Goal: Task Accomplishment & Management: Use online tool/utility

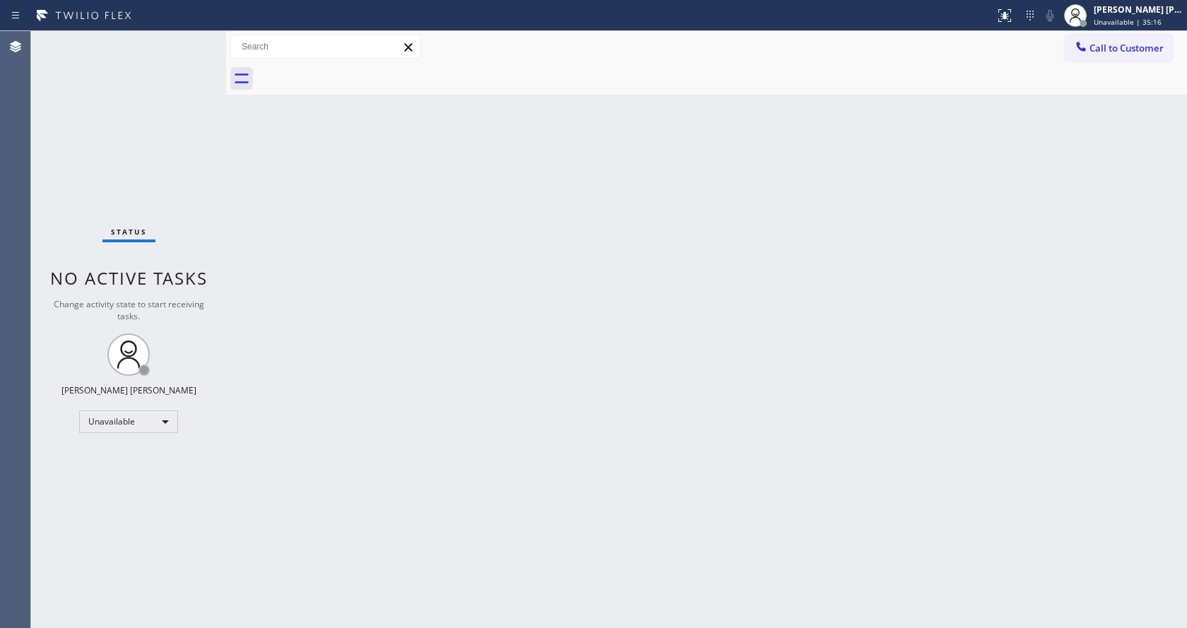
click at [1011, 228] on div "Back to Dashboard Change Sender ID Customers Technicians Select a contact Outbo…" at bounding box center [706, 329] width 961 height 597
click at [308, 191] on div "Back to Dashboard Change Sender ID Customers Technicians Select a contact Outbo…" at bounding box center [706, 329] width 961 height 597
click at [1124, 27] on div "[PERSON_NAME] [PERSON_NAME] Unavailable | 39:46" at bounding box center [1139, 15] width 96 height 25
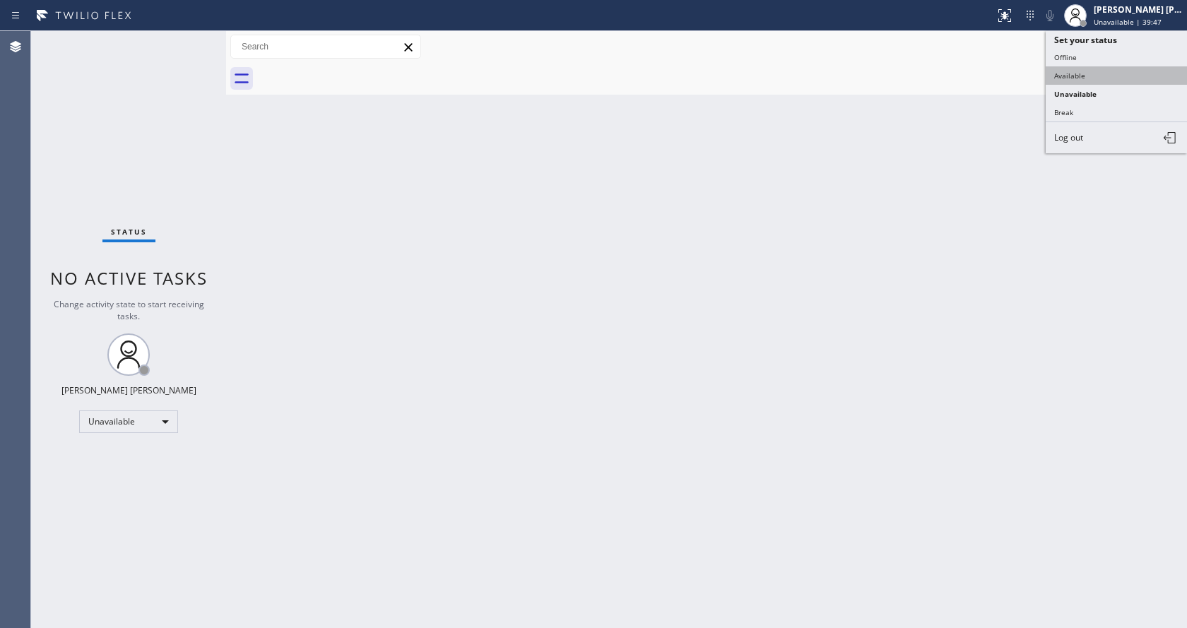
click at [1062, 76] on button "Available" at bounding box center [1116, 75] width 141 height 18
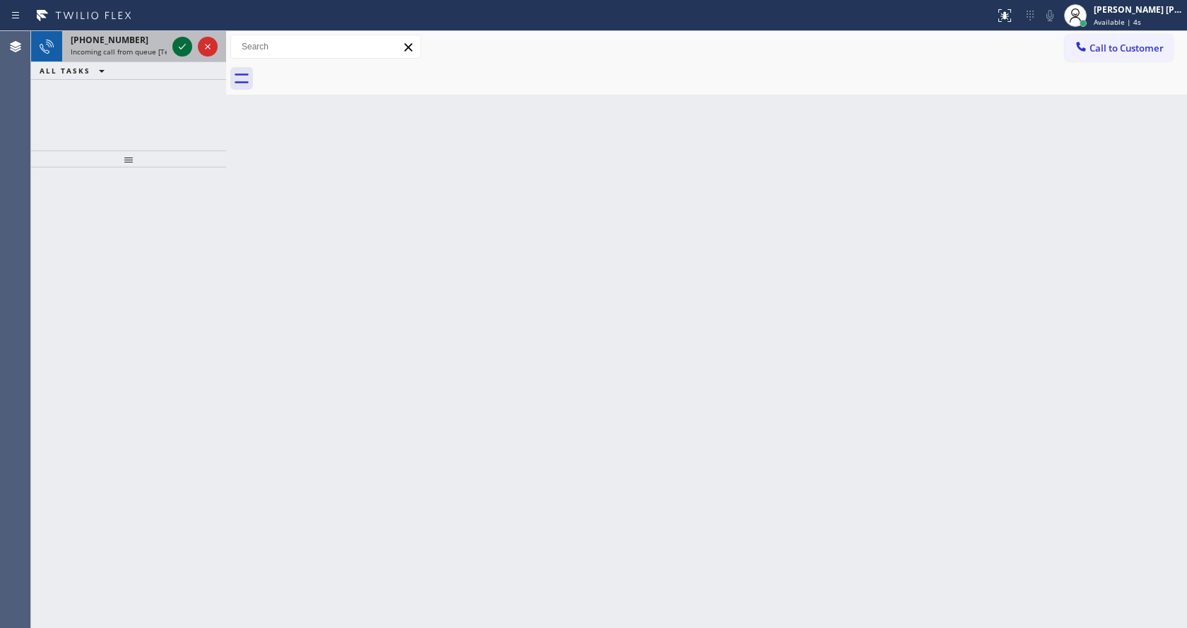
click at [182, 45] on icon at bounding box center [182, 46] width 17 height 17
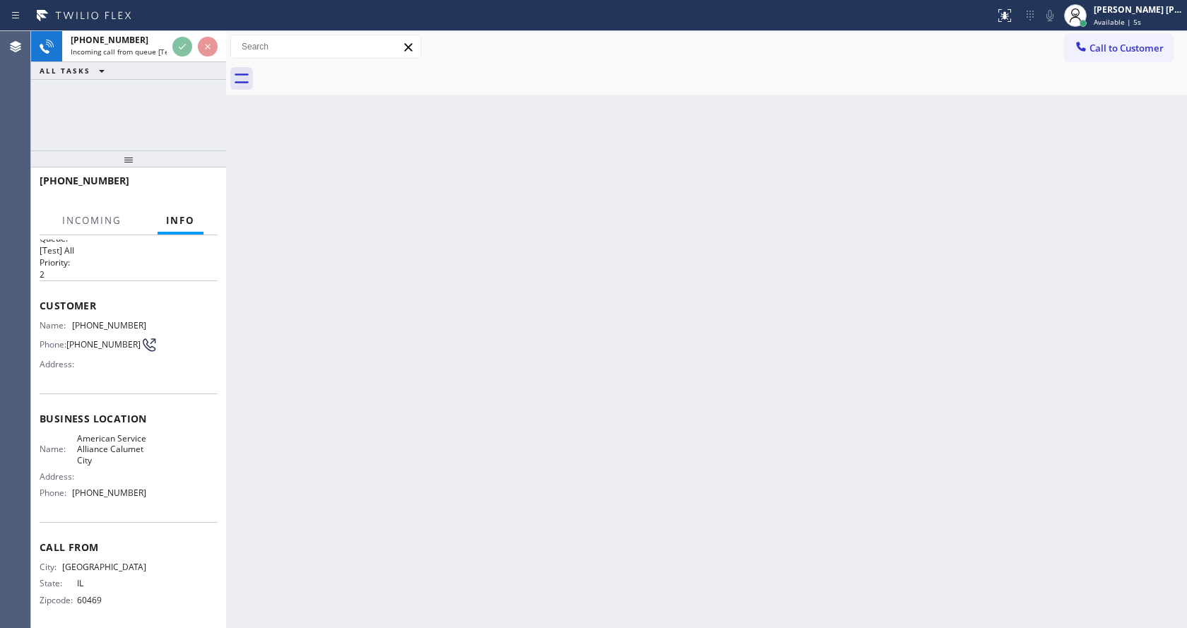
scroll to position [29, 0]
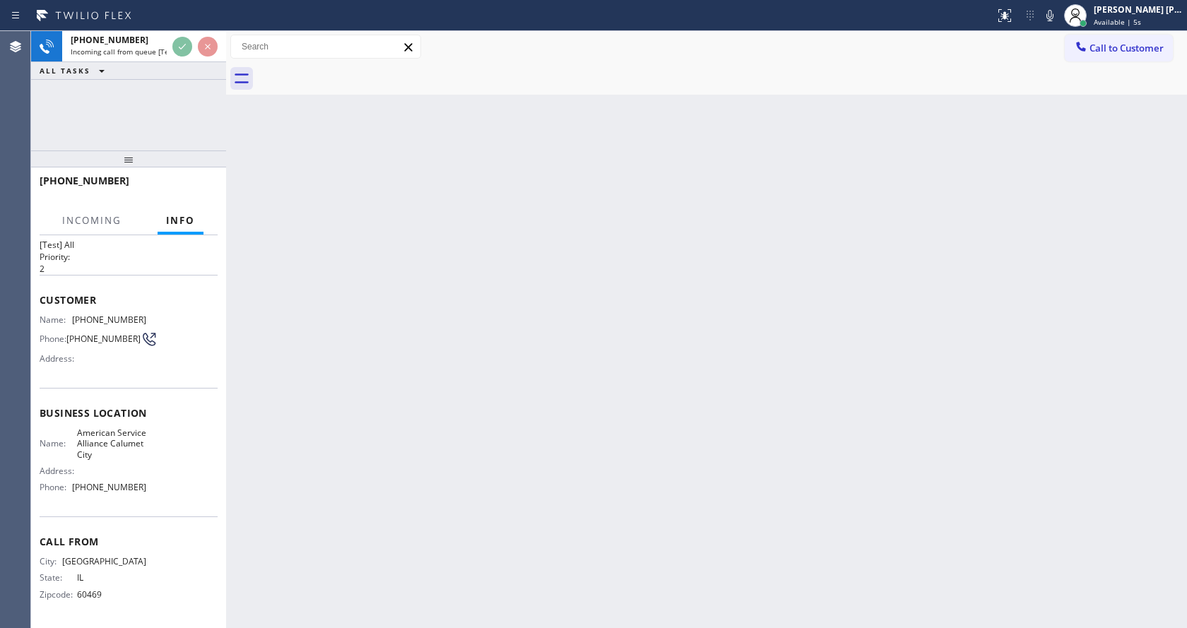
click at [474, 464] on div "Back to Dashboard Change Sender ID Customers Technicians Select a contact Outbo…" at bounding box center [706, 329] width 961 height 597
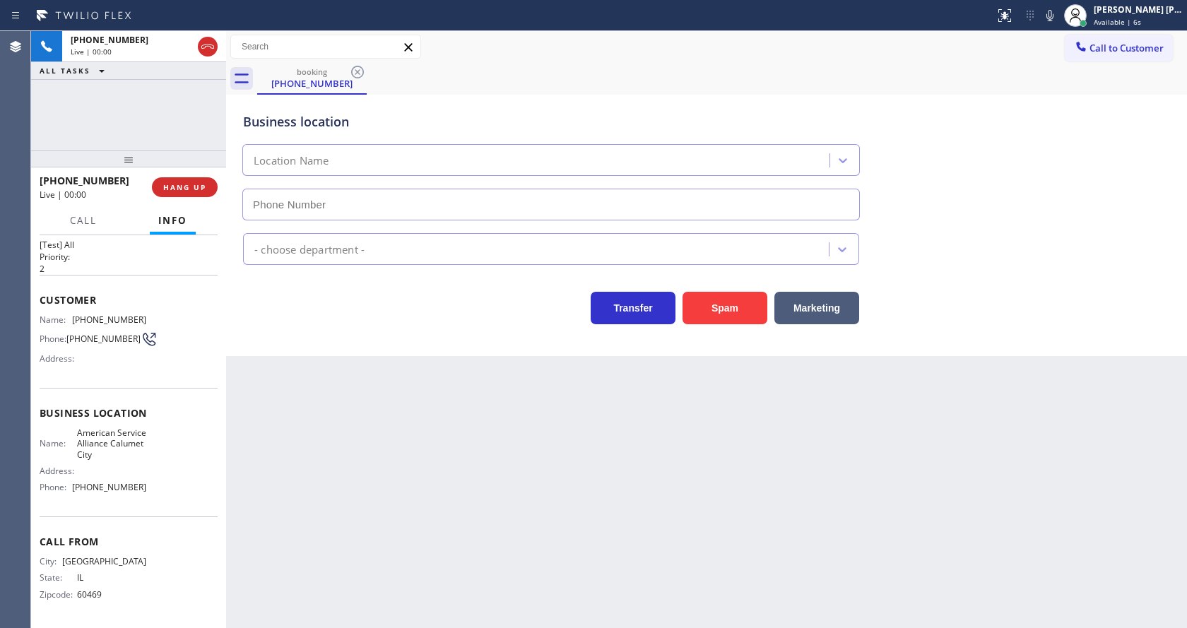
type input "[PHONE_NUMBER]"
click at [276, 481] on div "Back to Dashboard Change Sender ID Customers Technicians Select a contact Outbo…" at bounding box center [706, 329] width 961 height 597
click at [702, 461] on div "Back to Dashboard Change Sender ID Customers Technicians Select a contact Outbo…" at bounding box center [706, 329] width 961 height 597
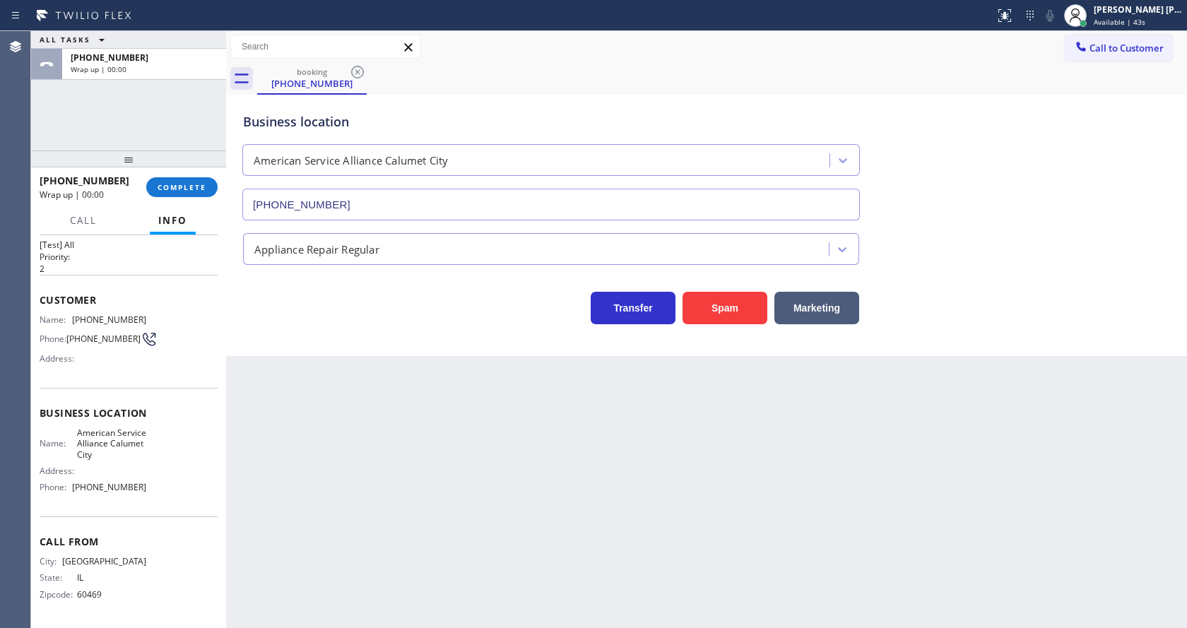
click at [294, 351] on div "Business location American Service Alliance [GEOGRAPHIC_DATA] [PHONE_NUMBER] Ap…" at bounding box center [706, 225] width 961 height 261
click at [184, 195] on button "COMPLETE" at bounding box center [181, 187] width 71 height 20
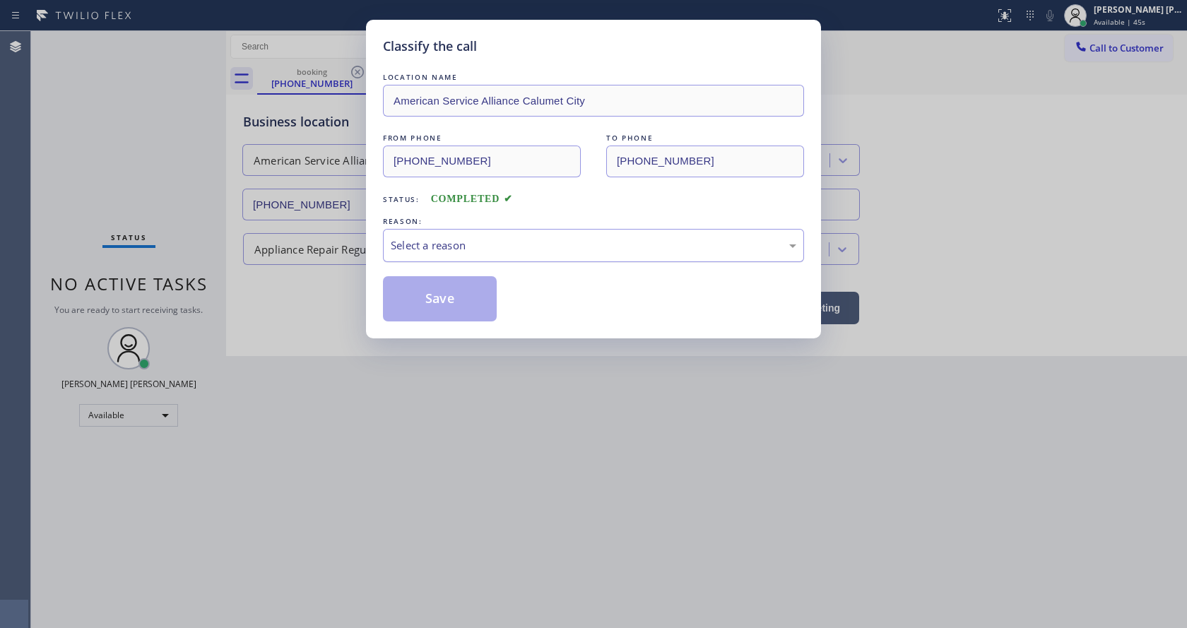
click at [469, 240] on div "Select a reason" at bounding box center [594, 245] width 406 height 16
click at [469, 299] on button "Save" at bounding box center [440, 298] width 114 height 45
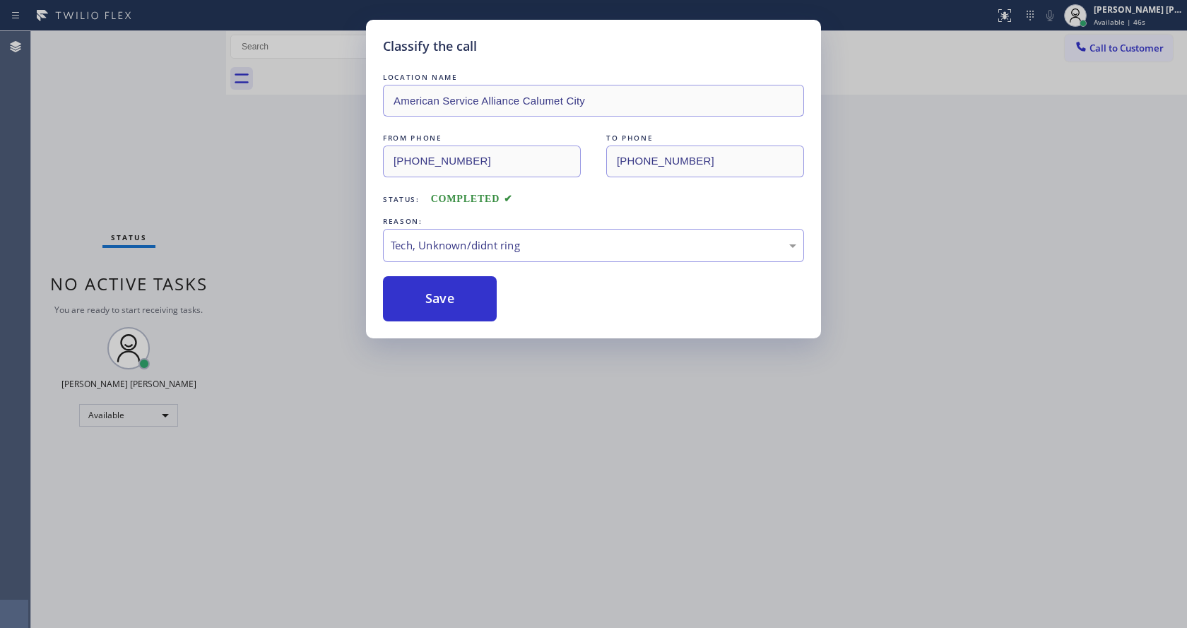
click at [582, 445] on div "Classify the call LOCATION NAME American Service Alliance Calumet City FROM PHO…" at bounding box center [593, 314] width 1187 height 628
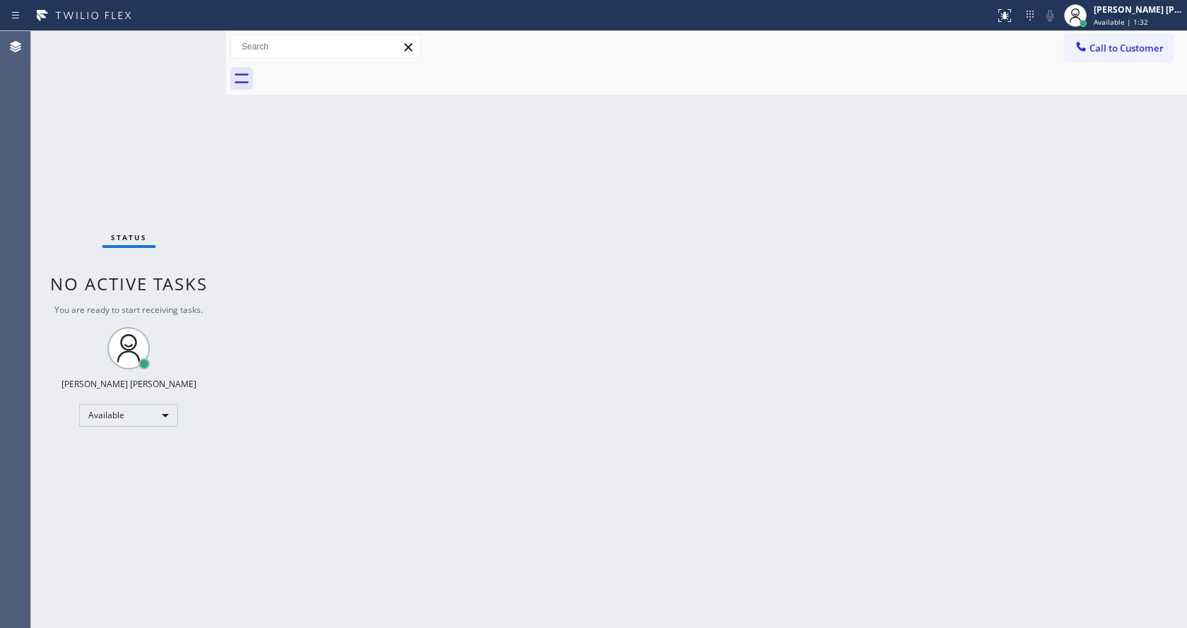
click at [553, 409] on div "Back to Dashboard Change Sender ID Customers Technicians Select a contact Outbo…" at bounding box center [706, 329] width 961 height 597
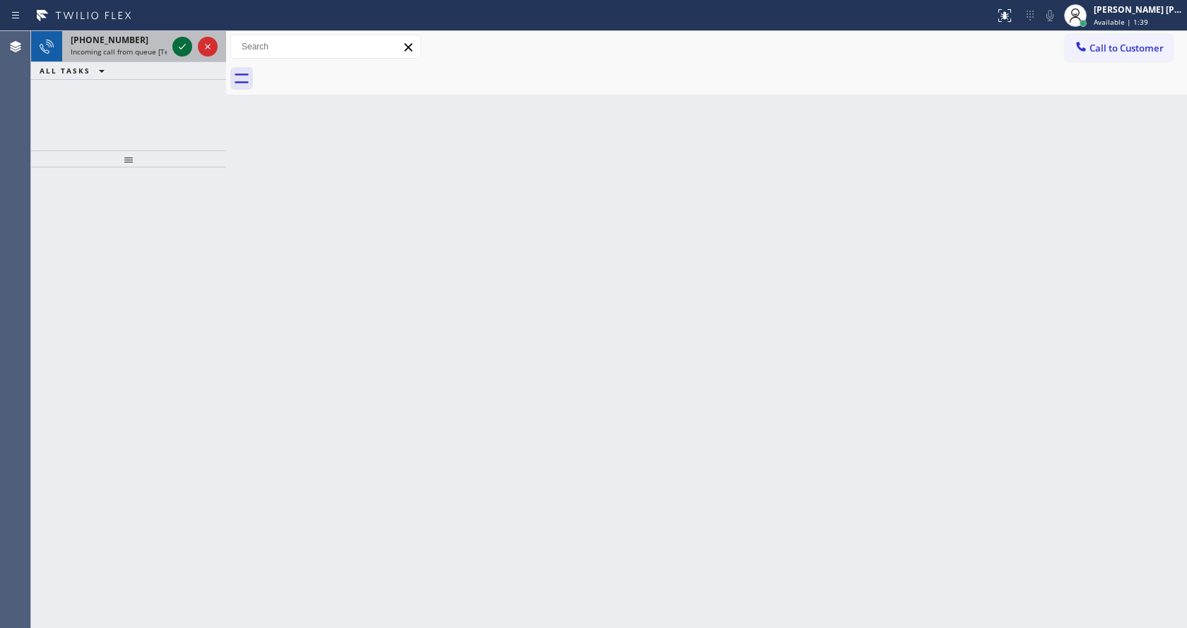
click at [180, 39] on icon at bounding box center [182, 46] width 17 height 17
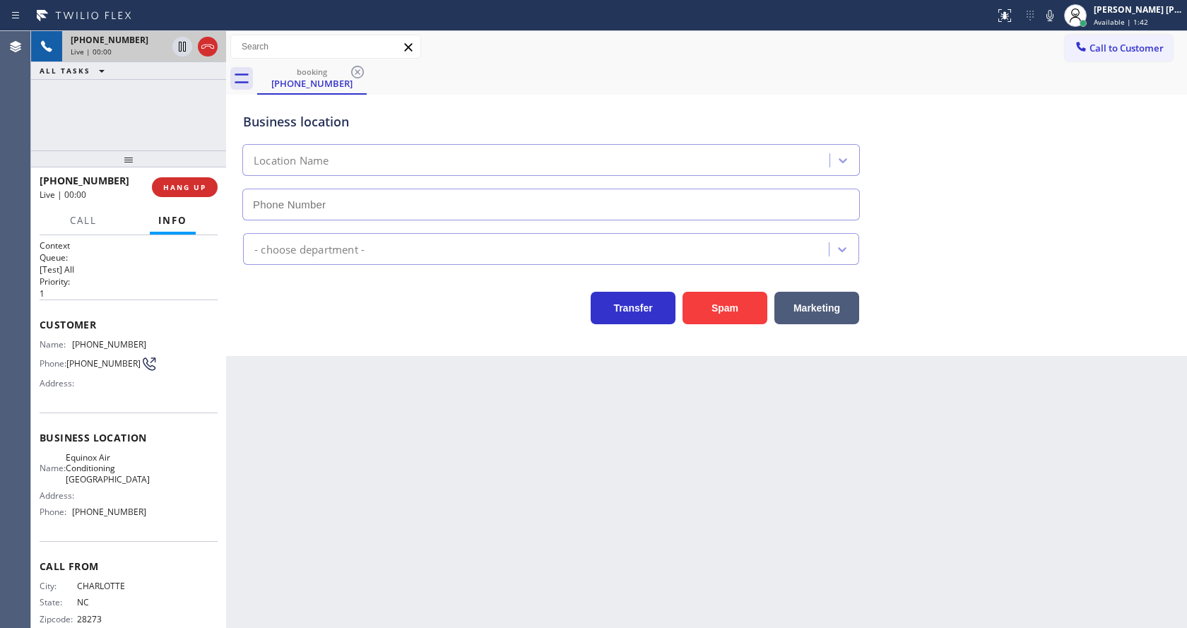
scroll to position [29, 0]
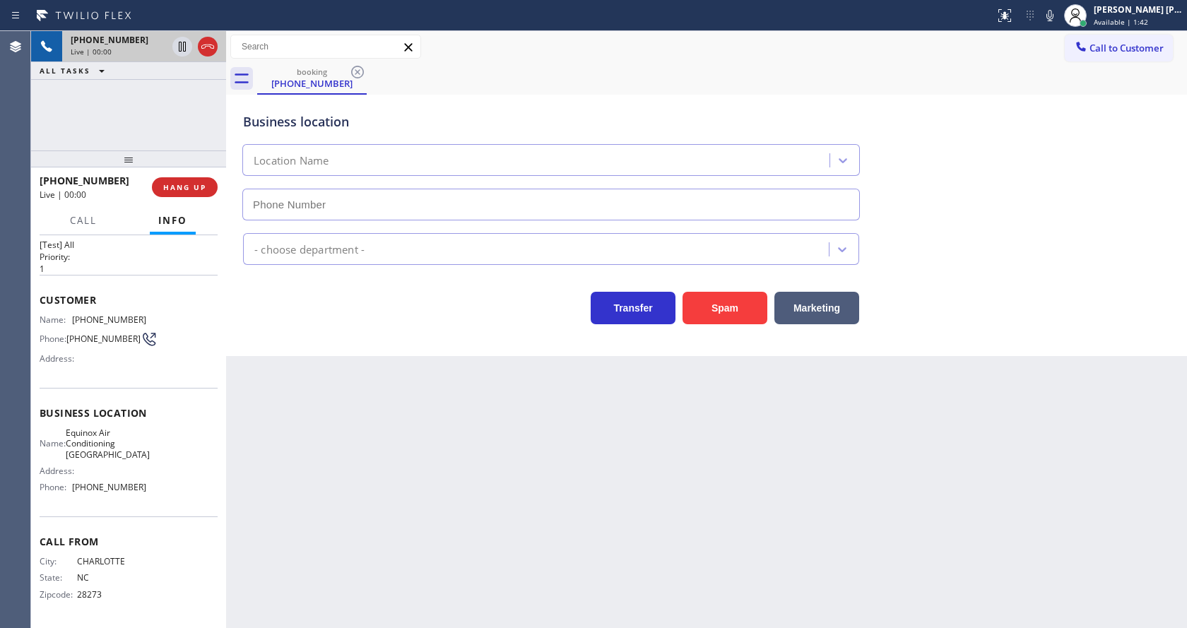
type input "[PHONE_NUMBER]"
click at [403, 460] on div "Back to Dashboard Change Sender ID Customers Technicians Select a contact Outbo…" at bounding box center [706, 329] width 961 height 597
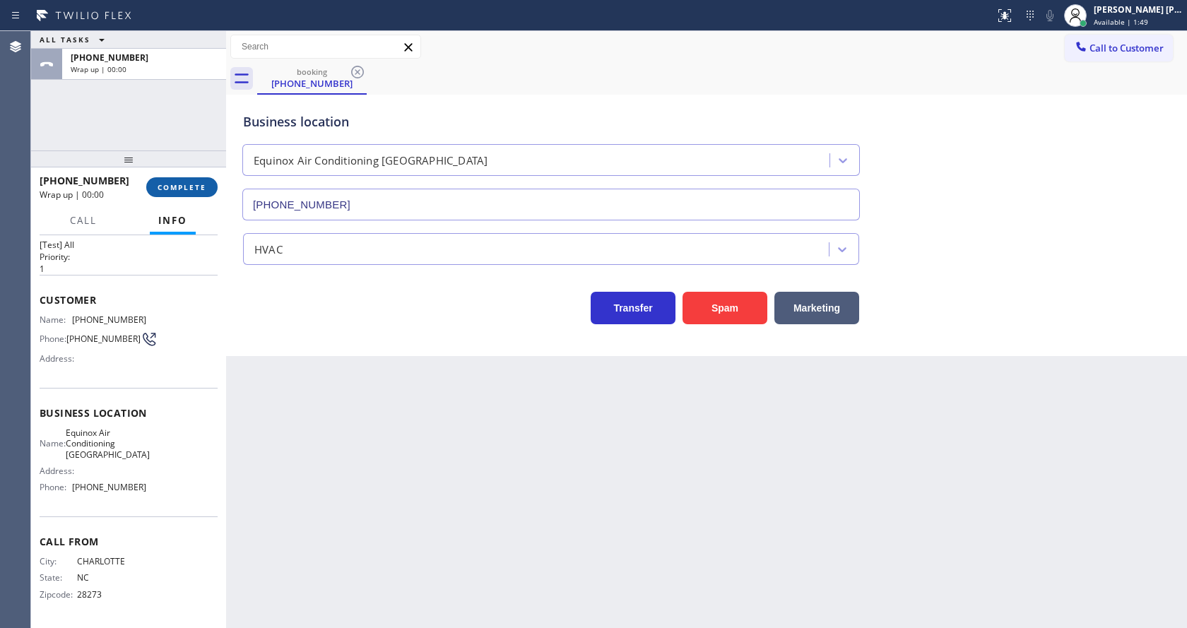
click at [171, 182] on span "COMPLETE" at bounding box center [182, 187] width 49 height 10
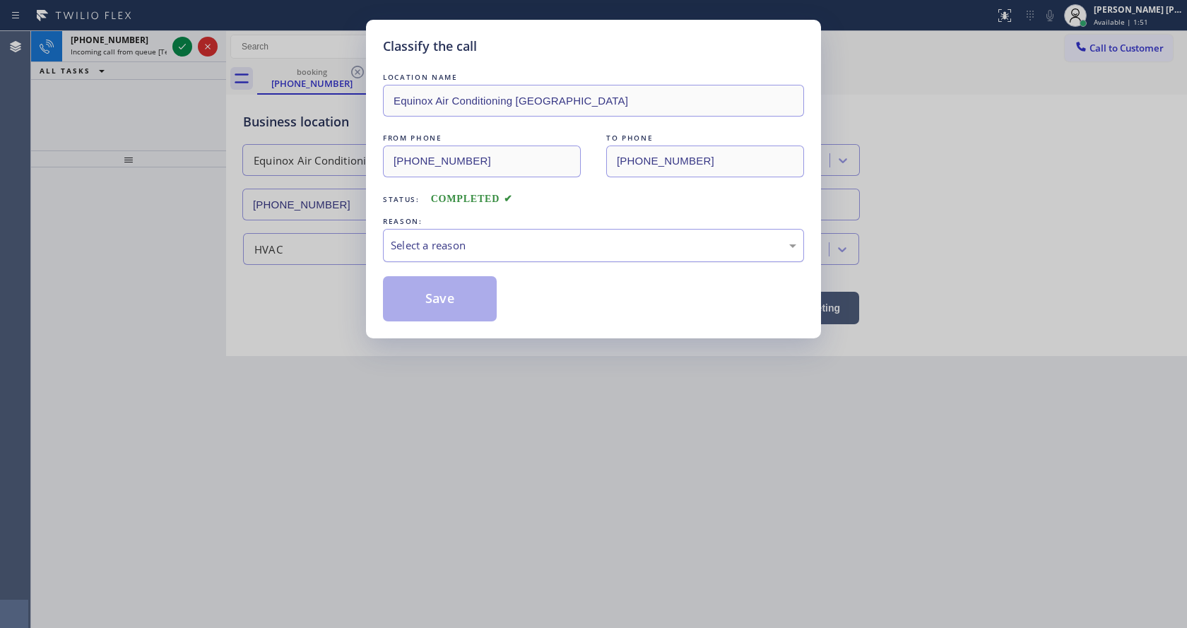
click at [461, 238] on div "Select a reason" at bounding box center [594, 245] width 406 height 16
click at [457, 314] on button "Save" at bounding box center [440, 298] width 114 height 45
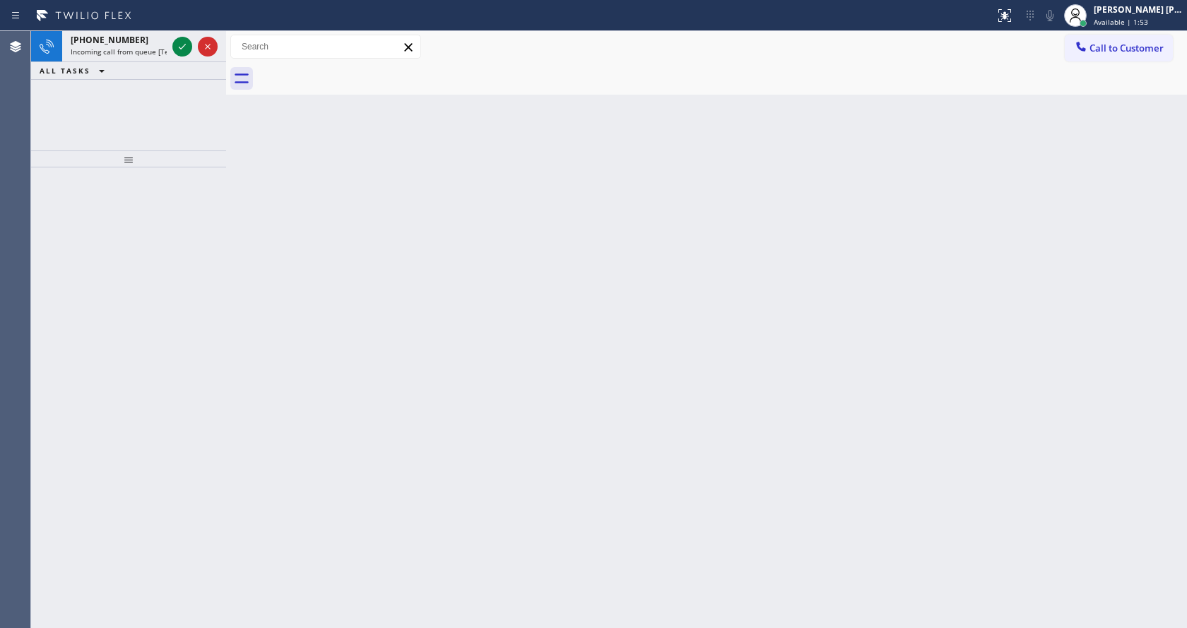
click at [177, 44] on icon at bounding box center [182, 46] width 17 height 17
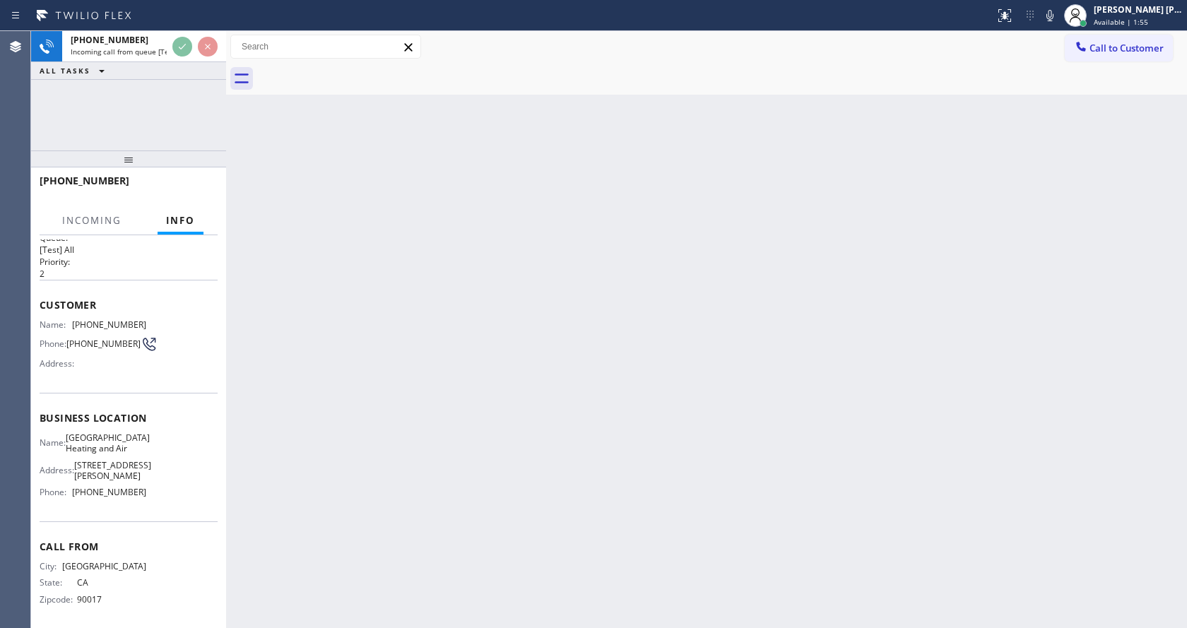
scroll to position [29, 0]
click at [489, 399] on div "Back to Dashboard Change Sender ID Customers Technicians Select a contact Outbo…" at bounding box center [706, 329] width 961 height 597
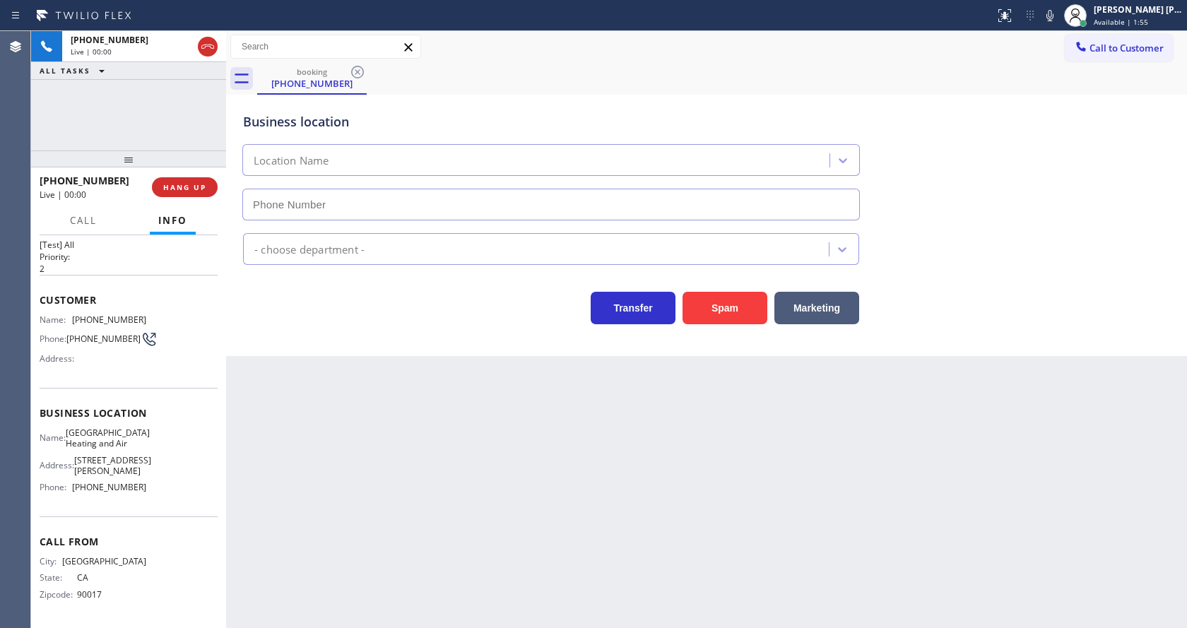
type input "[PHONE_NUMBER]"
click at [389, 331] on div "Business location [GEOGRAPHIC_DATA] Heating and Air [PHONE_NUMBER] HVAC Transfe…" at bounding box center [706, 225] width 961 height 261
click at [722, 308] on button "Spam" at bounding box center [725, 308] width 85 height 33
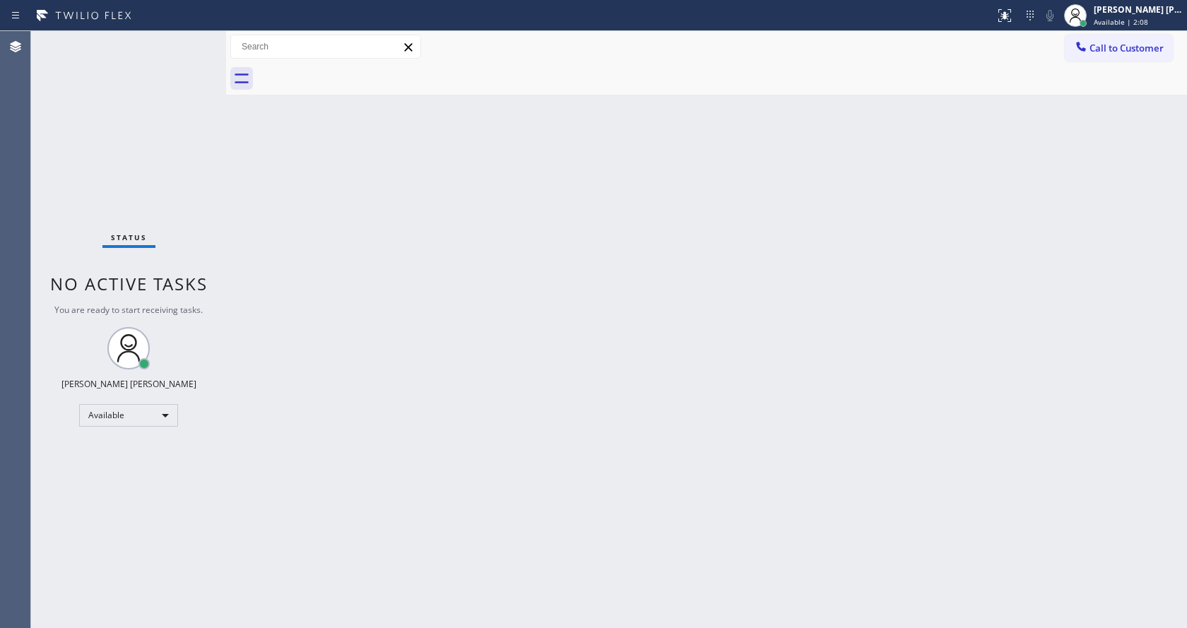
click at [573, 512] on div "Back to Dashboard Change Sender ID Customers Technicians Select a contact Outbo…" at bounding box center [706, 329] width 961 height 597
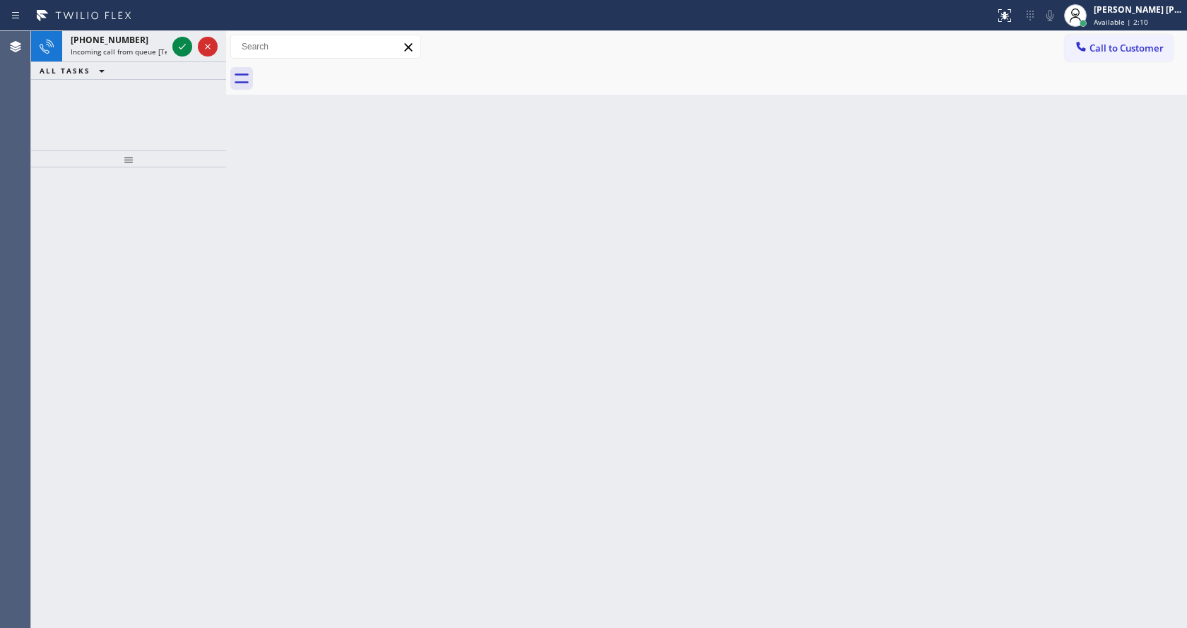
click at [334, 268] on div "Back to Dashboard Change Sender ID Customers Technicians Select a contact Outbo…" at bounding box center [706, 329] width 961 height 597
click at [180, 43] on icon at bounding box center [182, 46] width 17 height 17
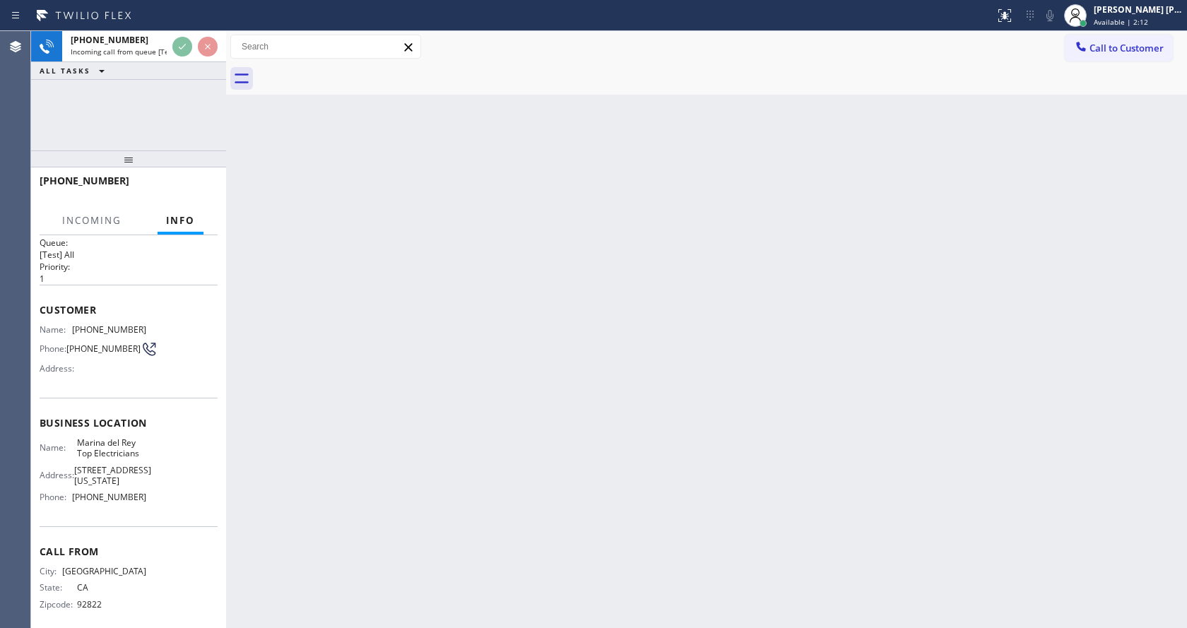
scroll to position [29, 0]
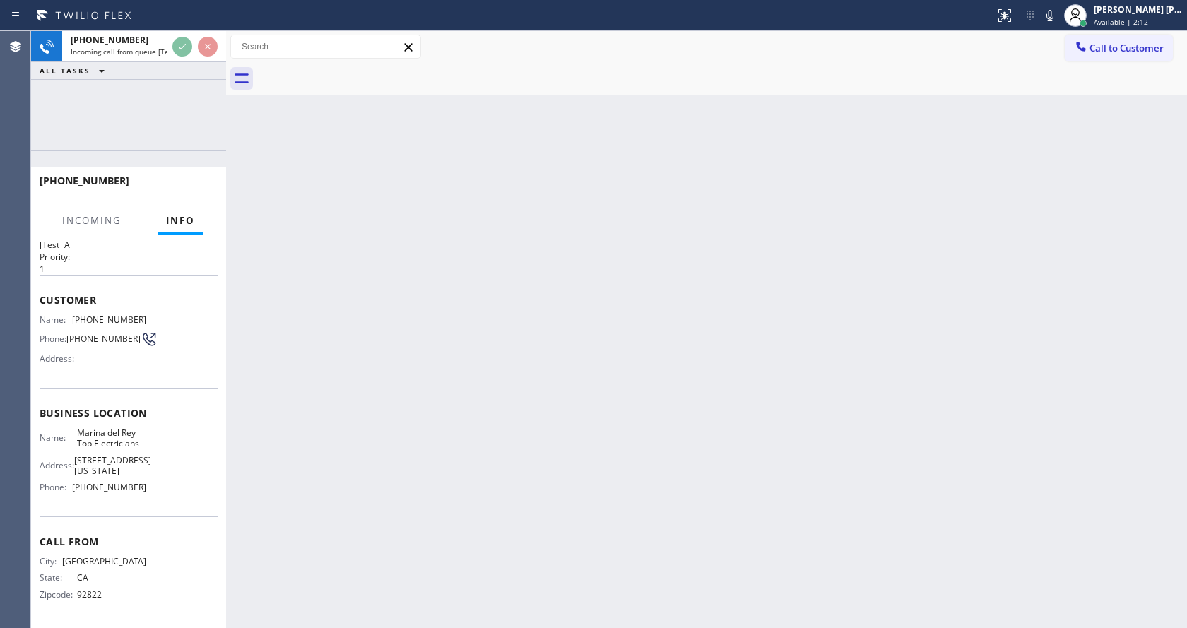
click at [618, 385] on div "Back to Dashboard Change Sender ID Customers Technicians Select a contact Outbo…" at bounding box center [706, 329] width 961 height 597
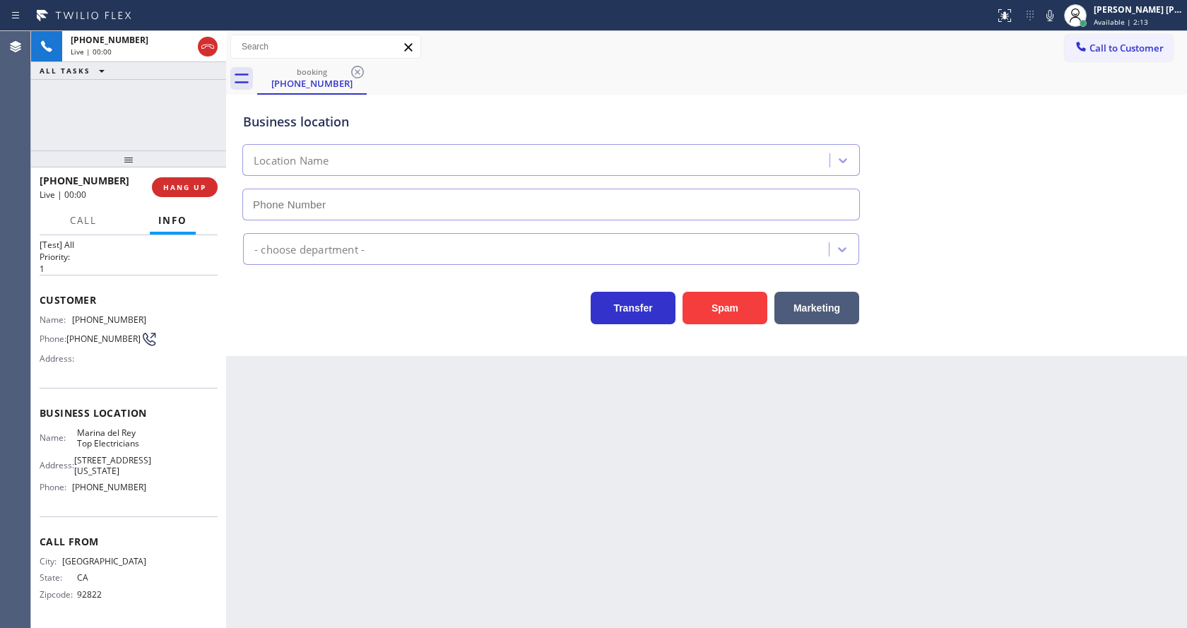
type input "[PHONE_NUMBER]"
click at [411, 476] on div "Back to Dashboard Change Sender ID Customers Technicians Select a contact Outbo…" at bounding box center [706, 329] width 961 height 597
click at [343, 495] on div "Back to Dashboard Change Sender ID Customers Technicians Select a contact Outbo…" at bounding box center [706, 329] width 961 height 597
click at [644, 479] on div "Back to Dashboard Change Sender ID Customers Technicians Select a contact Outbo…" at bounding box center [706, 329] width 961 height 597
click at [608, 420] on div "Back to Dashboard Change Sender ID Customers Technicians Select a contact Outbo…" at bounding box center [706, 329] width 961 height 597
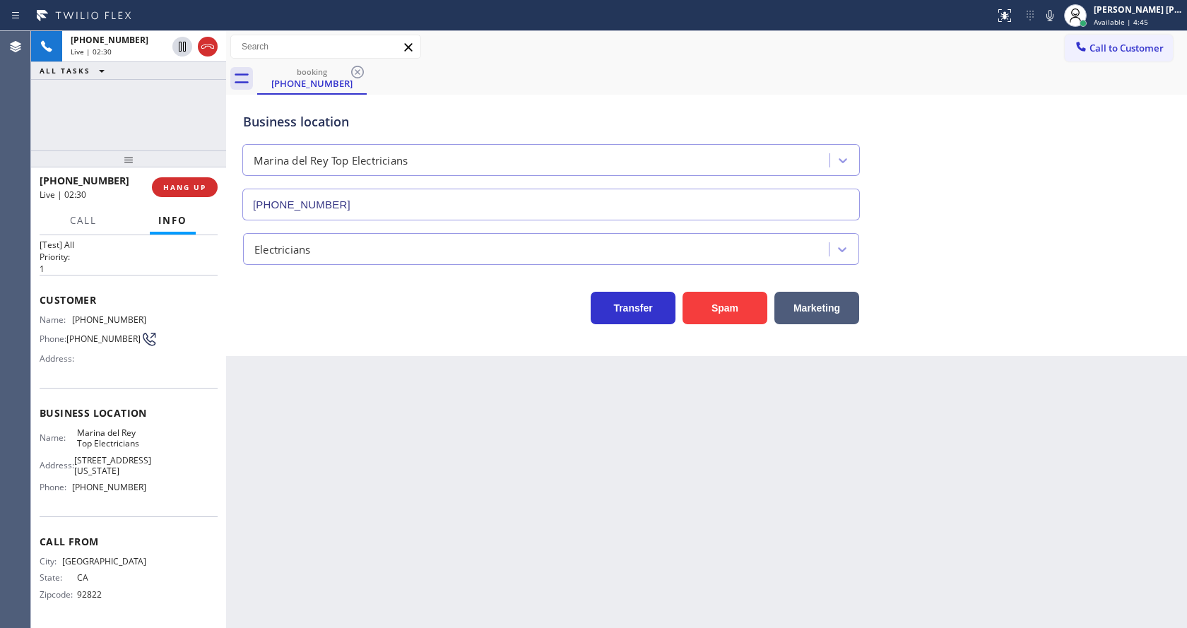
click at [372, 380] on div "Back to Dashboard Change Sender ID Customers Technicians Select a contact Outbo…" at bounding box center [706, 329] width 961 height 597
click at [117, 441] on span "Marina del Rey Top Electricians" at bounding box center [112, 439] width 70 height 22
drag, startPoint x: 72, startPoint y: 312, endPoint x: 161, endPoint y: 322, distance: 89.6
click at [161, 322] on div "Name: [PHONE_NUMBER] Phone: [PHONE_NUMBER] Address:" at bounding box center [129, 342] width 178 height 56
copy div "[PHONE_NUMBER]"
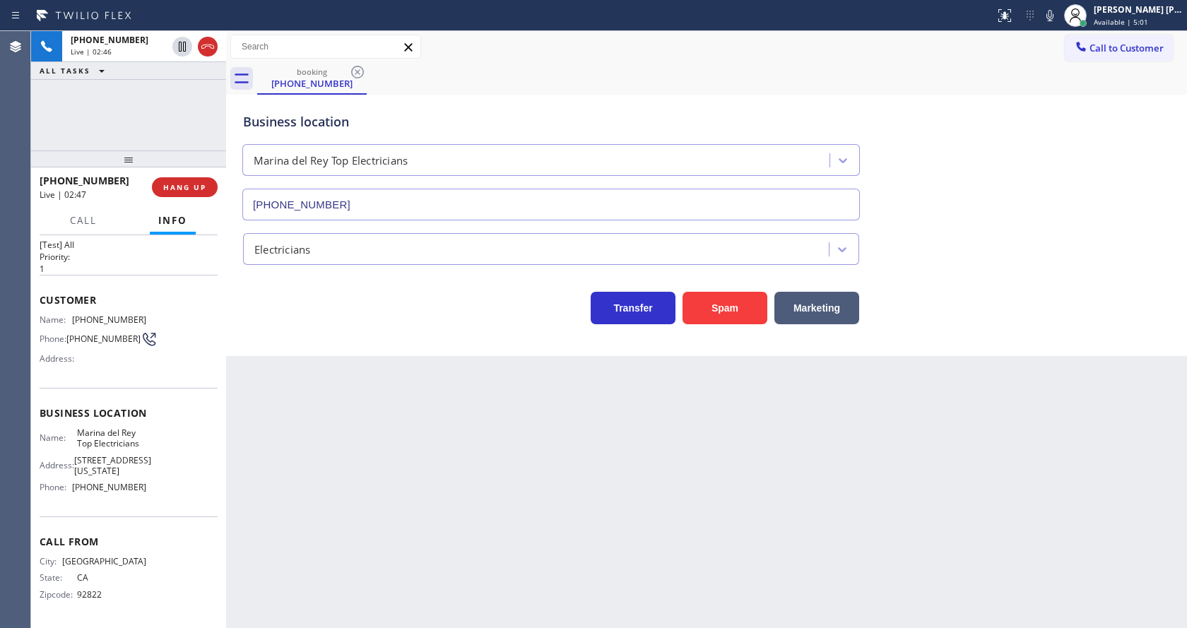
drag, startPoint x: 317, startPoint y: 387, endPoint x: 345, endPoint y: 612, distance: 227.1
click at [322, 405] on div "Back to Dashboard Change Sender ID Customers Technicians Select a contact Outbo…" at bounding box center [706, 329] width 961 height 597
click at [191, 442] on div "Name: [PERSON_NAME] Top Electricians Address: [STREET_ADDRESS][US_STATE] Phone:…" at bounding box center [129, 463] width 178 height 71
drag, startPoint x: 70, startPoint y: 428, endPoint x: 156, endPoint y: 439, distance: 86.9
click at [156, 439] on div "Name: [PERSON_NAME] Top Electricians Address: [STREET_ADDRESS][US_STATE] Phone:…" at bounding box center [129, 463] width 178 height 71
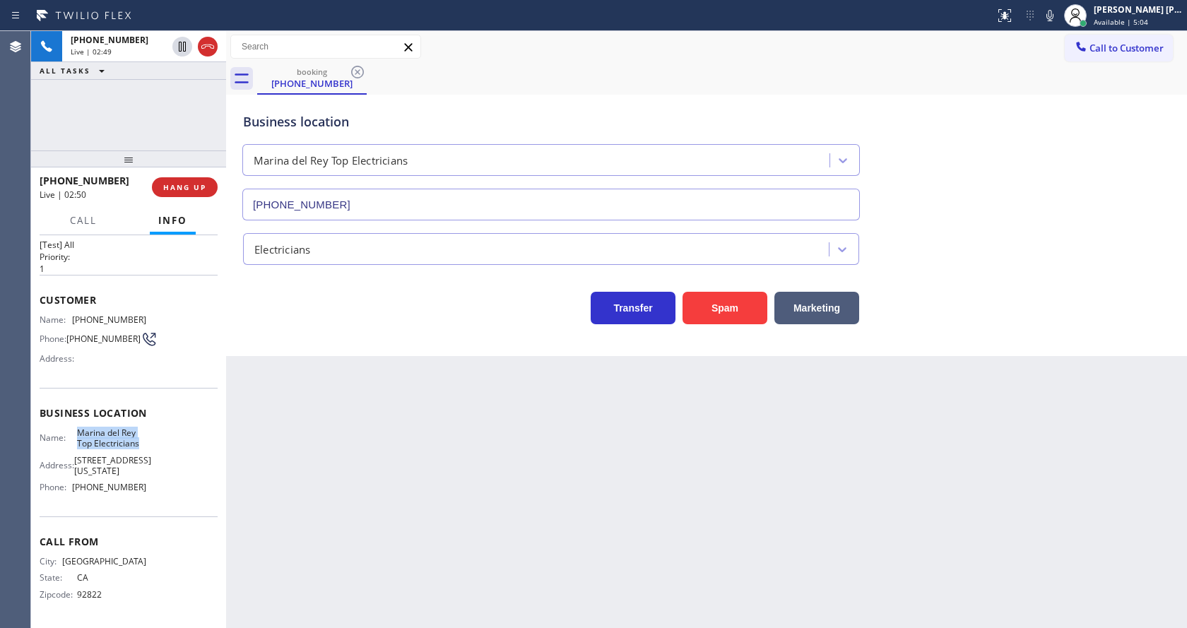
copy span "Marina del Rey Top Electricians"
click at [394, 445] on div "Back to Dashboard Change Sender ID Customers Technicians Select a contact Outbo…" at bounding box center [706, 329] width 961 height 597
click at [146, 517] on div "Call From City: [GEOGRAPHIC_DATA]: [US_STATE] Zipcode: 92822" at bounding box center [129, 570] width 178 height 107
drag, startPoint x: 71, startPoint y: 488, endPoint x: 144, endPoint y: 488, distance: 72.8
click at [144, 488] on div "Name: [PERSON_NAME] Top Electricians Address: [STREET_ADDRESS][US_STATE] Phone:…" at bounding box center [129, 463] width 178 height 71
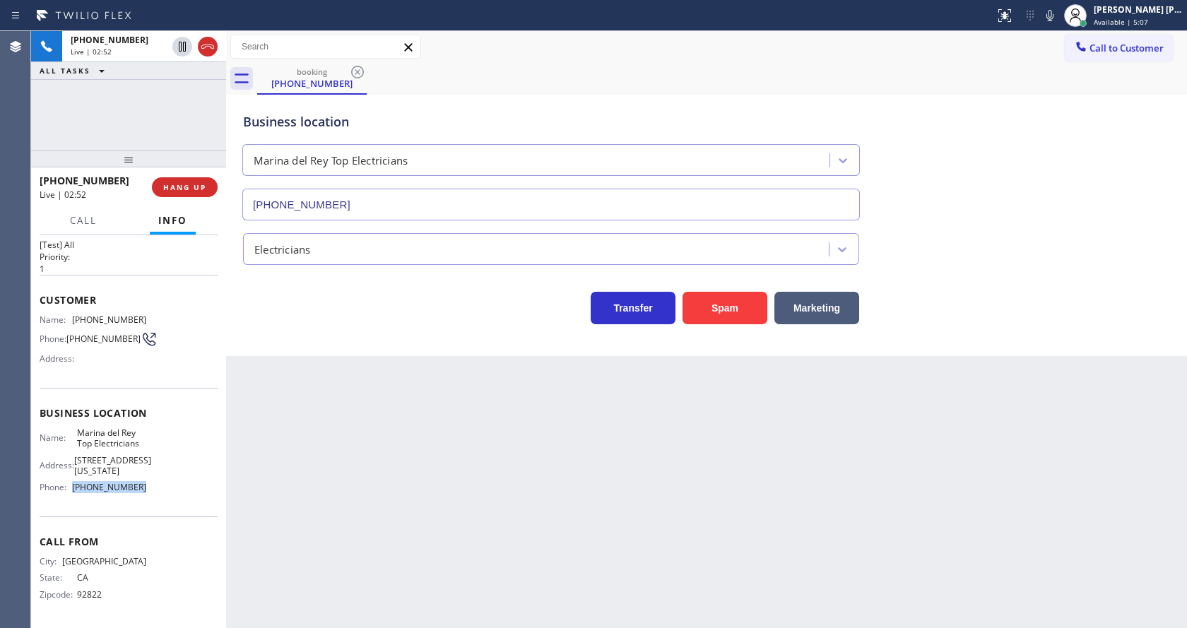
copy div "[PHONE_NUMBER]"
drag, startPoint x: 317, startPoint y: 495, endPoint x: 321, endPoint y: 604, distance: 108.9
click at [315, 500] on div "Back to Dashboard Change Sender ID Customers Technicians Select a contact Outbo…" at bounding box center [706, 329] width 961 height 597
drag, startPoint x: 1059, startPoint y: 8, endPoint x: 1055, endPoint y: 27, distance: 18.9
click at [1059, 8] on icon at bounding box center [1050, 15] width 17 height 17
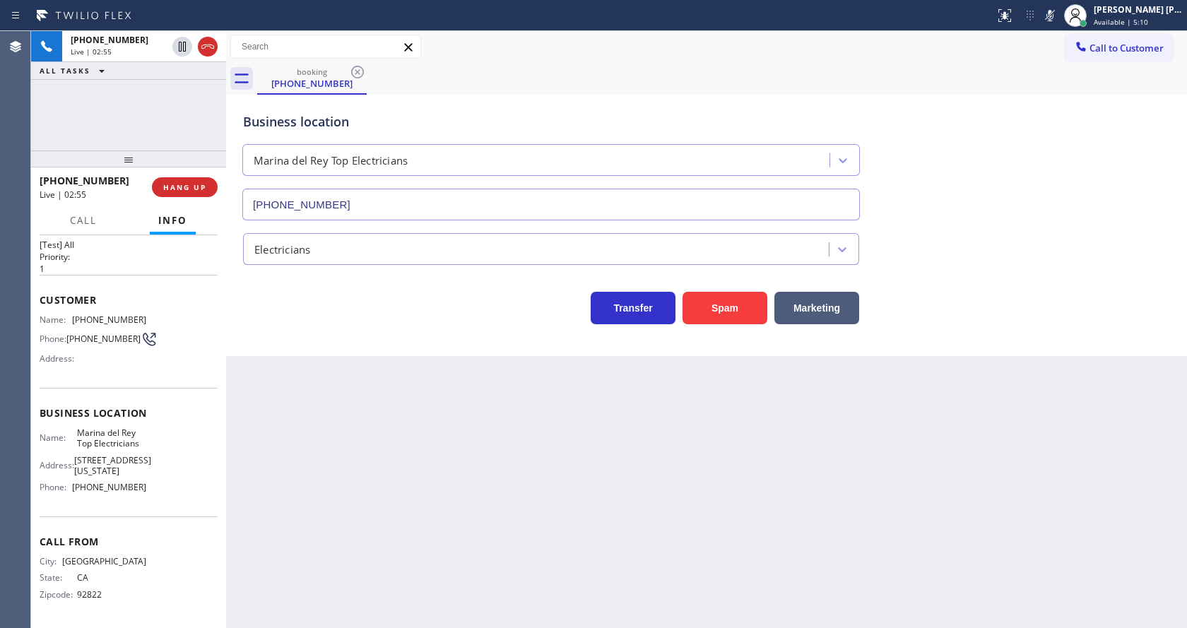
click at [426, 505] on div "Back to Dashboard Change Sender ID Customers Technicians Select a contact Outbo…" at bounding box center [706, 329] width 961 height 597
click at [321, 544] on div "Back to Dashboard Change Sender ID Customers Technicians Select a contact Outbo…" at bounding box center [706, 329] width 961 height 597
click at [1052, 16] on icon at bounding box center [1050, 15] width 17 height 17
click at [1064, 153] on div "Business location [GEOGRAPHIC_DATA] Top Electricians [PHONE_NUMBER]" at bounding box center [706, 157] width 933 height 128
click at [421, 472] on div "Back to Dashboard Change Sender ID Customers Technicians Select a contact Outbo…" at bounding box center [706, 329] width 961 height 597
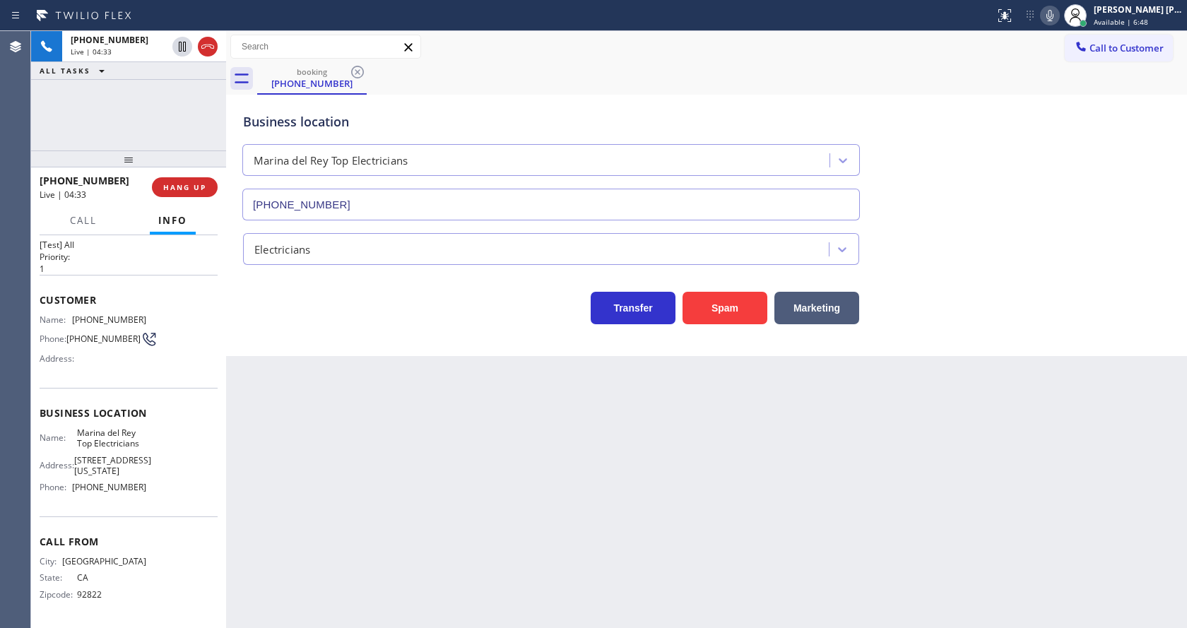
click at [681, 466] on div "Back to Dashboard Change Sender ID Customers Technicians Select a contact Outbo…" at bounding box center [706, 329] width 961 height 597
click at [370, 416] on div "Back to Dashboard Change Sender ID Customers Technicians Select a contact Outbo…" at bounding box center [706, 329] width 961 height 597
click at [339, 456] on div "Back to Dashboard Change Sender ID Customers Technicians Select a contact Outbo…" at bounding box center [706, 329] width 961 height 597
click at [510, 481] on div "Back to Dashboard Change Sender ID Customers Technicians Select a contact Outbo…" at bounding box center [706, 329] width 961 height 597
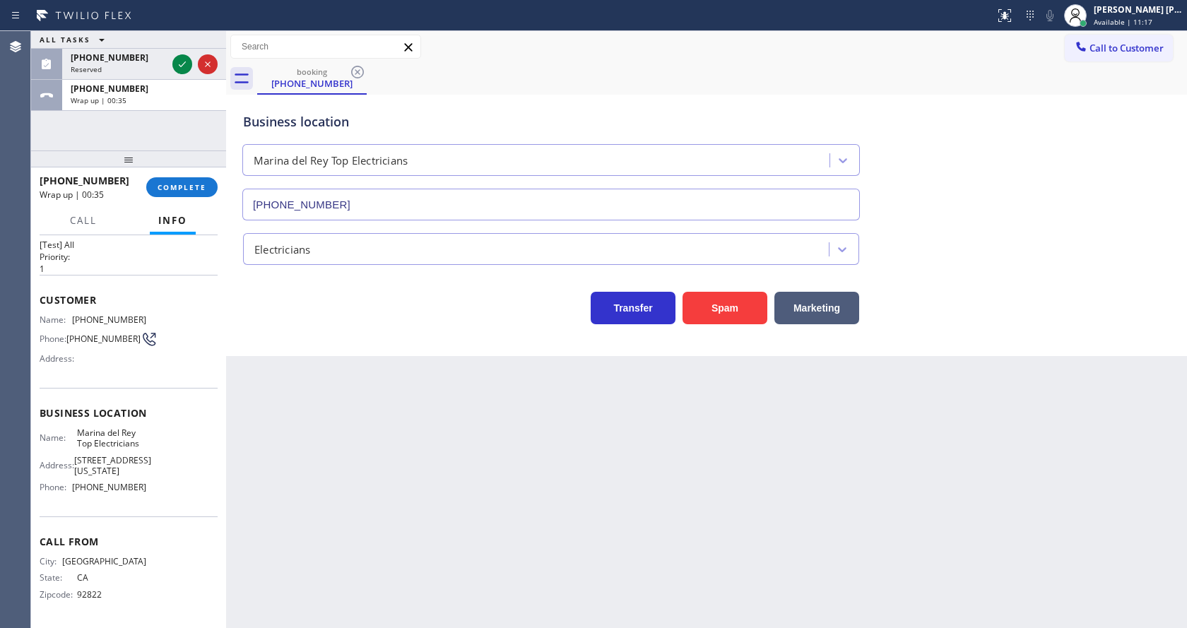
click at [166, 199] on div "[PHONE_NUMBER] Wrap up | 00:35 COMPLETE" at bounding box center [129, 187] width 178 height 37
click at [169, 192] on span "COMPLETE" at bounding box center [182, 187] width 49 height 10
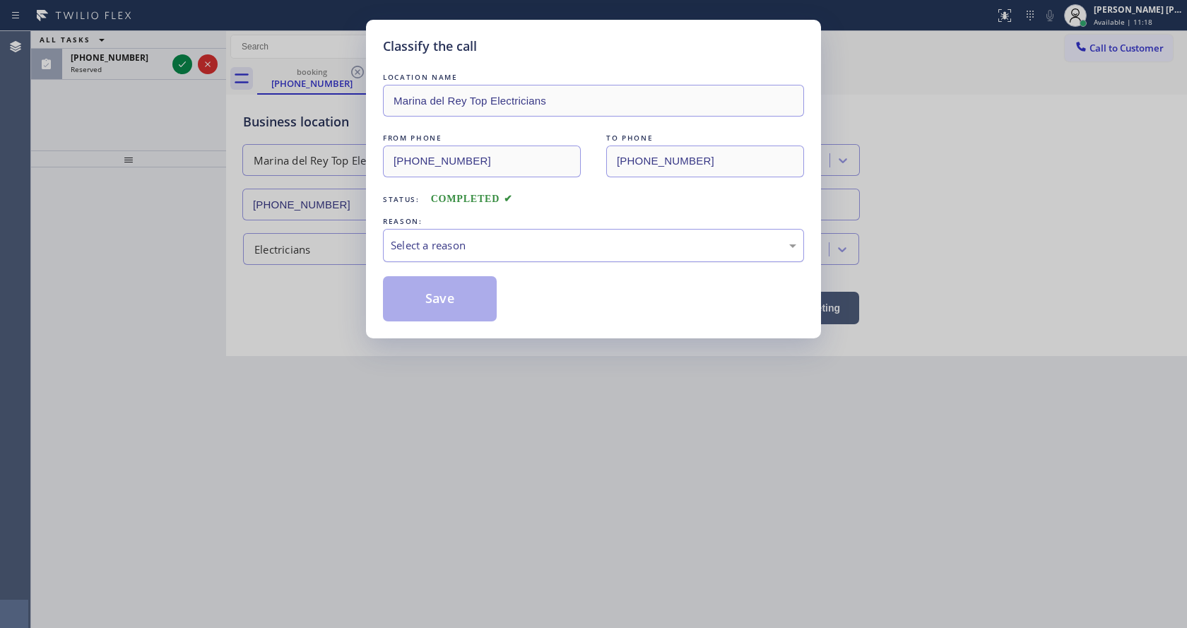
click at [461, 246] on div "Select a reason" at bounding box center [594, 245] width 406 height 16
click at [437, 293] on button "Save" at bounding box center [440, 298] width 114 height 45
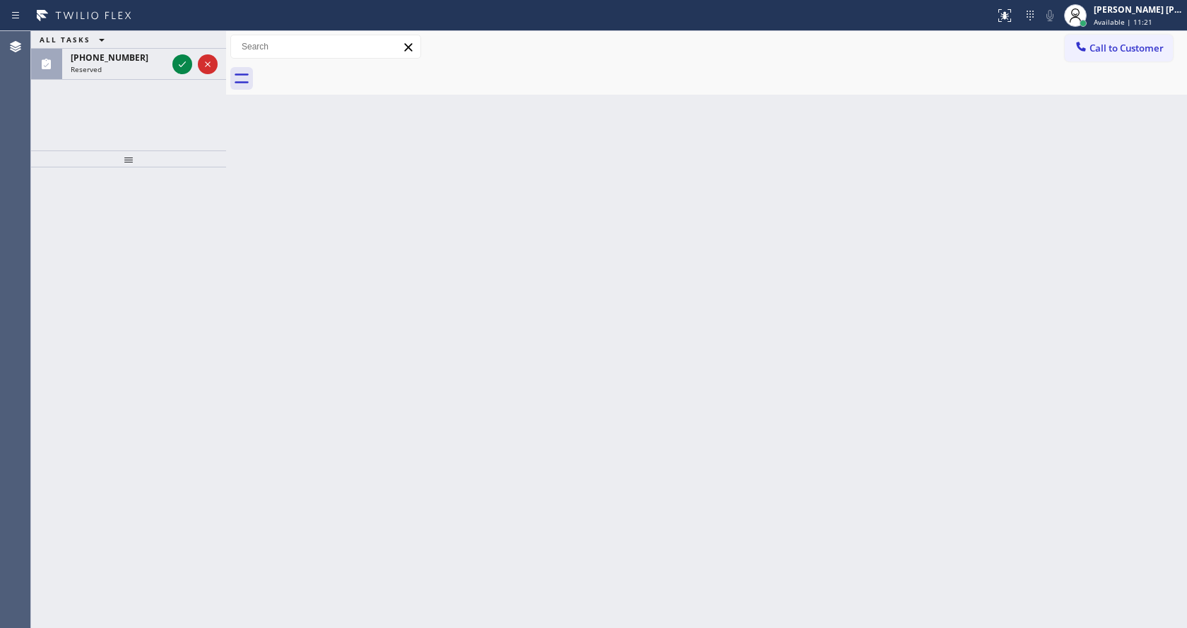
click at [178, 64] on icon at bounding box center [182, 64] width 17 height 17
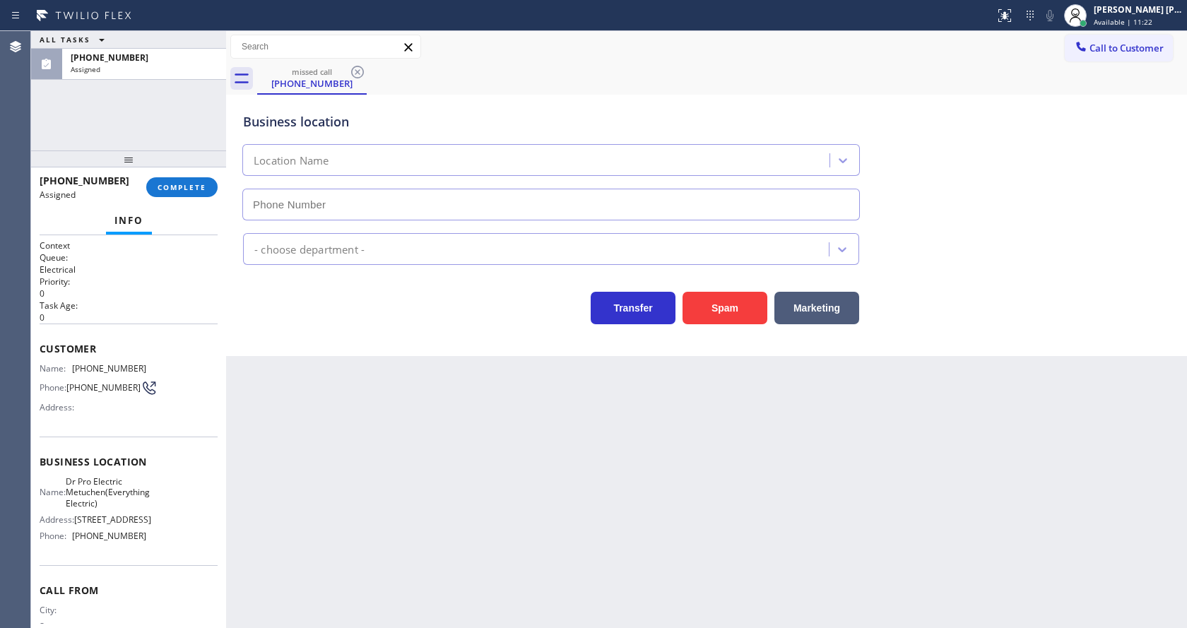
type input "[PHONE_NUMBER]"
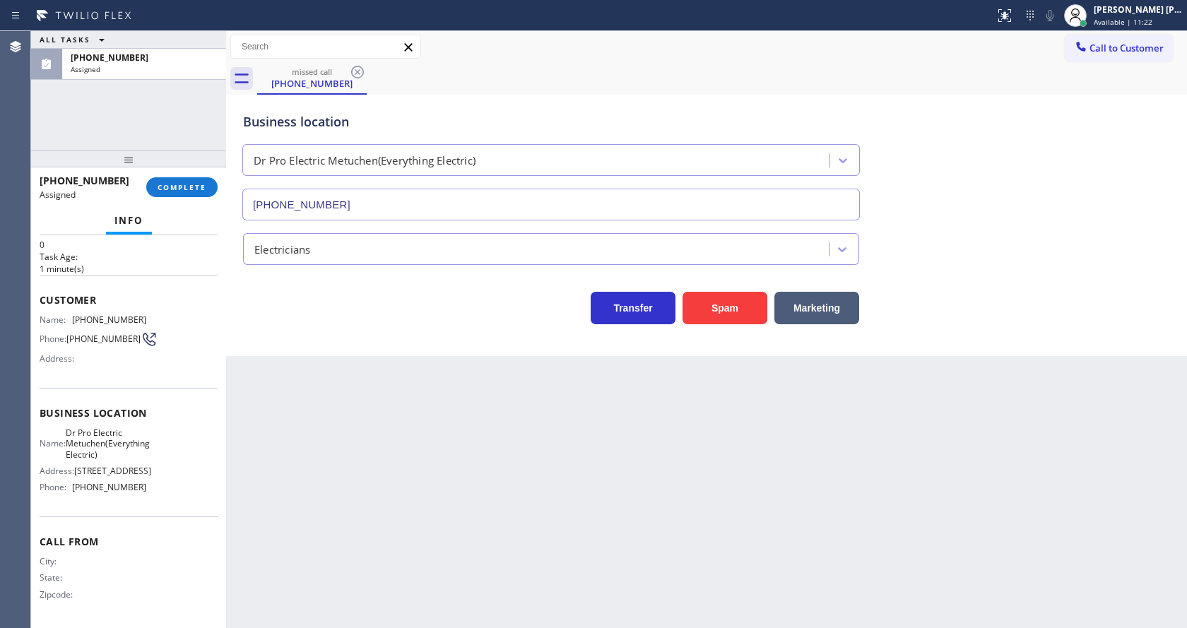
scroll to position [75, 0]
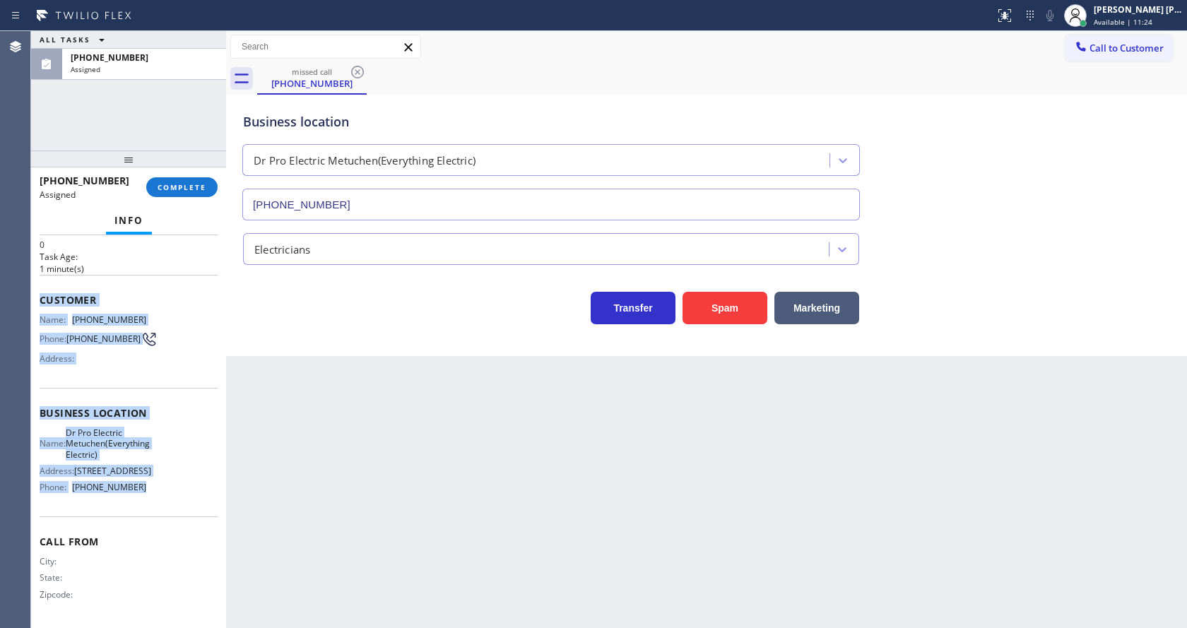
drag, startPoint x: 40, startPoint y: 269, endPoint x: 164, endPoint y: 485, distance: 249.5
click at [164, 485] on div "Context Queue: Electrical Priority: 0 Task Age: [DEMOGRAPHIC_DATA] minute(s) Cu…" at bounding box center [129, 407] width 178 height 433
copy div "Customer Name: [PHONE_NUMBER] Phone: [PHONE_NUMBER] Address: Business location …"
click at [163, 182] on button "COMPLETE" at bounding box center [181, 187] width 71 height 20
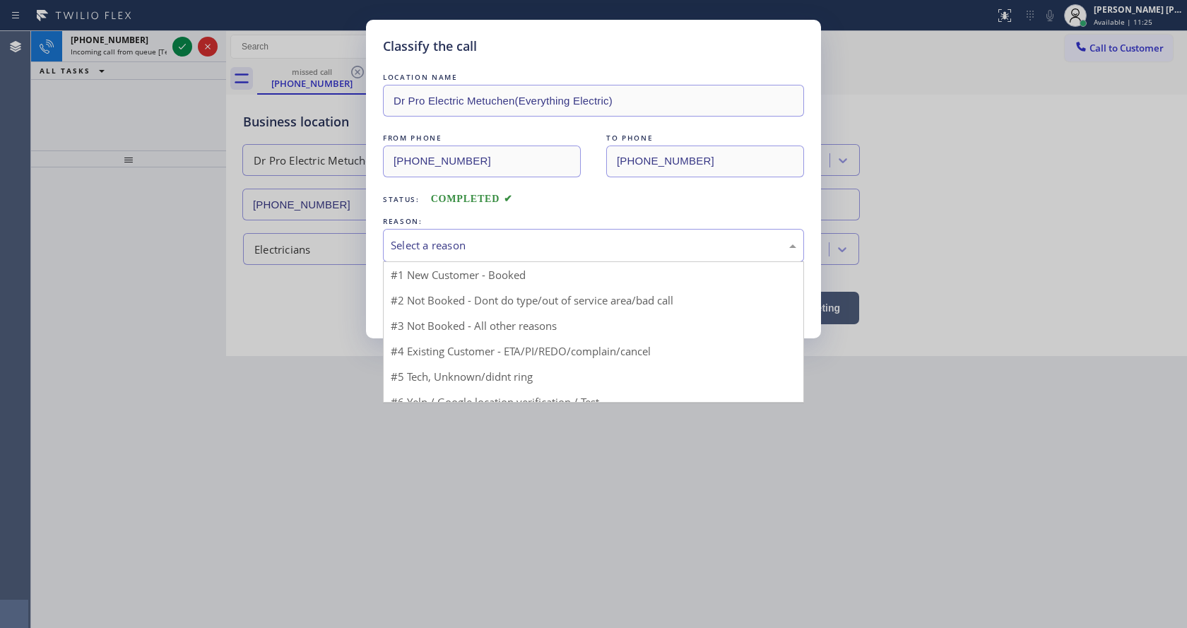
click at [413, 240] on div "Select a reason" at bounding box center [594, 245] width 406 height 16
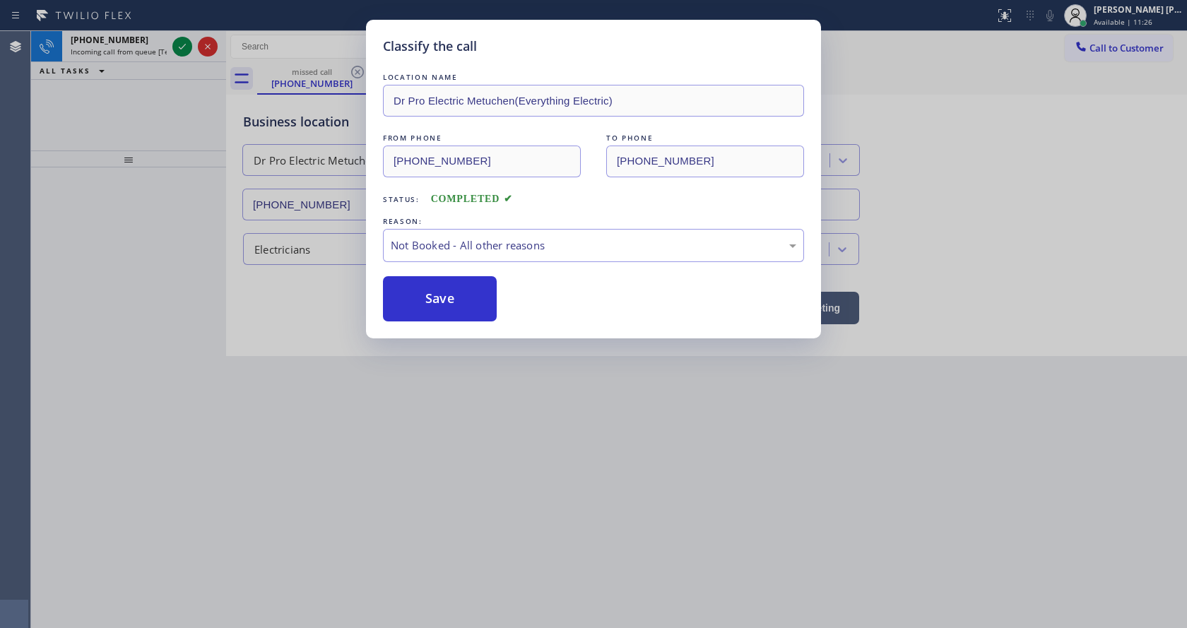
click at [438, 293] on button "Save" at bounding box center [440, 298] width 114 height 45
click at [546, 510] on div "Classify the call LOCATION NAME Dr Pro Electric Metuchen(Everything Electric) F…" at bounding box center [593, 314] width 1187 height 628
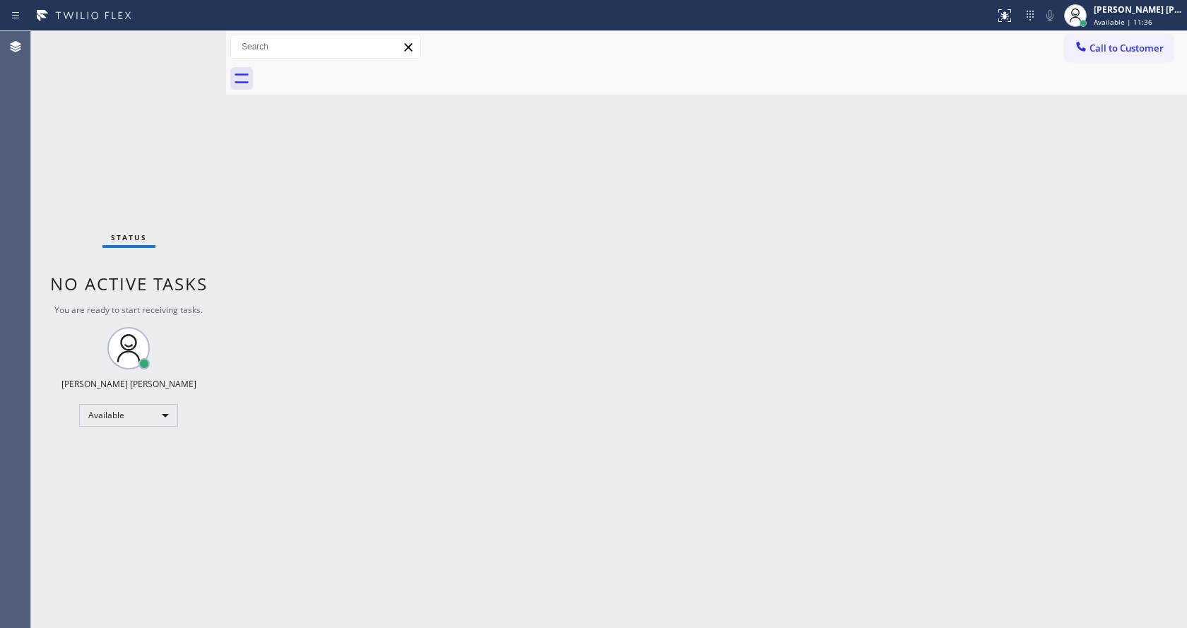
drag, startPoint x: 175, startPoint y: 71, endPoint x: 158, endPoint y: 25, distance: 49.0
click at [175, 71] on div "Status No active tasks You are ready to start receiving tasks. [PERSON_NAME] [P…" at bounding box center [128, 329] width 195 height 597
click at [382, 348] on div "Back to Dashboard Change Sender ID Customers Technicians Select a contact Outbo…" at bounding box center [706, 329] width 961 height 597
click at [371, 447] on div "Back to Dashboard Change Sender ID Customers Technicians Select a contact Outbo…" at bounding box center [706, 329] width 961 height 597
click at [298, 426] on div "Back to Dashboard Change Sender ID Customers Technicians Select a contact Outbo…" at bounding box center [706, 329] width 961 height 597
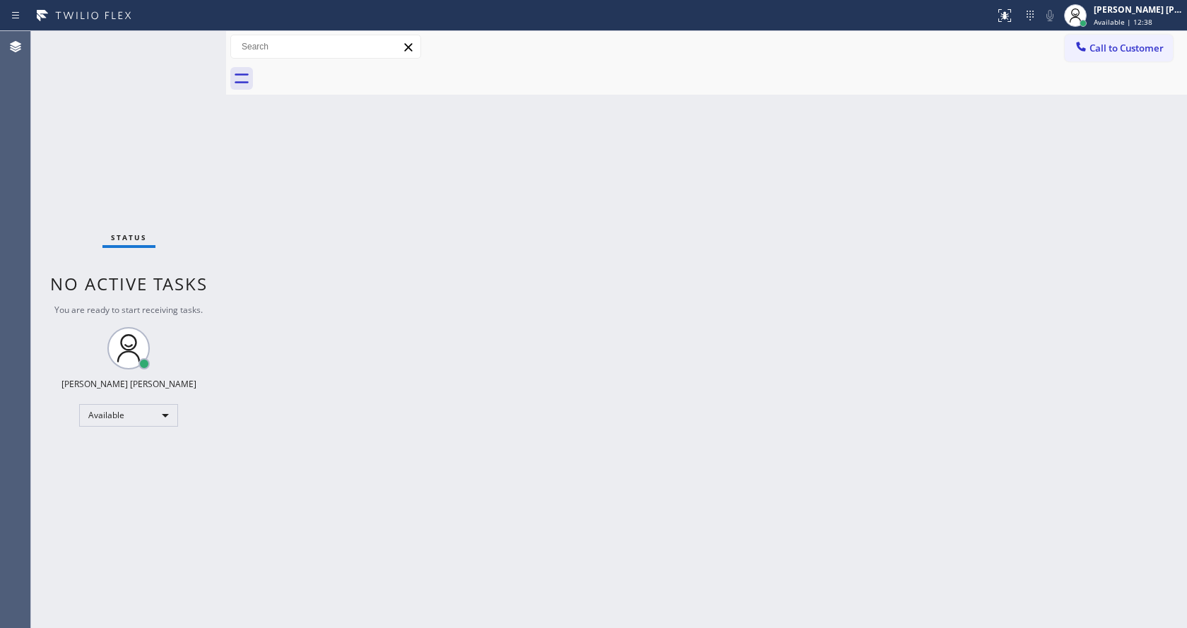
click at [613, 350] on div "Back to Dashboard Change Sender ID Customers Technicians Select a contact Outbo…" at bounding box center [706, 329] width 961 height 597
click at [382, 462] on div "Back to Dashboard Change Sender ID Customers Technicians Select a contact Outbo…" at bounding box center [706, 329] width 961 height 597
drag, startPoint x: 810, startPoint y: 343, endPoint x: 712, endPoint y: 399, distance: 113.0
click at [810, 343] on div "Back to Dashboard Change Sender ID Customers Technicians Select a contact Outbo…" at bounding box center [706, 329] width 961 height 597
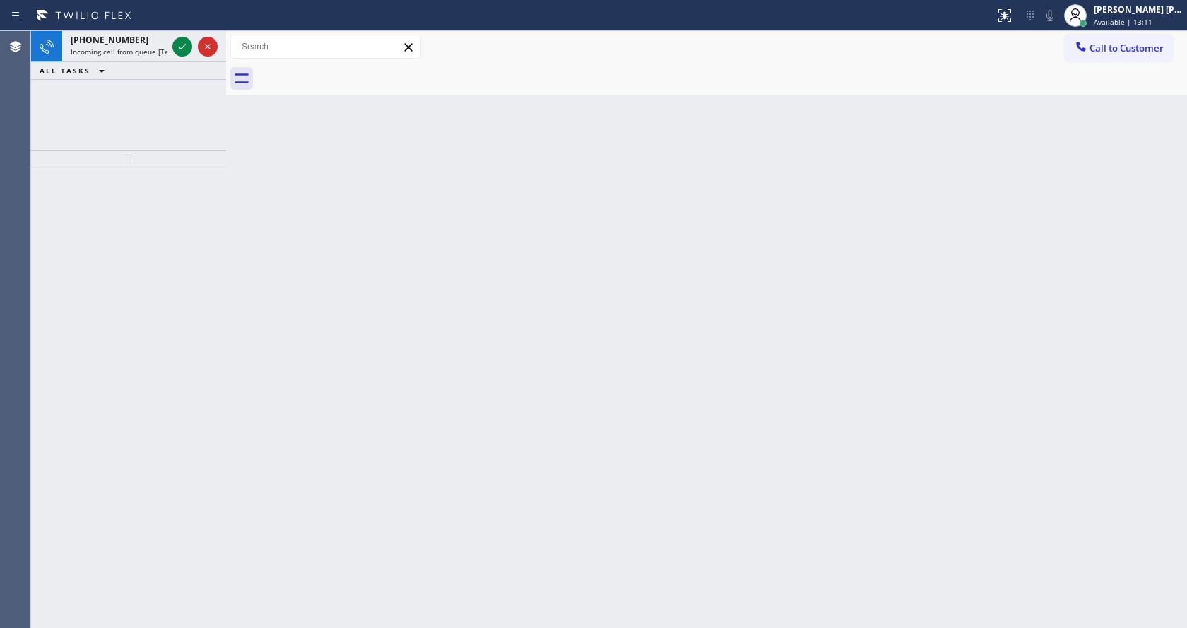
click at [88, 208] on div at bounding box center [128, 397] width 195 height 461
click at [102, 53] on span "Incoming call from queue [Test] All" at bounding box center [129, 52] width 117 height 10
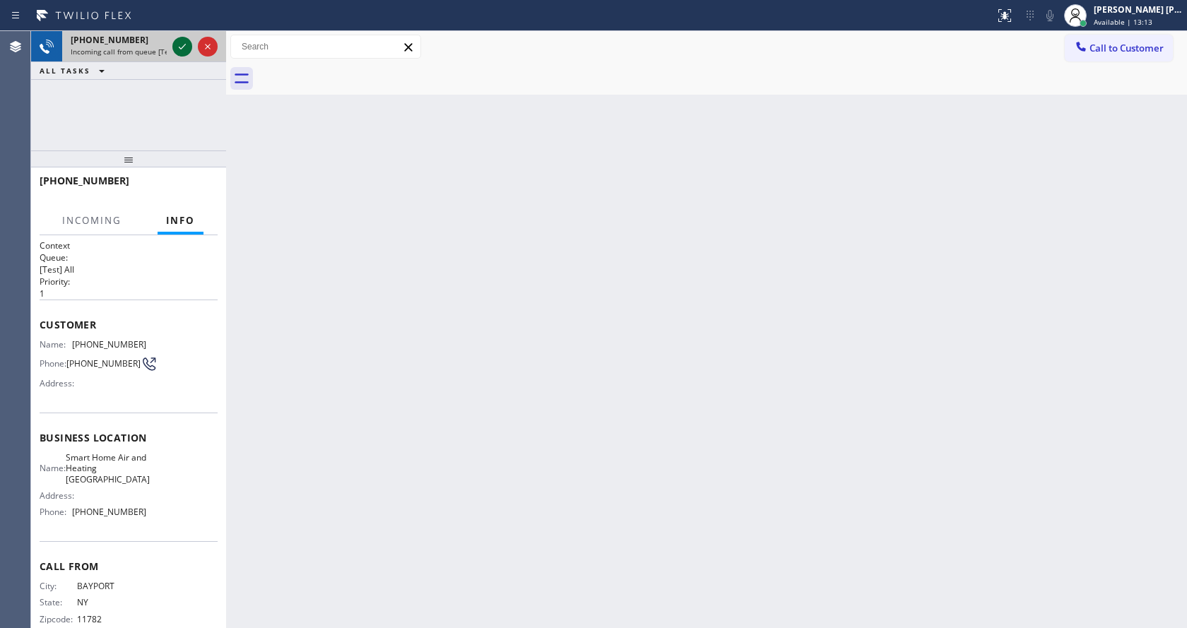
click at [186, 45] on icon at bounding box center [182, 46] width 17 height 17
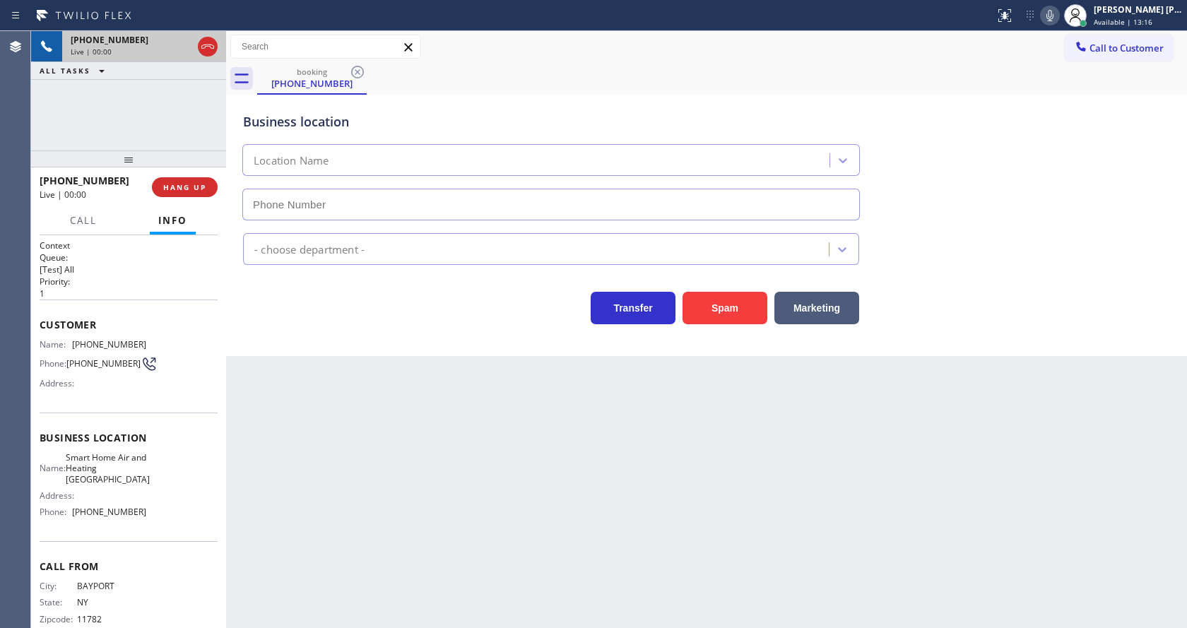
type input "[PHONE_NUMBER]"
click at [734, 307] on button "Spam" at bounding box center [725, 308] width 85 height 33
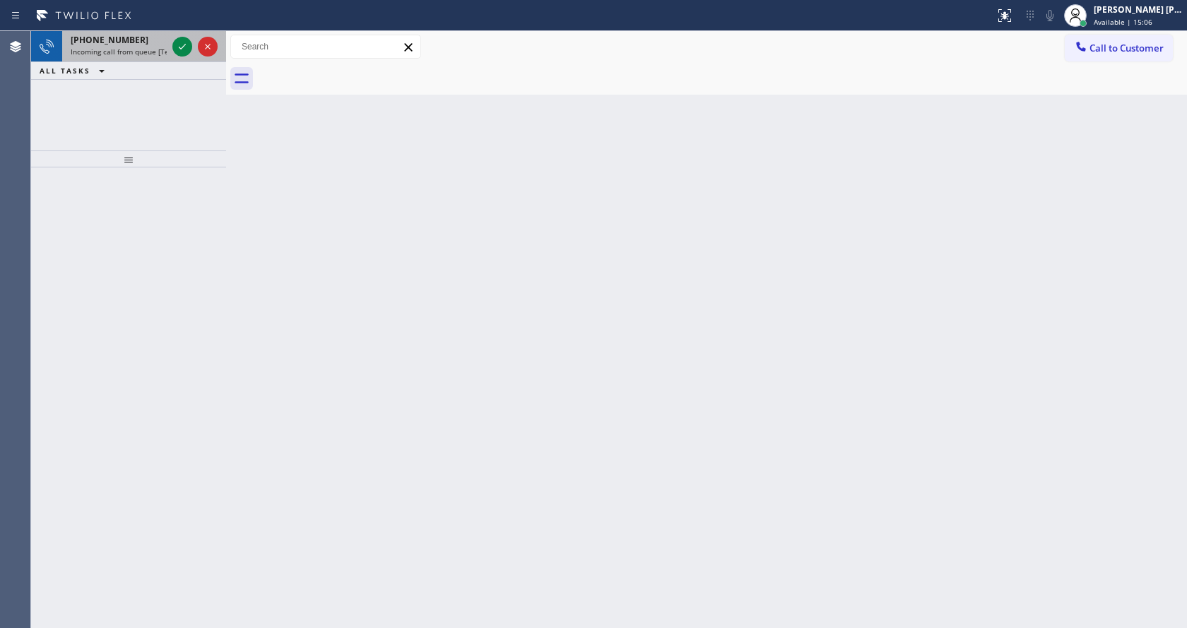
click at [125, 49] on span "Incoming call from queue [Test] All" at bounding box center [129, 52] width 117 height 10
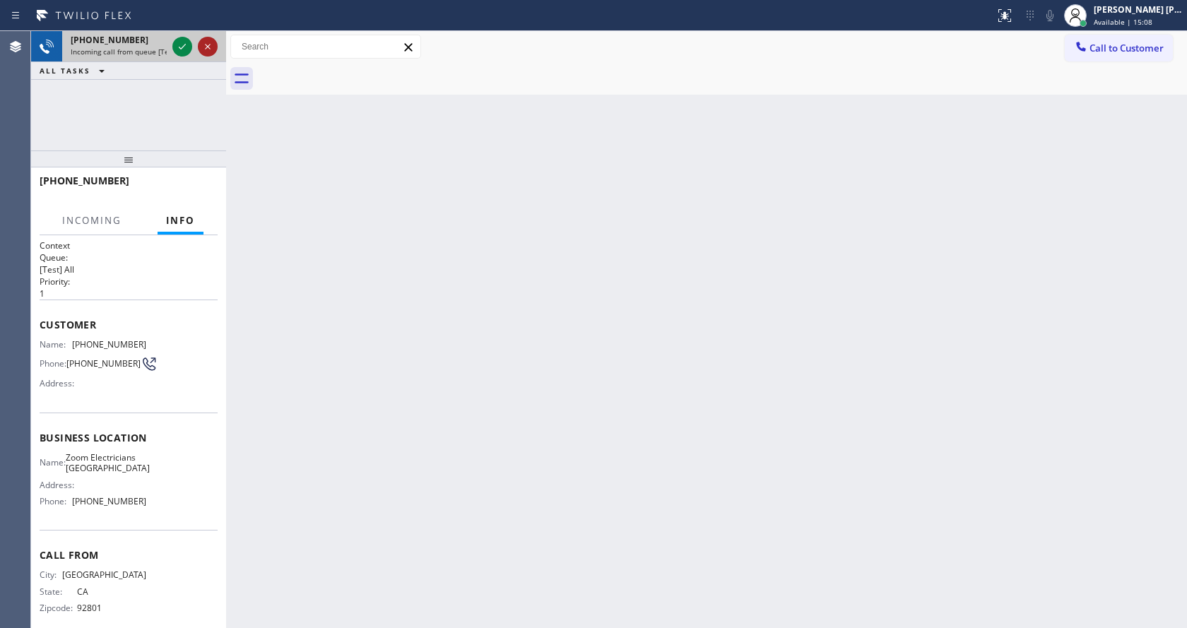
click at [201, 50] on icon at bounding box center [207, 46] width 17 height 17
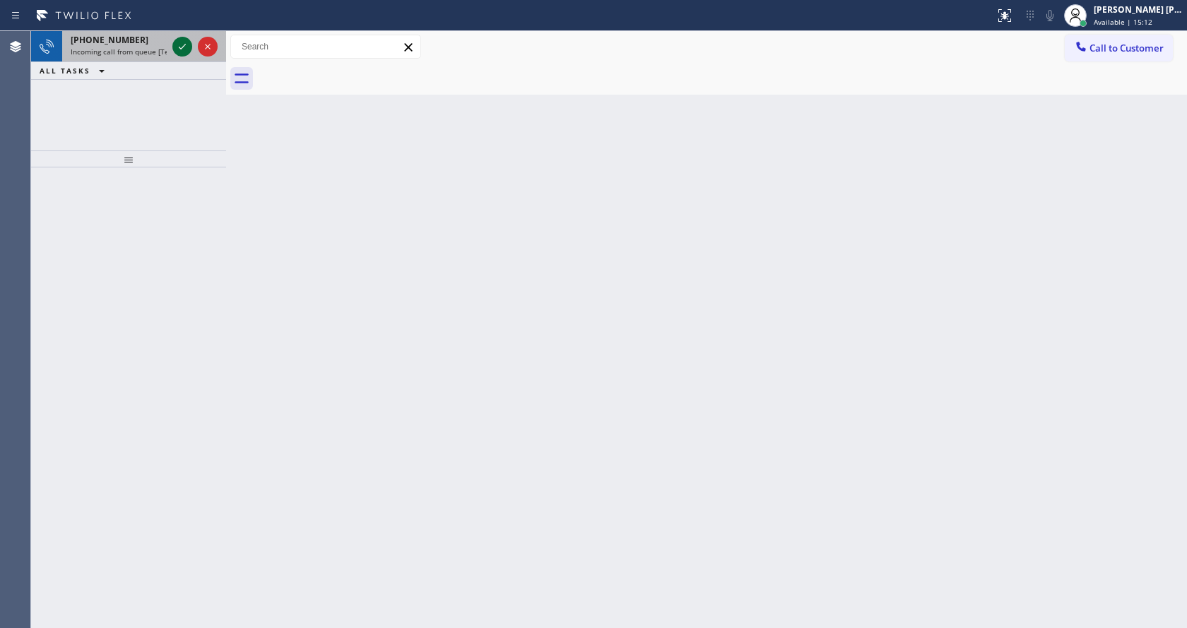
click at [181, 43] on icon at bounding box center [182, 46] width 17 height 17
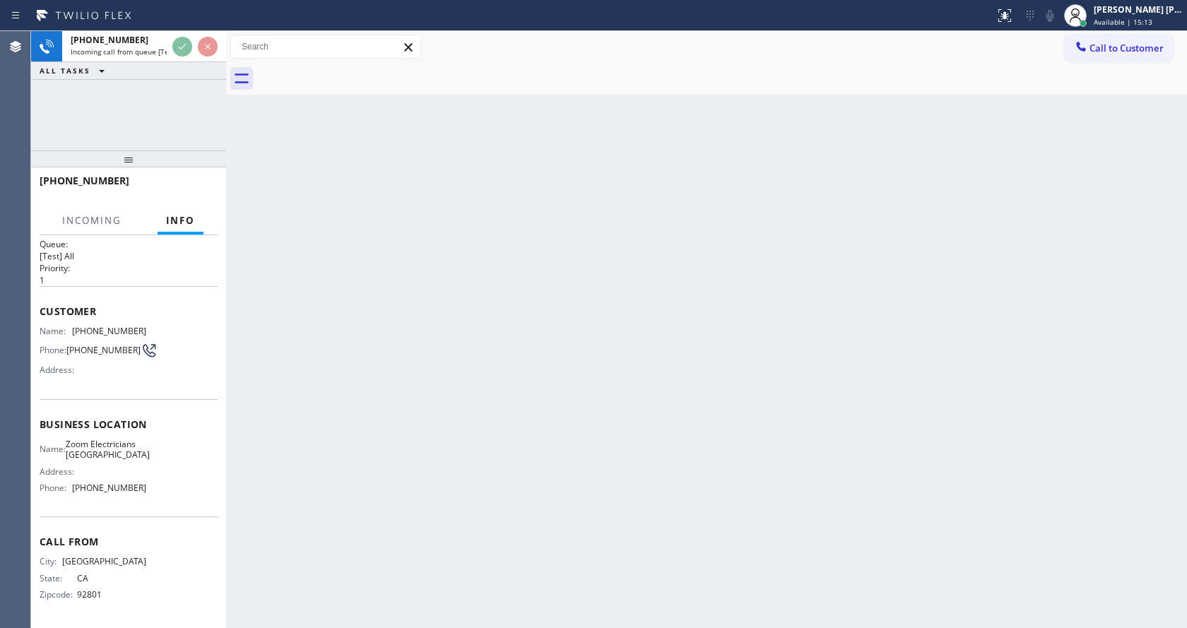
scroll to position [29, 0]
click at [599, 355] on div "Back to Dashboard Change Sender ID Customers Technicians Select a contact Outbo…" at bounding box center [706, 329] width 961 height 597
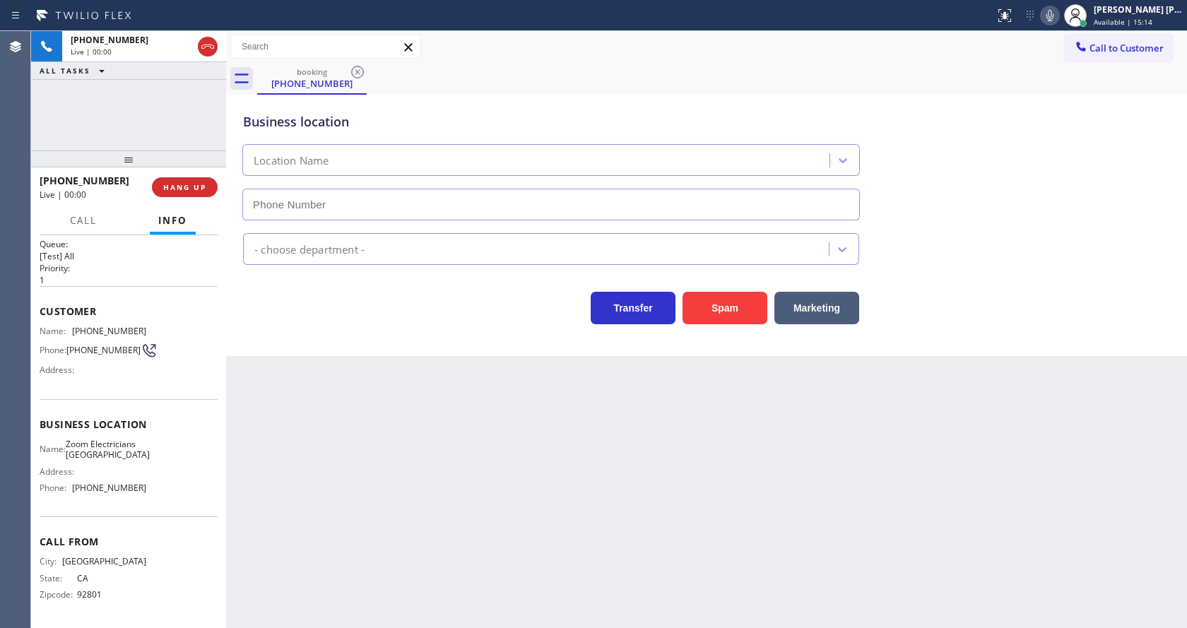
type input "[PHONE_NUMBER]"
click at [489, 438] on div "Back to Dashboard Change Sender ID Customers Technicians Select a contact Outbo…" at bounding box center [706, 329] width 961 height 597
click at [341, 514] on div "Back to Dashboard Change Sender ID Customers Technicians Select a contact Outbo…" at bounding box center [706, 329] width 961 height 597
click at [582, 530] on div "Back to Dashboard Change Sender ID Customers Technicians Select a contact Outbo…" at bounding box center [706, 329] width 961 height 597
click at [394, 406] on div "Back to Dashboard Change Sender ID Customers Technicians Select a contact Outbo…" at bounding box center [706, 329] width 961 height 597
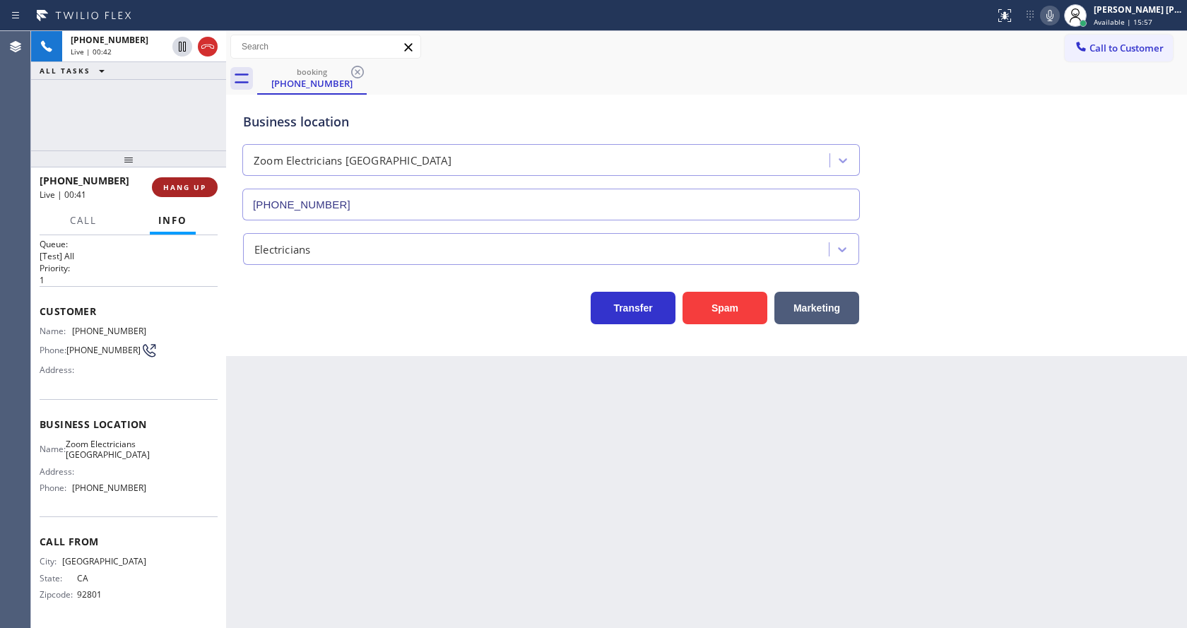
click at [190, 182] on span "HANG UP" at bounding box center [184, 187] width 43 height 10
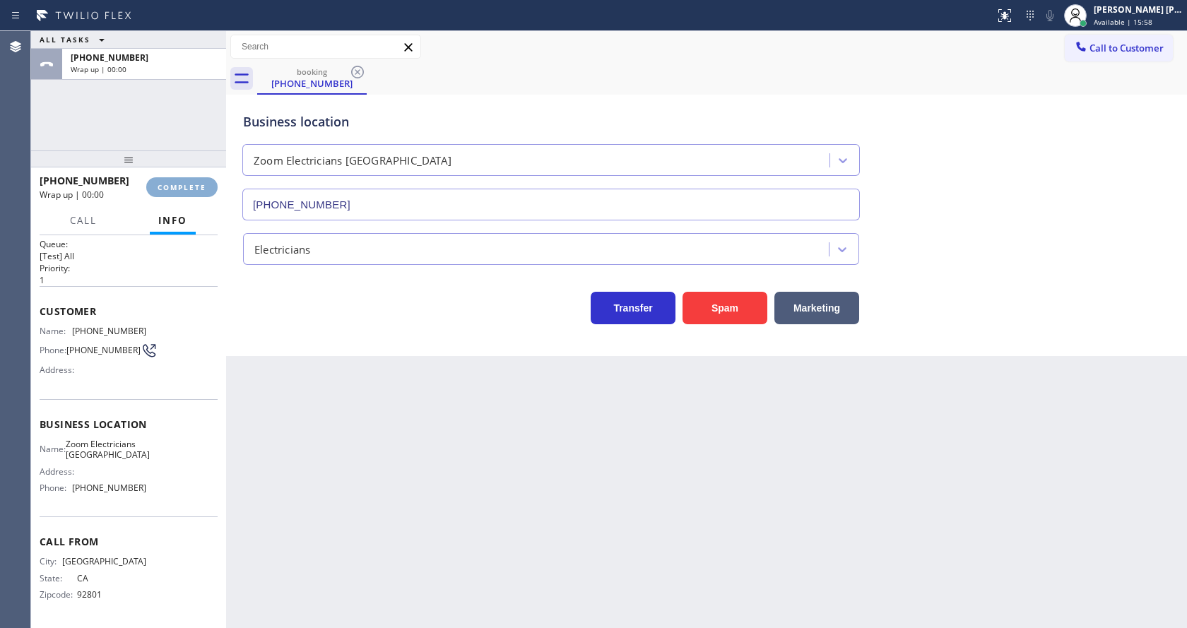
click at [190, 182] on span "COMPLETE" at bounding box center [182, 187] width 49 height 10
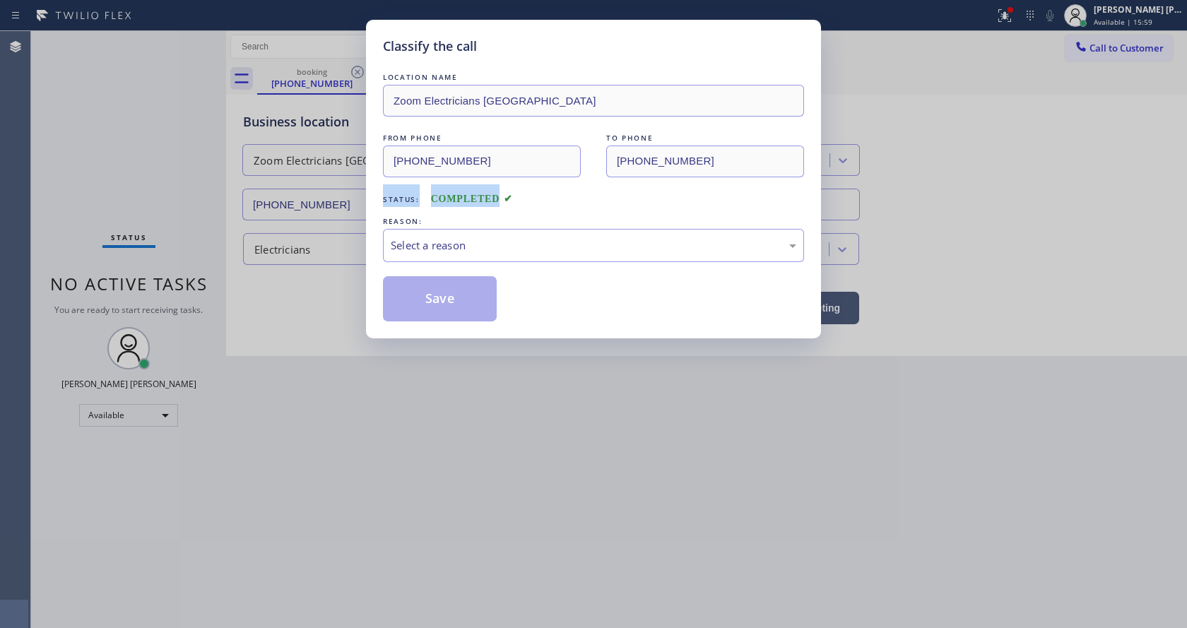
click at [190, 182] on div "Classify the call LOCATION NAME Zoom Electricians [GEOGRAPHIC_DATA] FROM PHONE …" at bounding box center [593, 314] width 1187 height 628
click at [474, 262] on div "LOCATION NAME Zoom Electricians [GEOGRAPHIC_DATA] FROM PHONE [PHONE_NUMBER] TO …" at bounding box center [593, 196] width 421 height 252
click at [429, 245] on div "Select a reason" at bounding box center [594, 245] width 406 height 16
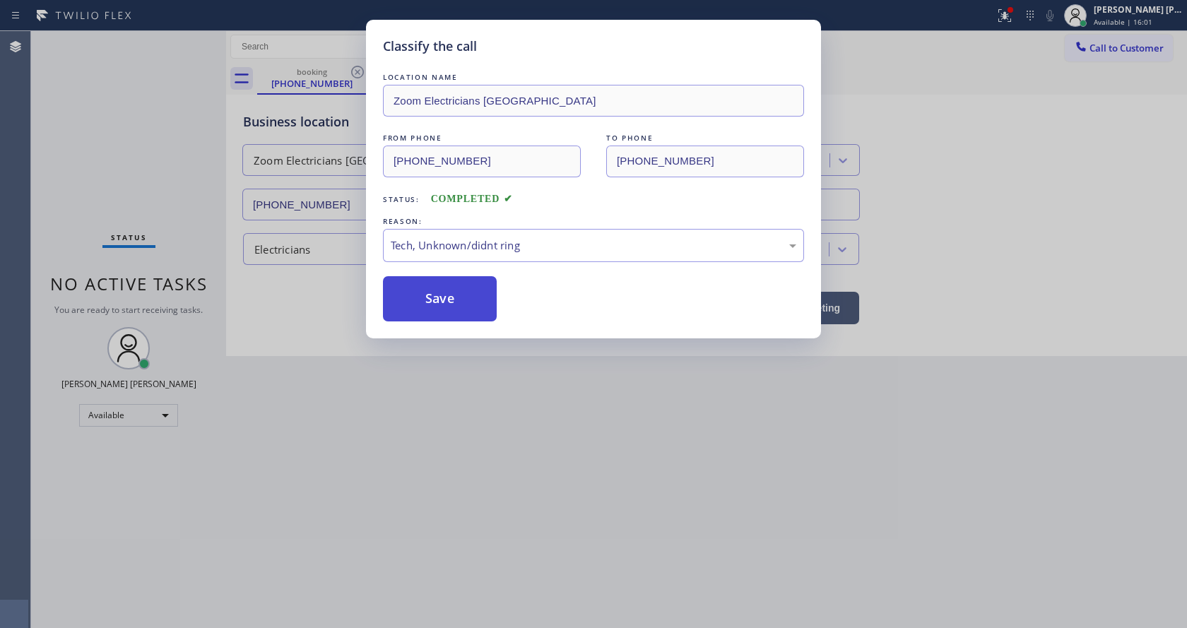
click at [433, 303] on button "Save" at bounding box center [440, 298] width 114 height 45
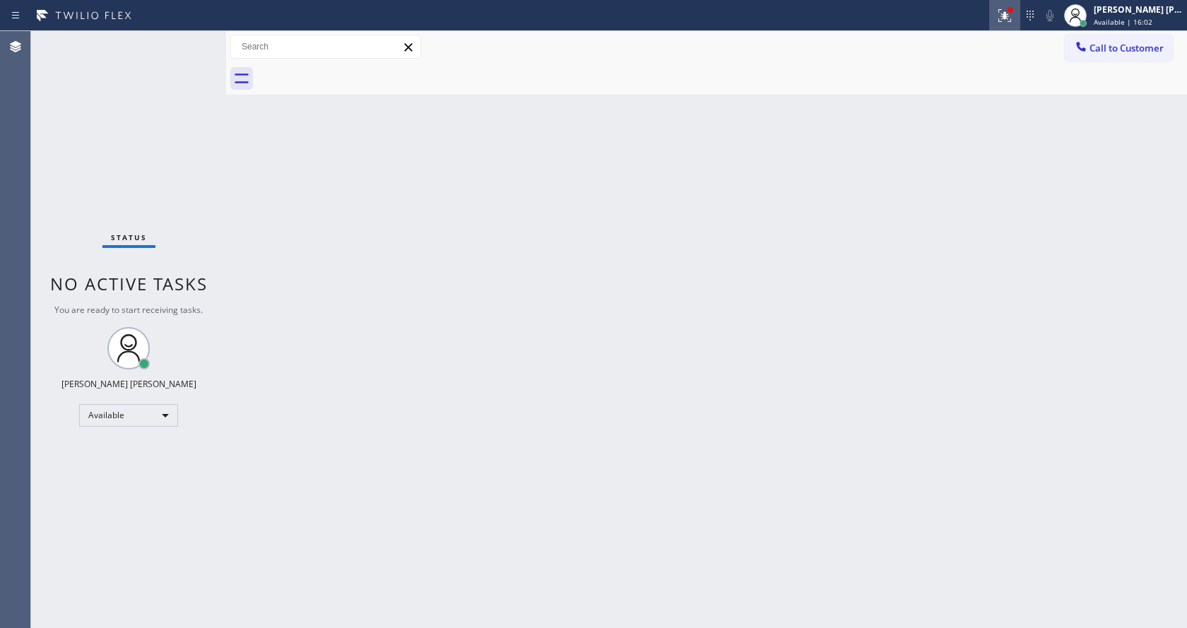
click at [1015, 5] on button at bounding box center [1004, 15] width 31 height 31
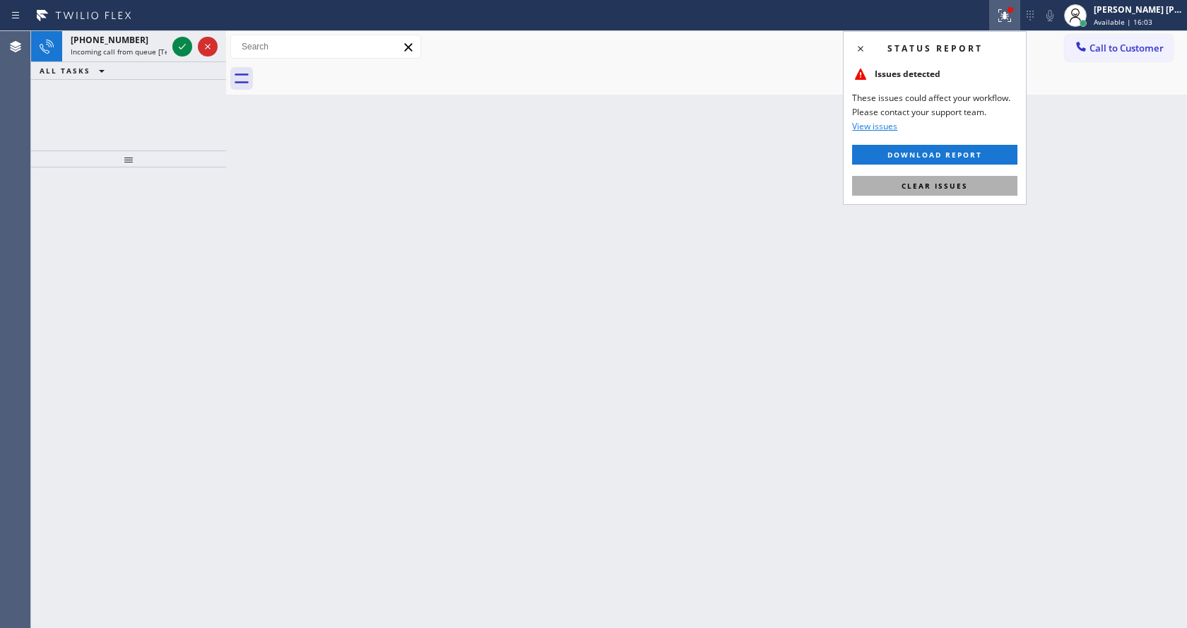
click at [949, 183] on span "Clear issues" at bounding box center [935, 186] width 66 height 10
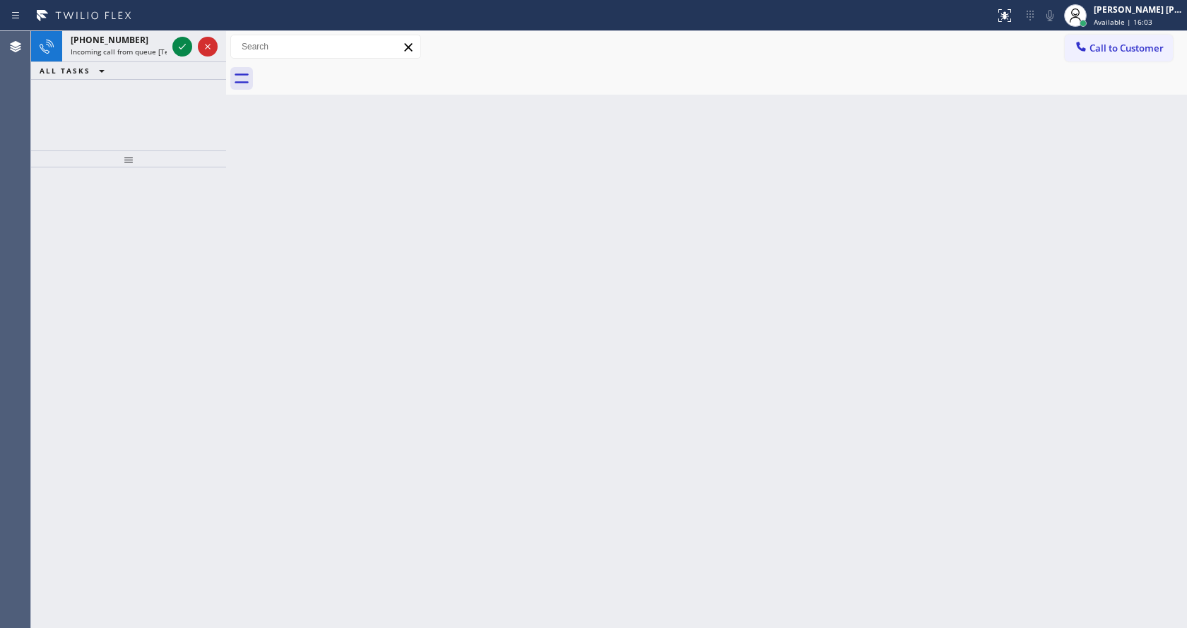
click at [960, 222] on div "Back to Dashboard Change Sender ID Customers Technicians Select a contact Outbo…" at bounding box center [706, 329] width 961 height 597
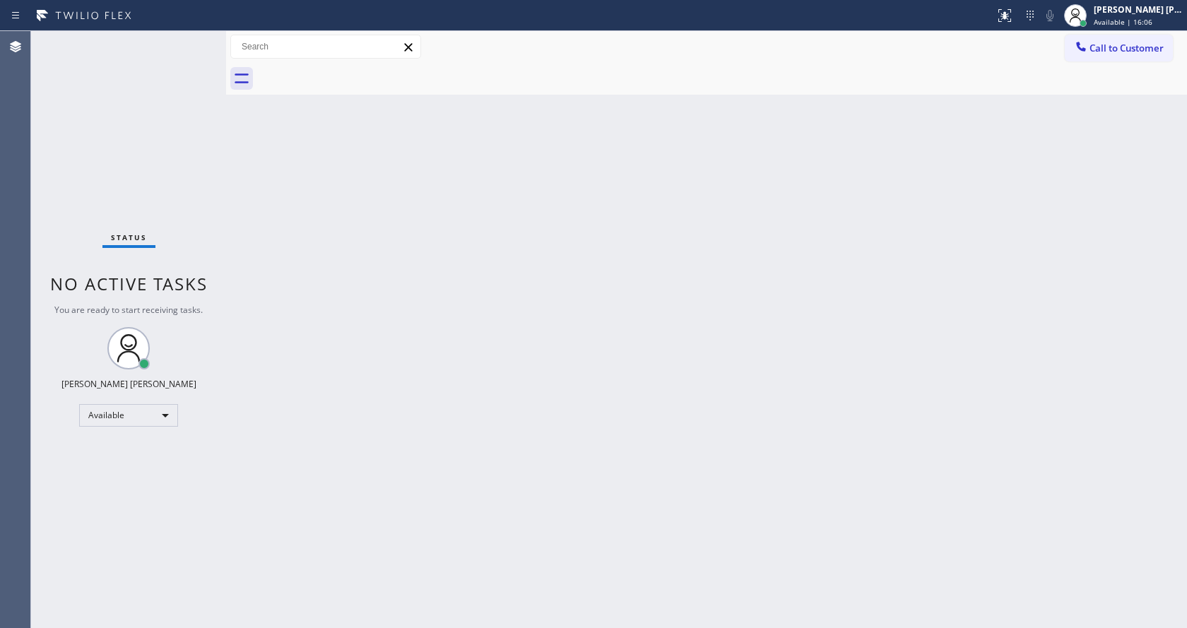
click at [237, 249] on div "Back to Dashboard Change Sender ID Customers Technicians Select a contact Outbo…" at bounding box center [706, 329] width 961 height 597
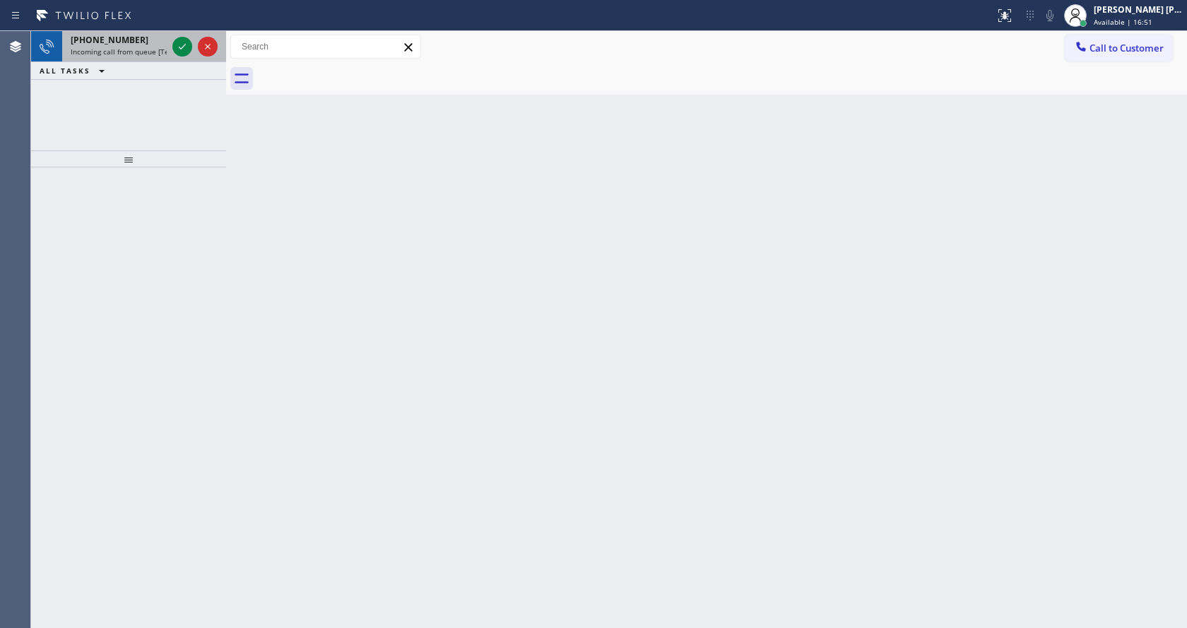
click at [141, 46] on div "[PHONE_NUMBER] Incoming call from queue [Test] All" at bounding box center [115, 46] width 107 height 31
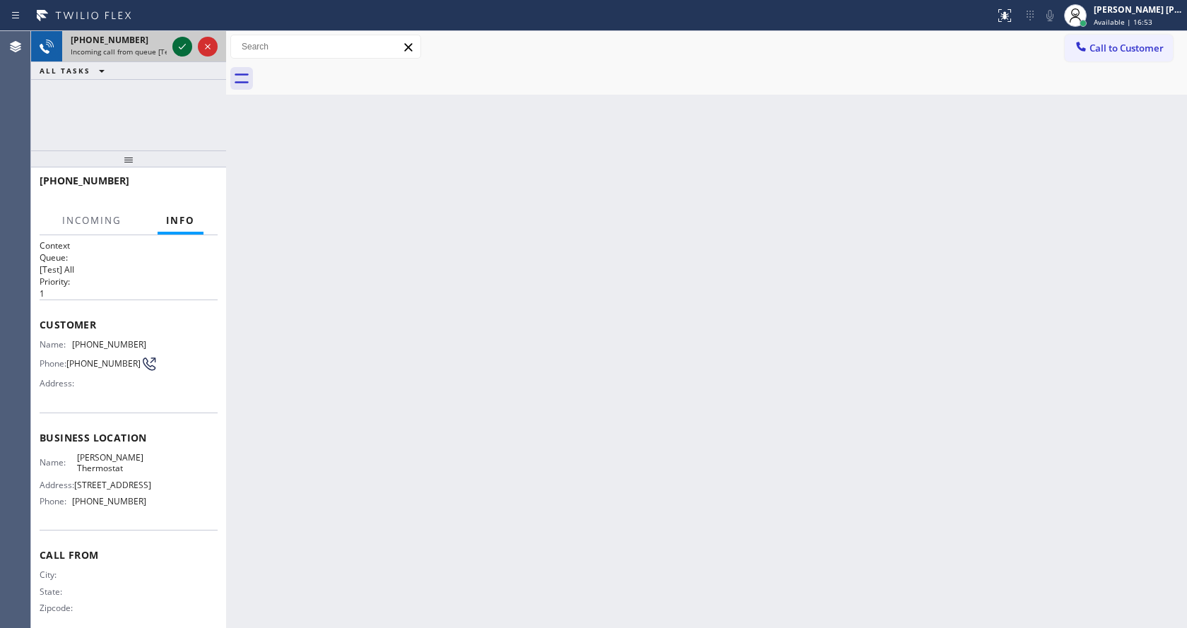
click at [180, 42] on icon at bounding box center [182, 46] width 17 height 17
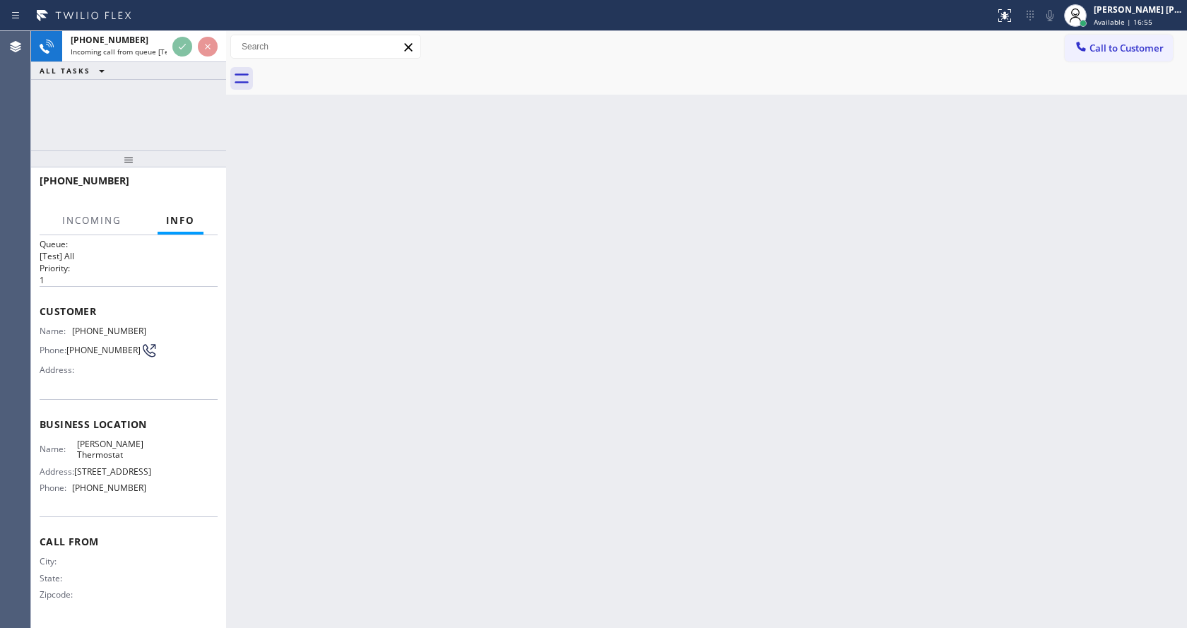
scroll to position [18, 0]
click at [565, 372] on div "Back to Dashboard Change Sender ID Customers Technicians Select a contact Outbo…" at bounding box center [706, 329] width 961 height 597
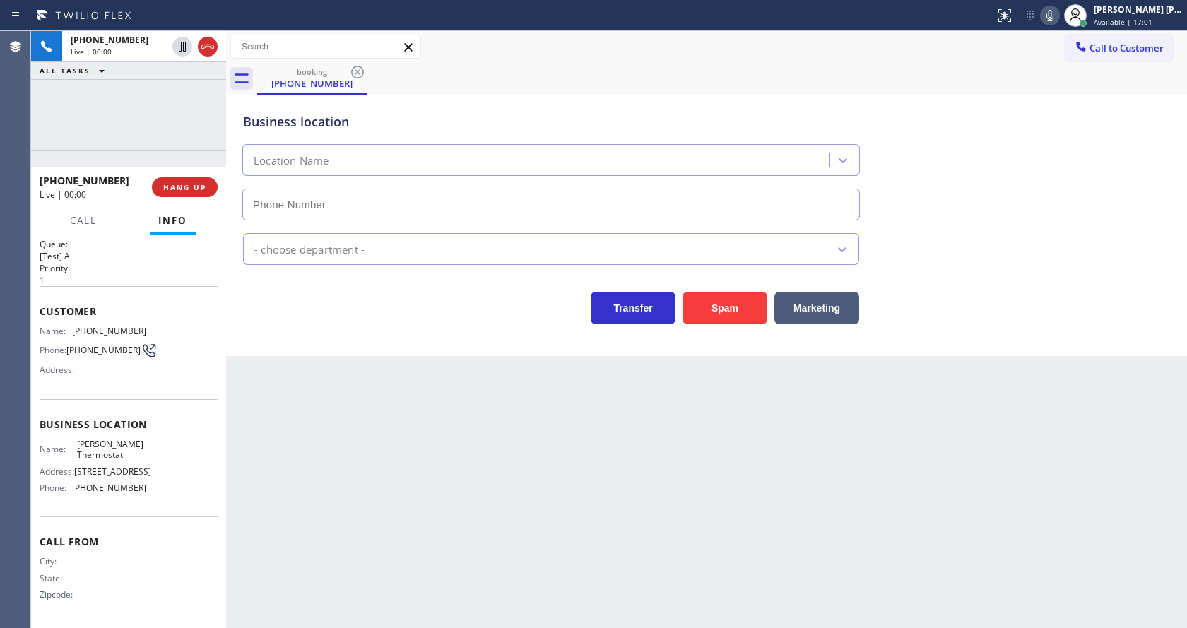
type input "[PHONE_NUMBER]"
click at [424, 370] on div "Back to Dashboard Change Sender ID Customers Technicians Select a contact Outbo…" at bounding box center [706, 329] width 961 height 597
click at [415, 405] on div "Back to Dashboard Change Sender ID Customers Technicians Select a contact Outbo…" at bounding box center [706, 329] width 961 height 597
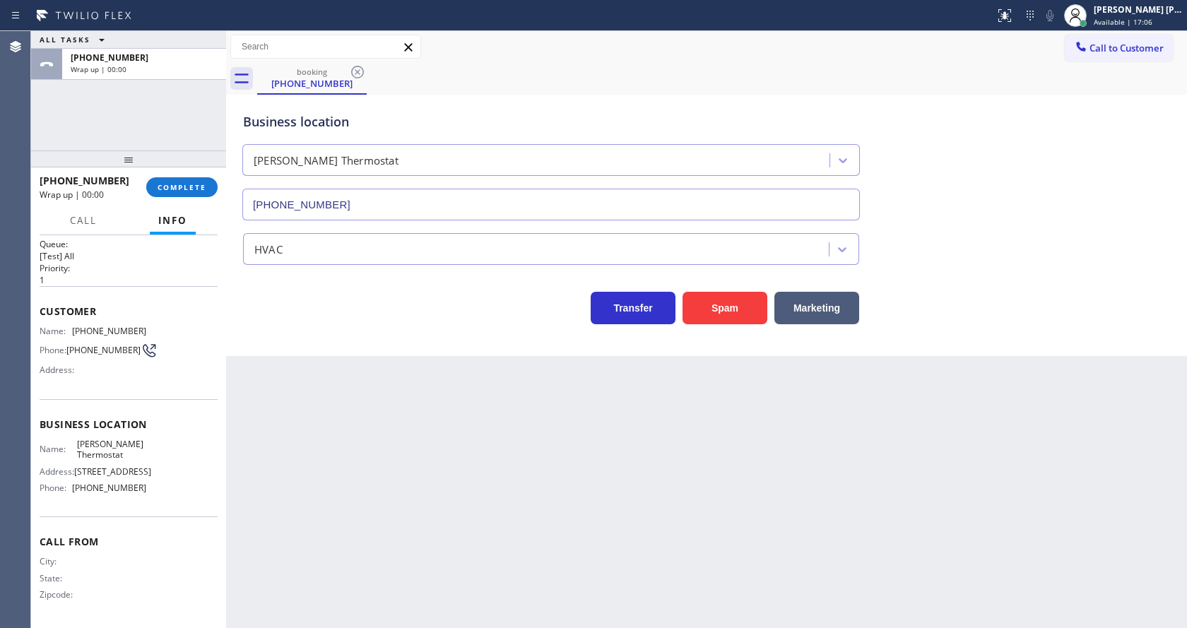
click at [366, 474] on div "Back to Dashboard Change Sender ID Customers Technicians Select a contact Outbo…" at bounding box center [706, 329] width 961 height 597
drag, startPoint x: 175, startPoint y: 185, endPoint x: 178, endPoint y: 174, distance: 11.8
click at [174, 179] on button "COMPLETE" at bounding box center [181, 187] width 71 height 20
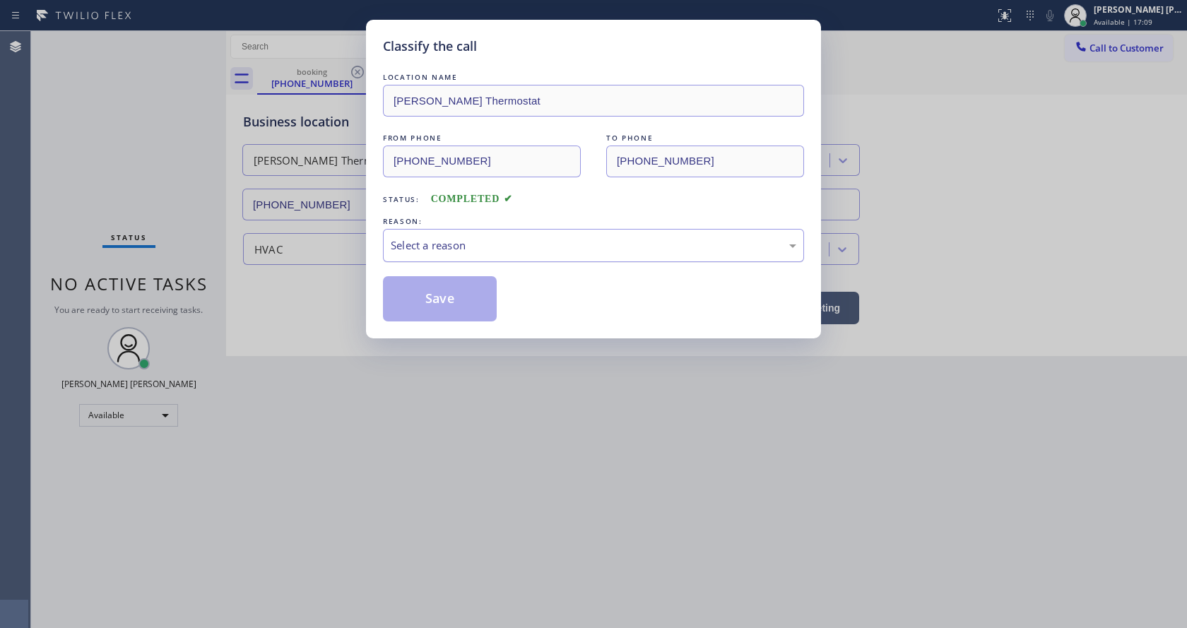
click at [450, 248] on div "Select a reason" at bounding box center [594, 245] width 406 height 16
click at [411, 371] on div "Classify the call LOCATION NAME [PERSON_NAME] Thermostat FROM PHONE [PHONE_NUMB…" at bounding box center [593, 314] width 1187 height 628
click at [419, 306] on button "Save" at bounding box center [440, 298] width 114 height 45
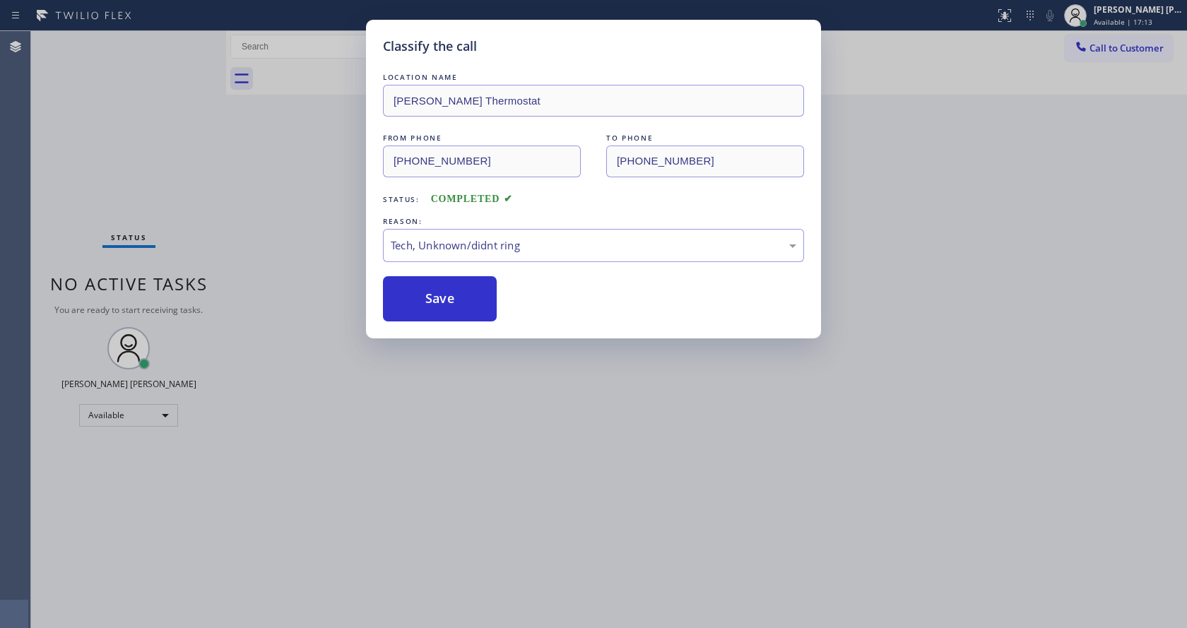
click at [453, 521] on div "Classify the call LOCATION NAME [PERSON_NAME] Thermostat FROM PHONE [PHONE_NUMB…" at bounding box center [593, 314] width 1187 height 628
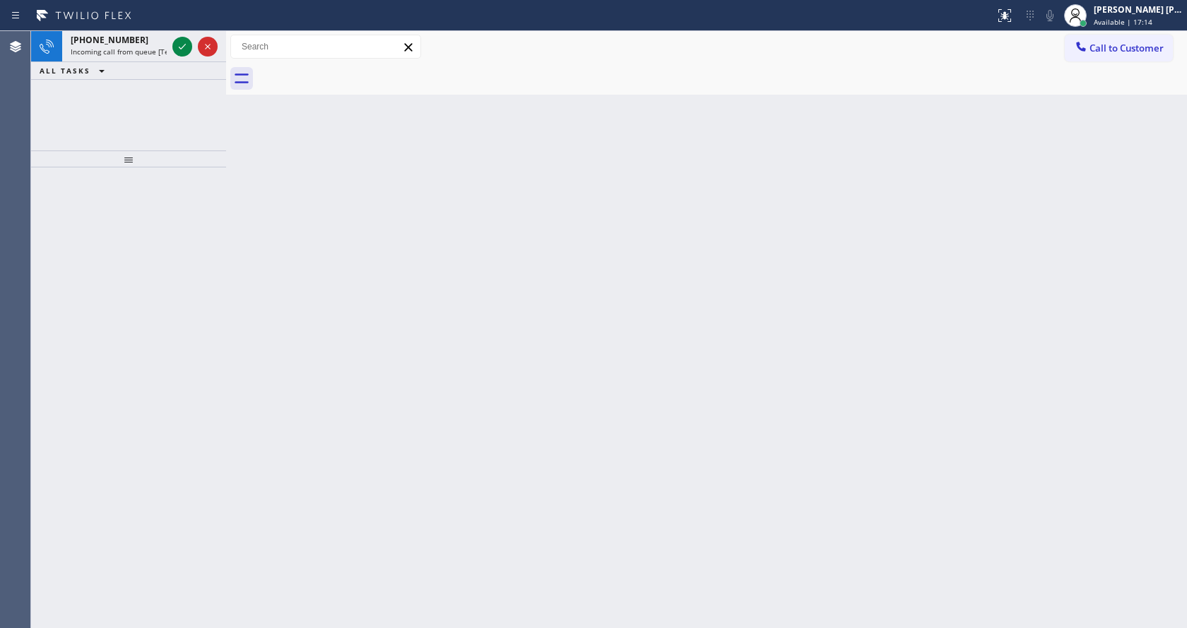
click at [218, 258] on div at bounding box center [128, 397] width 195 height 461
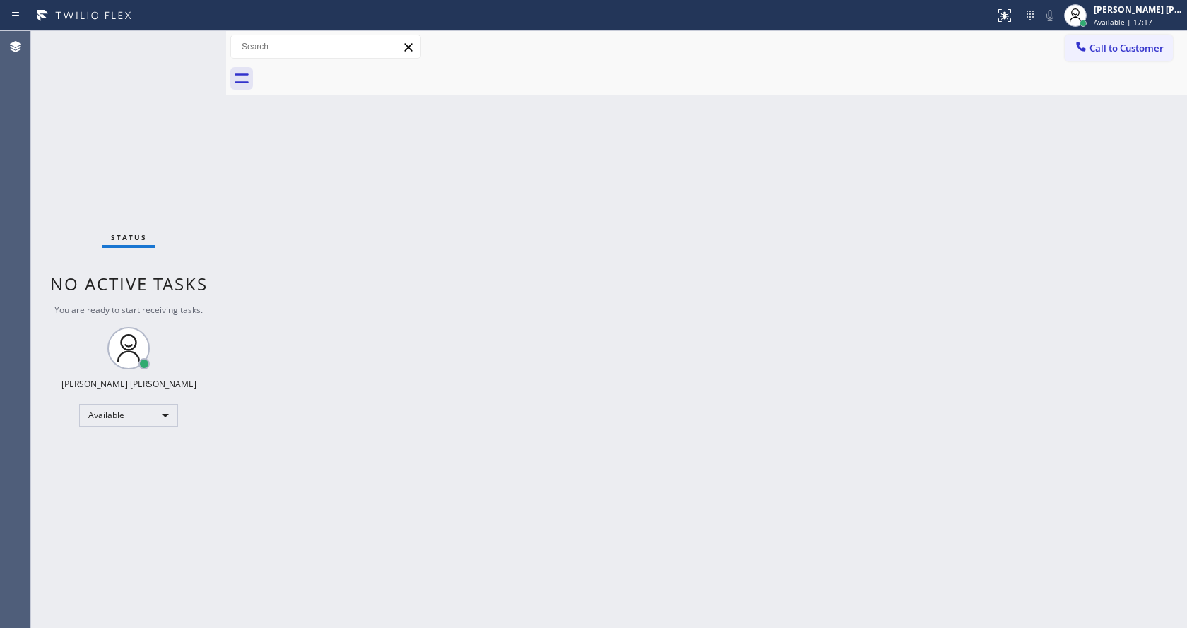
click at [403, 557] on div "Back to Dashboard Change Sender ID Customers Technicians Select a contact Outbo…" at bounding box center [706, 329] width 961 height 597
click at [335, 242] on div "Back to Dashboard Change Sender ID Customers Technicians Select a contact Outbo…" at bounding box center [706, 329] width 961 height 597
click at [430, 353] on div "Back to Dashboard Change Sender ID Customers Technicians Select a contact Outbo…" at bounding box center [706, 329] width 961 height 597
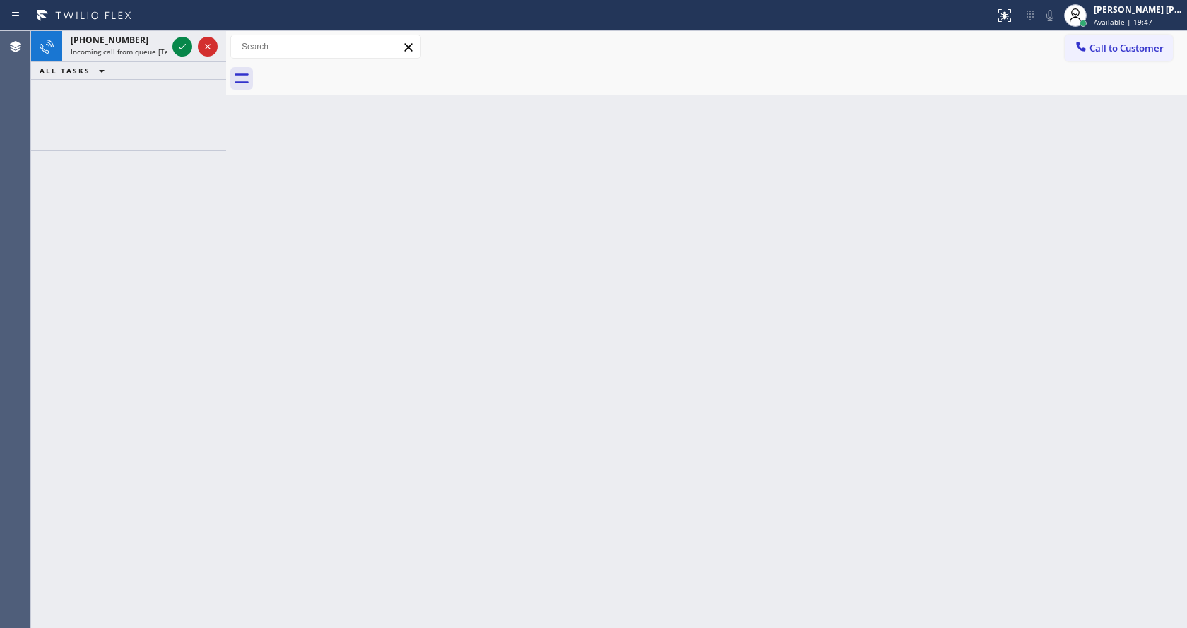
click at [266, 178] on div "Back to Dashboard Change Sender ID Customers Technicians Select a contact Outbo…" at bounding box center [706, 329] width 961 height 597
click at [152, 47] on span "Incoming call from queue [Test] All" at bounding box center [129, 52] width 117 height 10
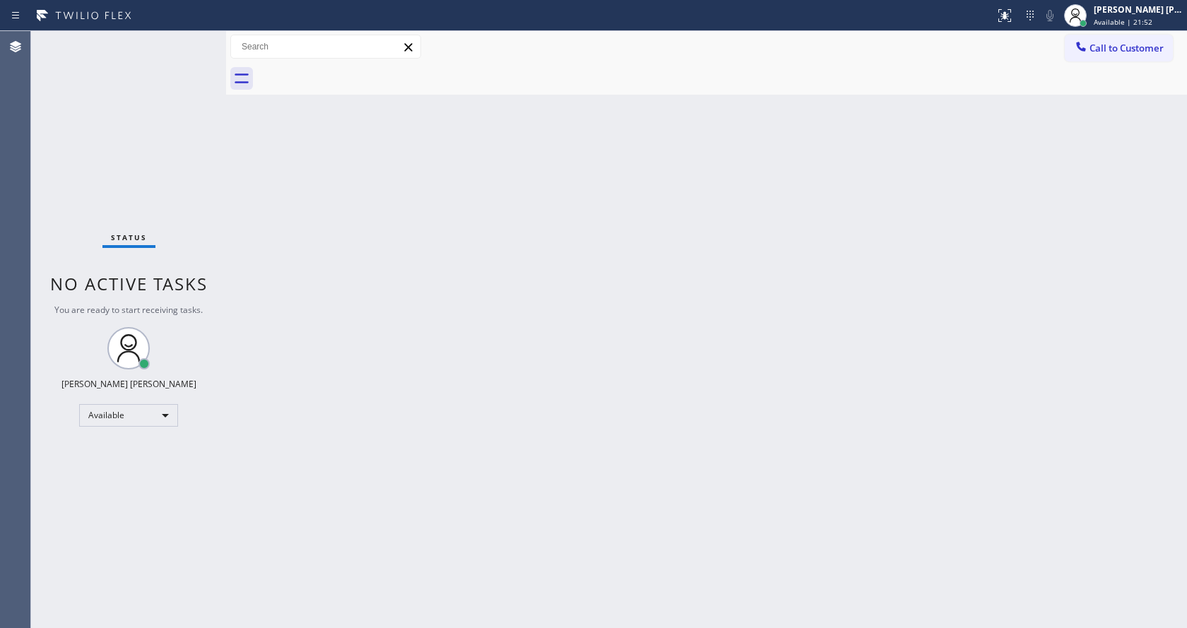
click at [647, 331] on div "Back to Dashboard Change Sender ID Customers Technicians Select a contact Outbo…" at bounding box center [706, 329] width 961 height 597
click at [507, 481] on div "Back to Dashboard Change Sender ID Customers Technicians Select a contact Outbo…" at bounding box center [706, 329] width 961 height 597
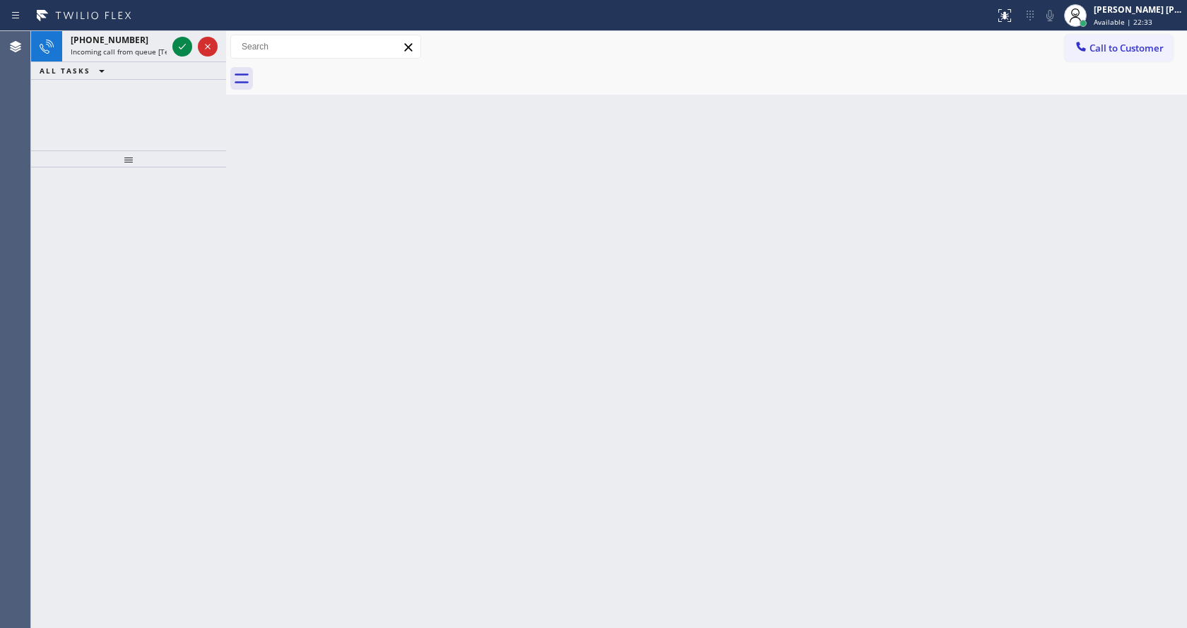
click at [232, 228] on div "Back to Dashboard Change Sender ID Customers Technicians Select a contact Outbo…" at bounding box center [706, 329] width 961 height 597
click at [117, 52] on span "Incoming call from queue [Test] All" at bounding box center [129, 52] width 117 height 10
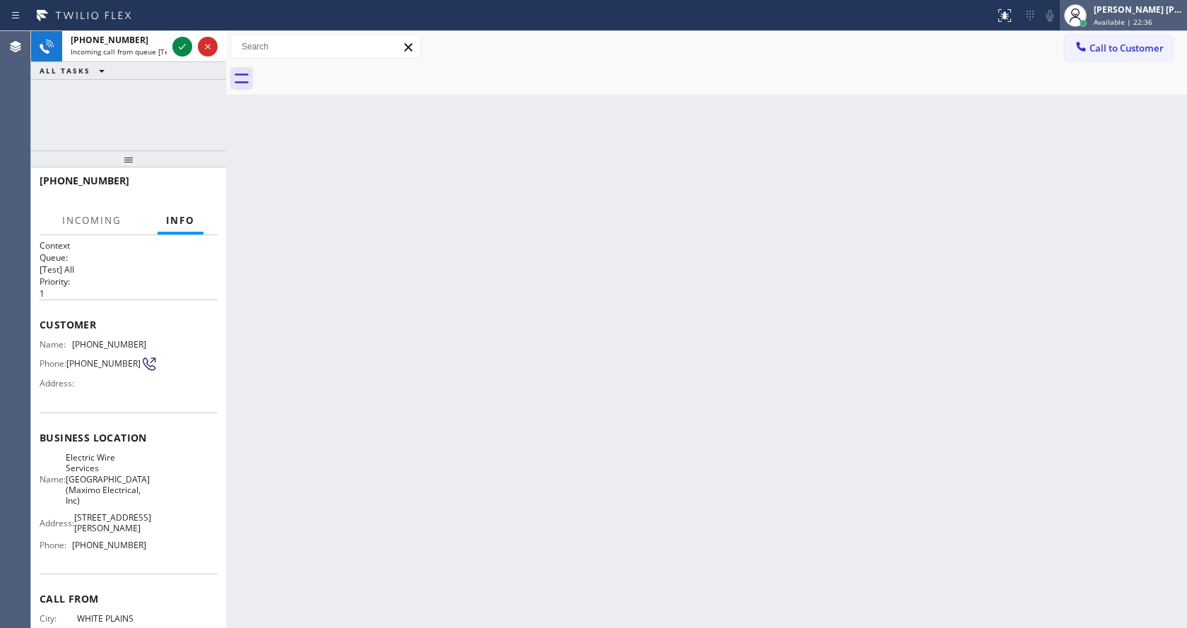
click at [1131, 21] on span "Available | 22:36" at bounding box center [1123, 22] width 59 height 10
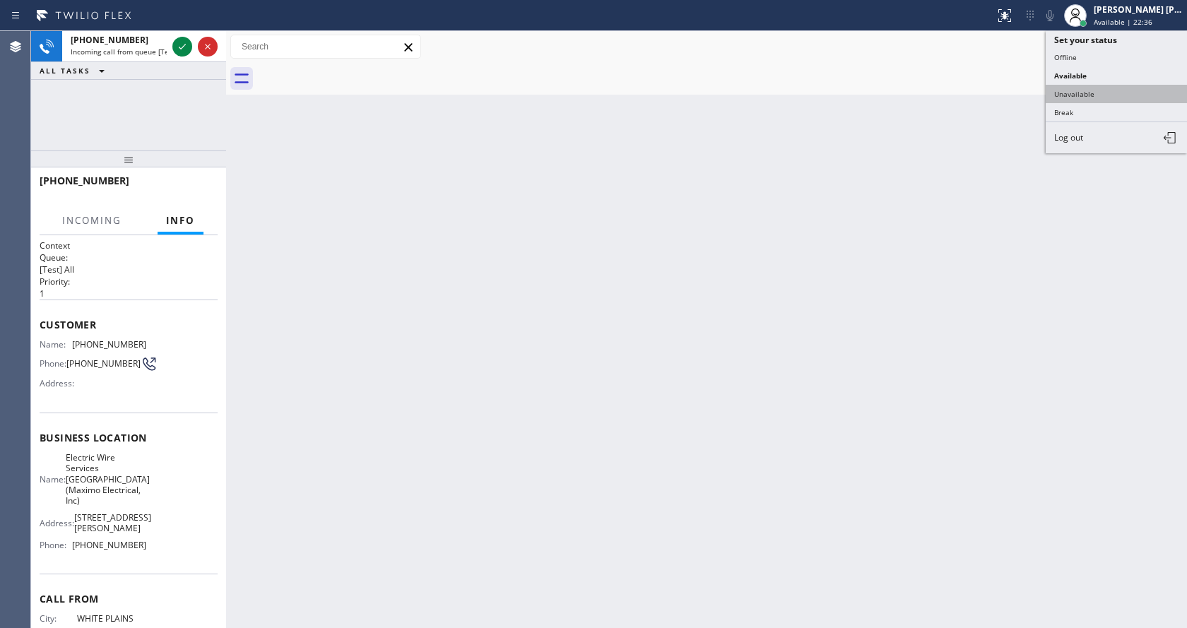
click at [1096, 85] on button "Unavailable" at bounding box center [1116, 94] width 141 height 18
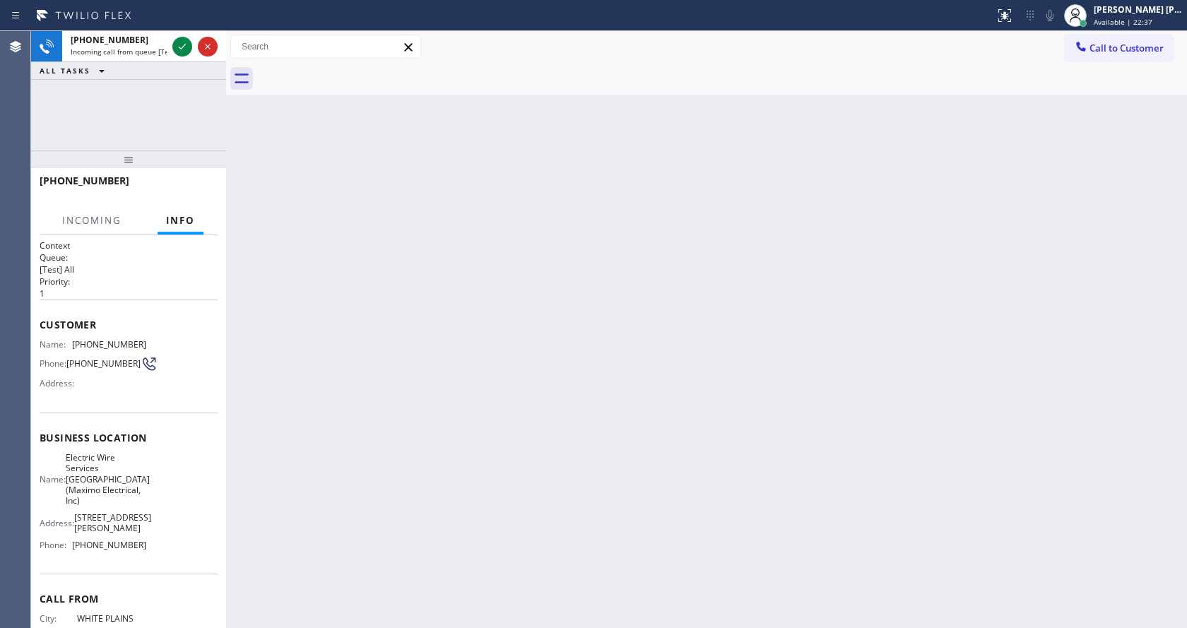
click at [572, 382] on div "Back to Dashboard Change Sender ID Customers Technicians Select a contact Outbo…" at bounding box center [706, 329] width 961 height 597
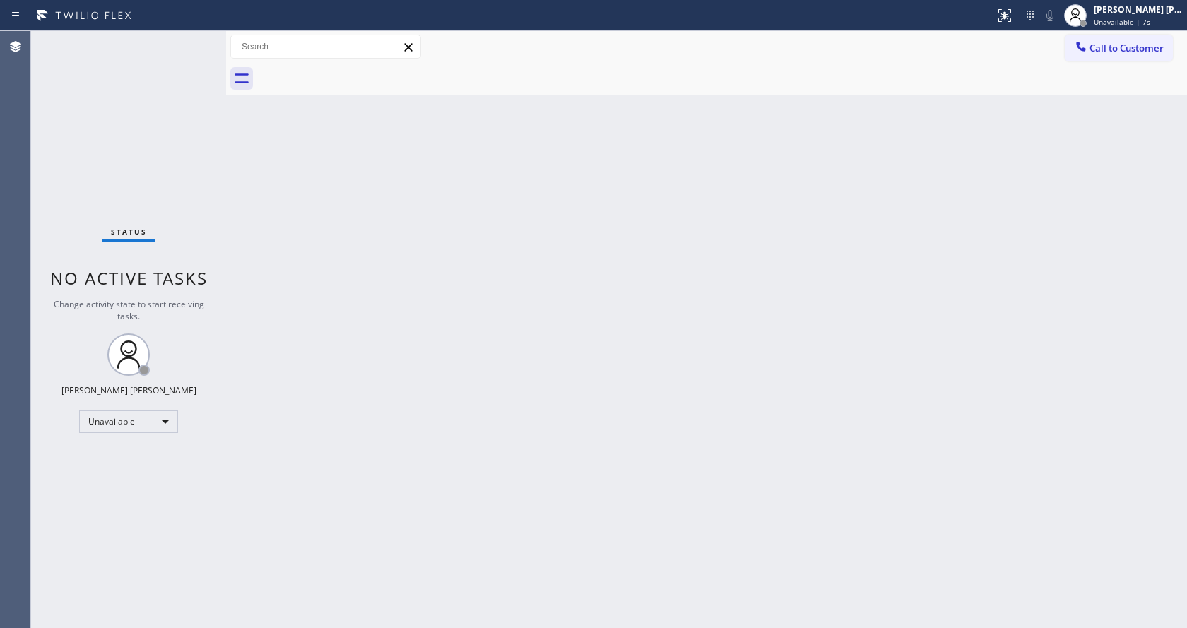
drag, startPoint x: 351, startPoint y: 324, endPoint x: 739, endPoint y: 68, distance: 464.8
click at [351, 324] on div "Back to Dashboard Change Sender ID Customers Technicians Select a contact Outbo…" at bounding box center [706, 329] width 961 height 597
click at [570, 429] on div "Back to Dashboard Change Sender ID Customers Technicians Select a contact Outbo…" at bounding box center [706, 329] width 961 height 597
click at [357, 312] on div "Back to Dashboard Change Sender ID Customers Technicians Select a contact Outbo…" at bounding box center [706, 329] width 961 height 597
drag, startPoint x: 560, startPoint y: 355, endPoint x: 880, endPoint y: 218, distance: 348.6
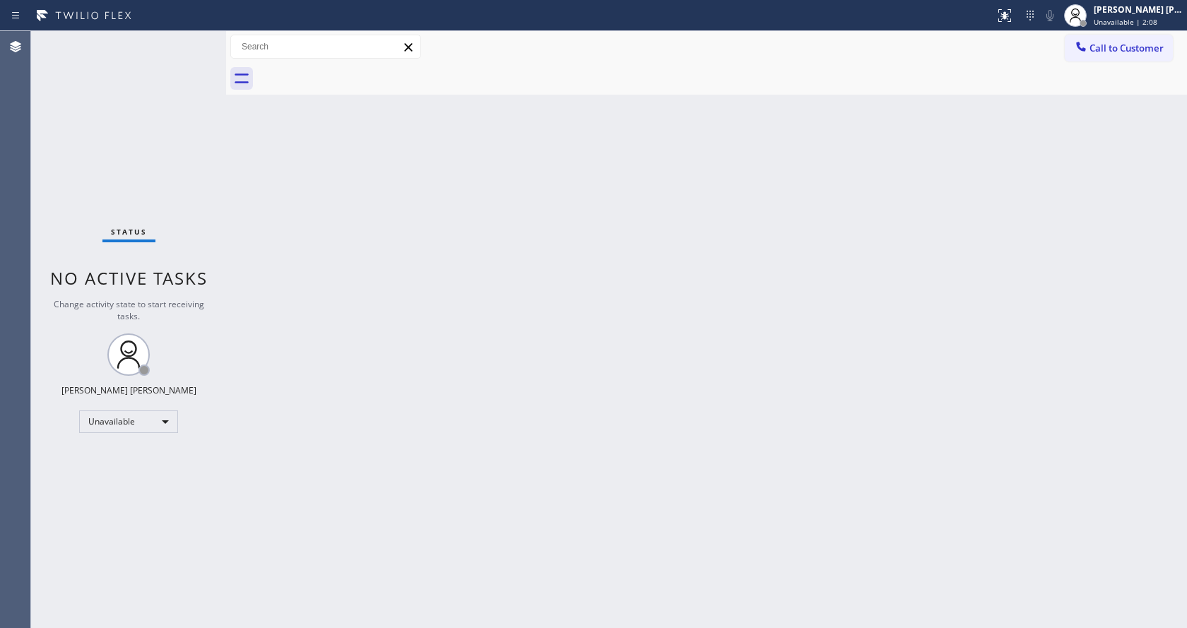
click at [560, 355] on div "Back to Dashboard Change Sender ID Customers Technicians Select a contact Outbo…" at bounding box center [706, 329] width 961 height 597
click at [1153, 55] on button "Call to Customer" at bounding box center [1119, 48] width 108 height 27
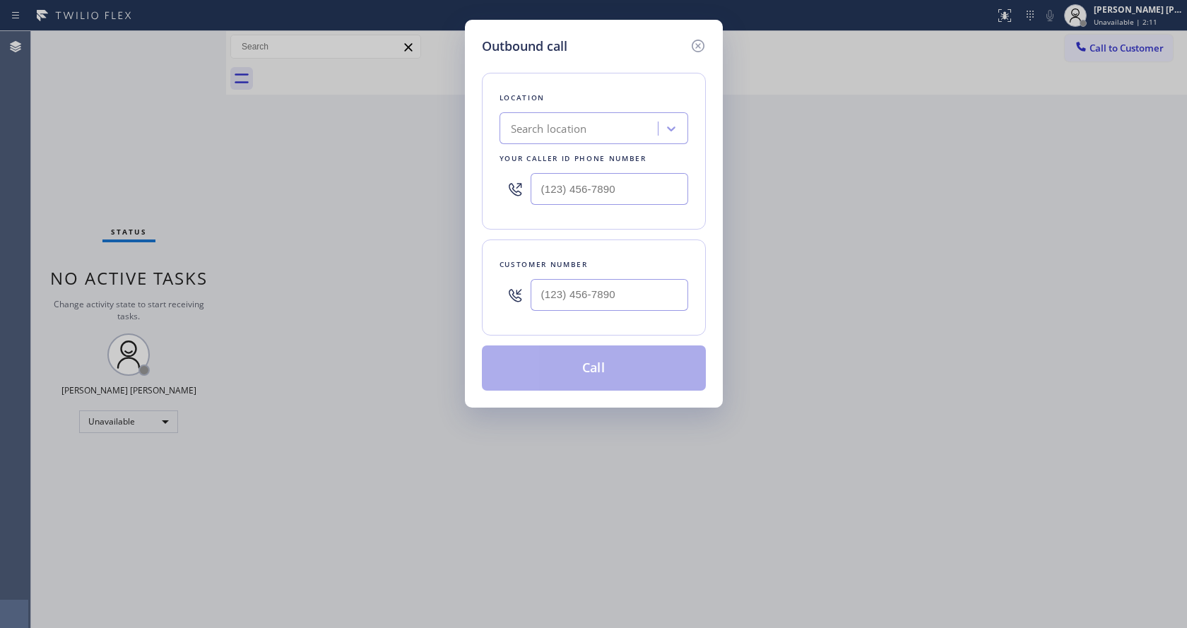
click at [1127, 189] on div "Outbound call Location Search location Your caller id phone number Customer num…" at bounding box center [593, 314] width 1187 height 628
click at [695, 42] on icon at bounding box center [698, 45] width 17 height 17
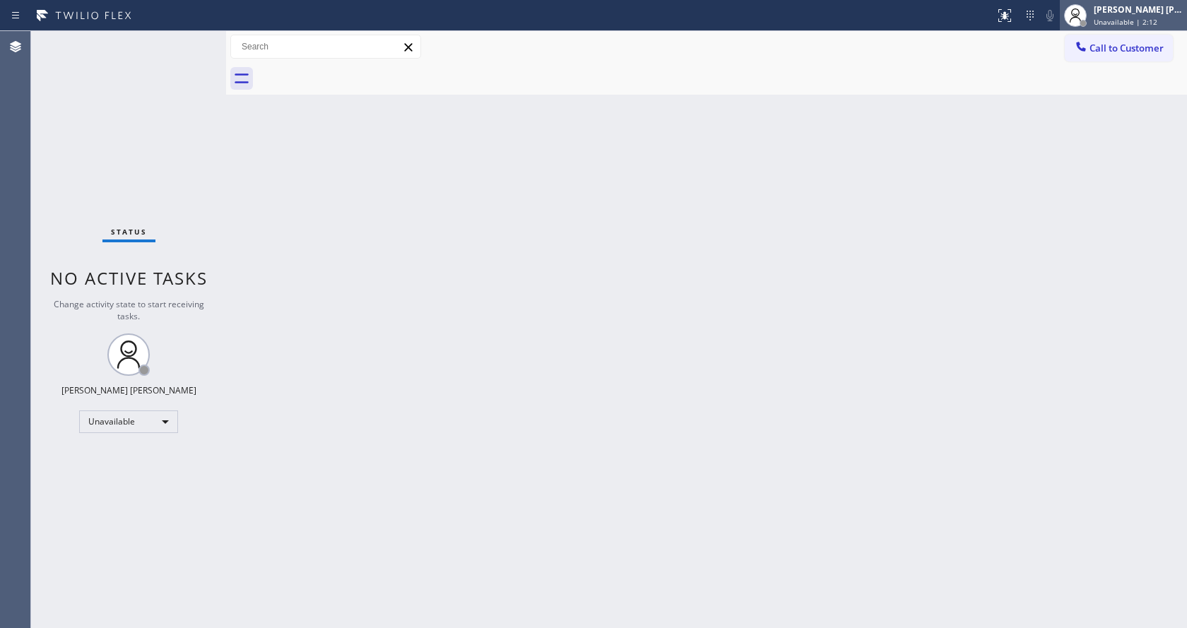
click at [1144, 25] on span "Unavailable | 2:12" at bounding box center [1126, 22] width 64 height 10
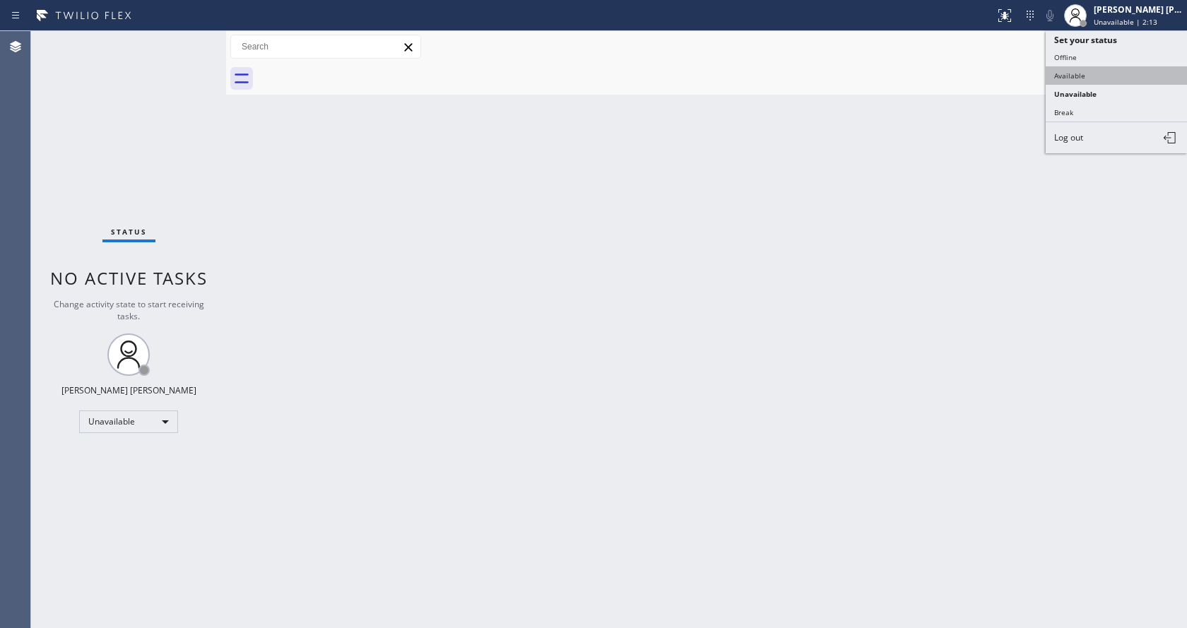
click at [1109, 76] on button "Available" at bounding box center [1116, 75] width 141 height 18
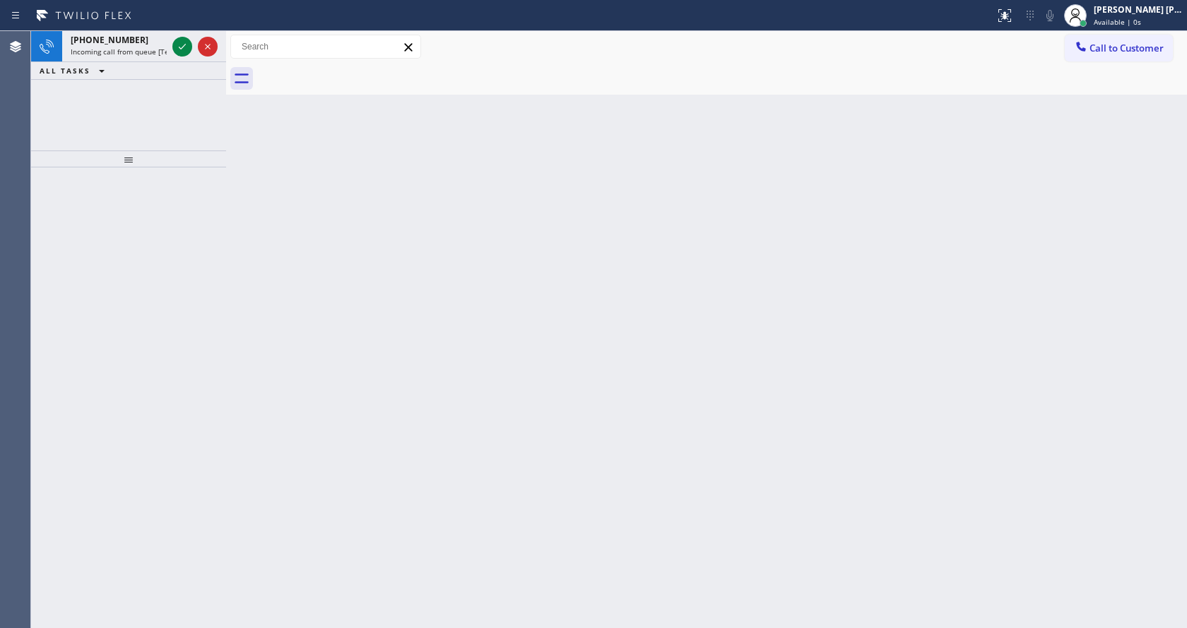
drag, startPoint x: 856, startPoint y: 361, endPoint x: 1124, endPoint y: 102, distance: 372.9
click at [859, 358] on div "Back to Dashboard Change Sender ID Customers Technicians Select a contact Outbo…" at bounding box center [706, 329] width 961 height 597
click at [1146, 57] on button "Call to Customer" at bounding box center [1119, 48] width 108 height 27
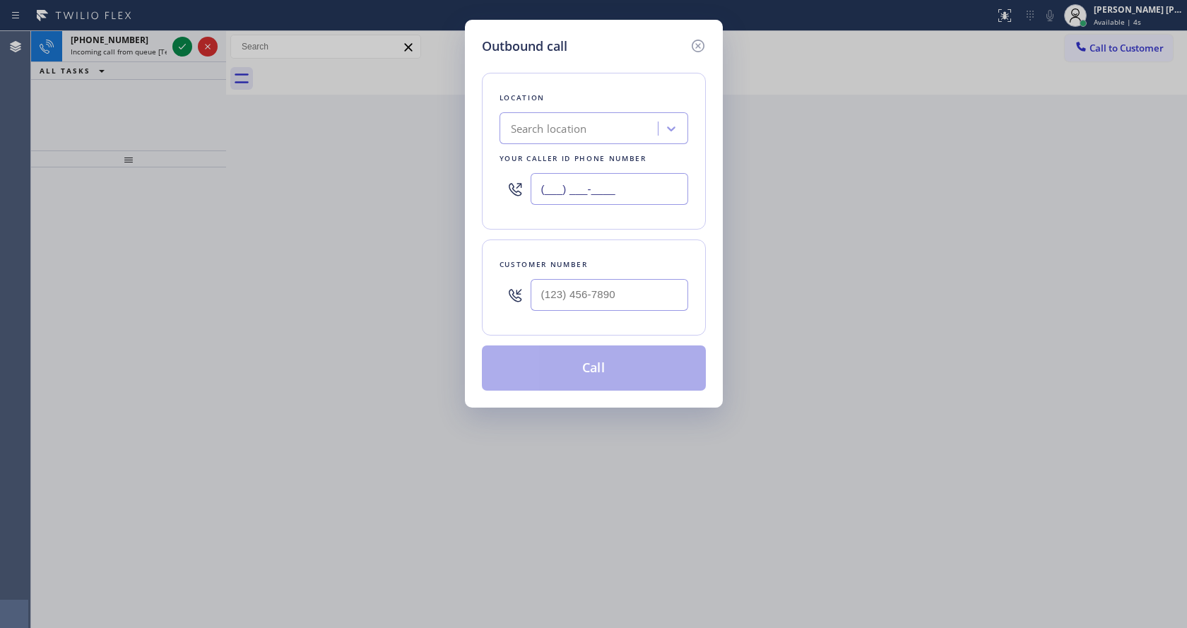
click at [565, 196] on input "(___) ___-____" at bounding box center [610, 189] width 158 height 32
paste input "424) 365-8015"
type input "[PHONE_NUMBER]"
click at [580, 288] on input "(___) ___-____" at bounding box center [610, 295] width 158 height 32
paste input "818) 383-3327"
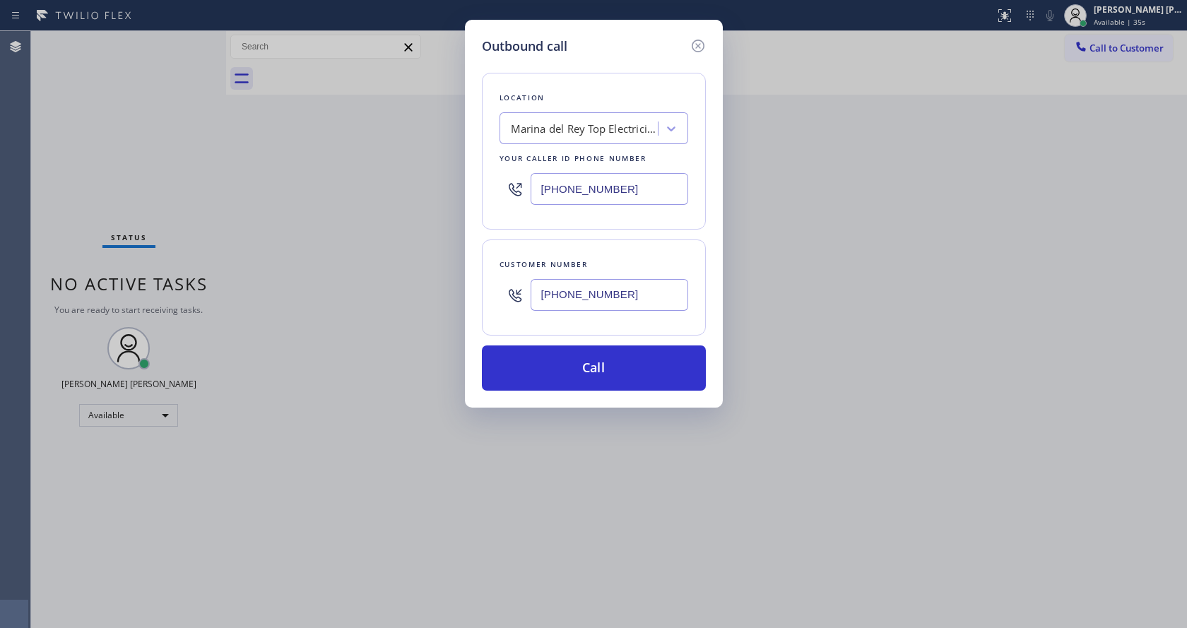
click at [472, 195] on div "Outbound call Location [GEOGRAPHIC_DATA] Top Electricians Your caller id phone …" at bounding box center [594, 214] width 258 height 388
drag, startPoint x: 587, startPoint y: 204, endPoint x: 593, endPoint y: 196, distance: 9.5
click at [587, 204] on input "[PHONE_NUMBER]" at bounding box center [610, 189] width 158 height 32
click at [593, 196] on input "[PHONE_NUMBER]" at bounding box center [610, 189] width 158 height 32
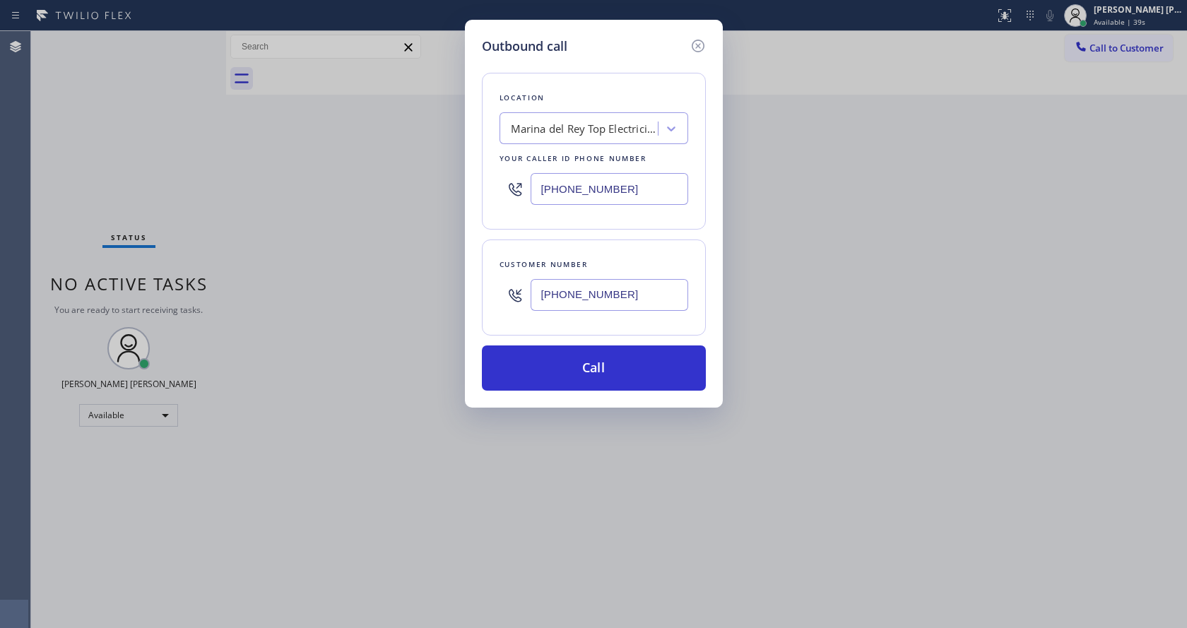
click at [593, 196] on input "[PHONE_NUMBER]" at bounding box center [610, 189] width 158 height 32
click at [554, 286] on input "[PHONE_NUMBER]" at bounding box center [610, 295] width 158 height 32
paste input "183-8333"
click at [569, 295] on input "(818) 183-8333" at bounding box center [610, 295] width 158 height 32
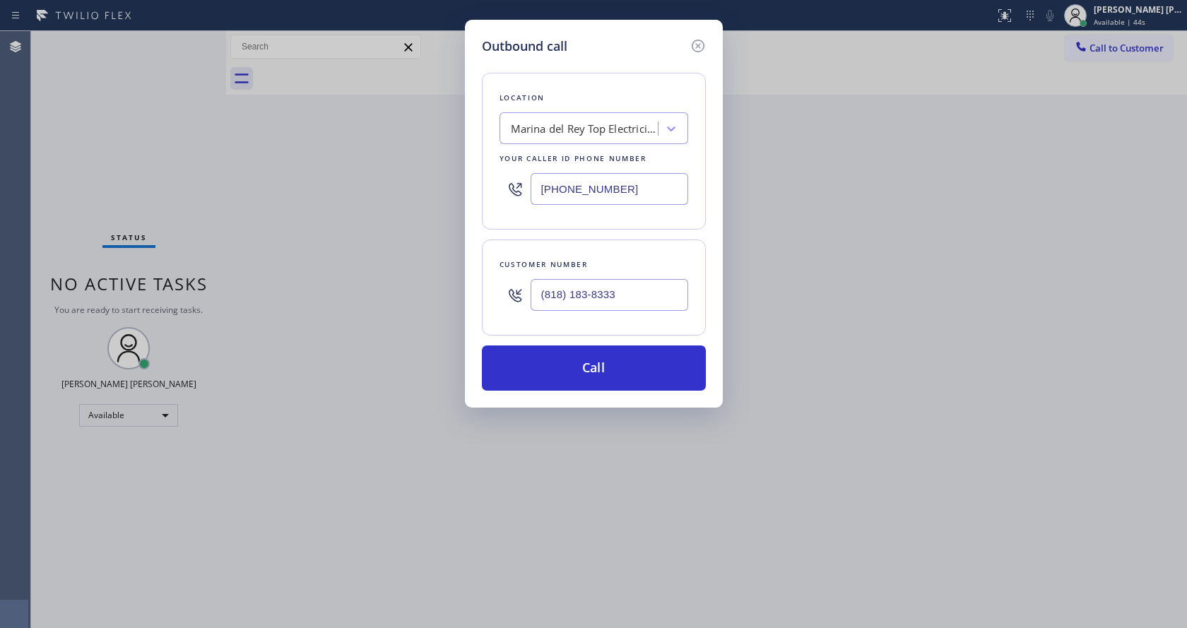
click at [569, 295] on input "(818) 183-8333" at bounding box center [610, 295] width 158 height 32
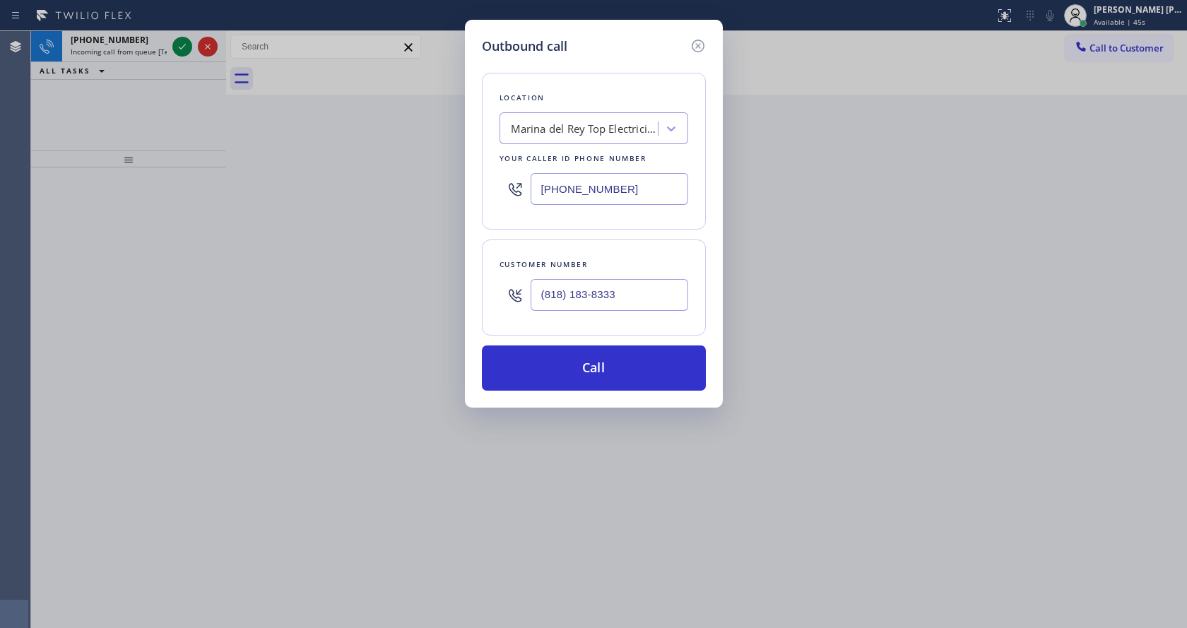
paste input "383-3327"
type input "[PHONE_NUMBER]"
click at [693, 51] on icon at bounding box center [698, 45] width 17 height 17
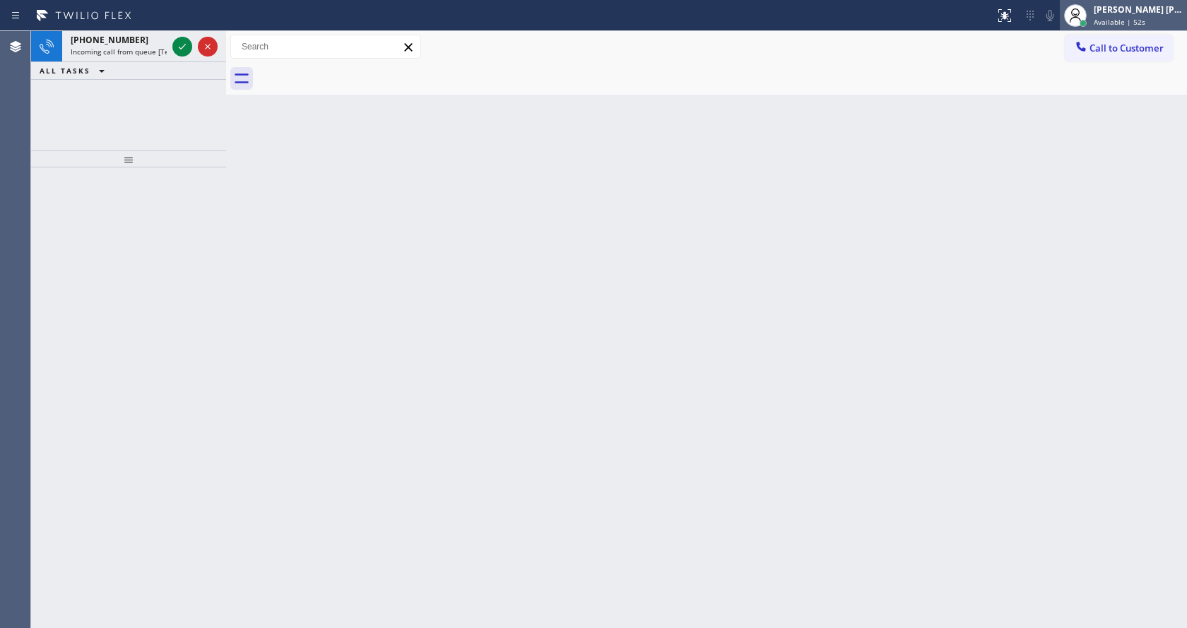
type input "[PHONE_NUMBER]"
click at [1136, 6] on div "[PERSON_NAME] [PERSON_NAME]" at bounding box center [1138, 10] width 89 height 12
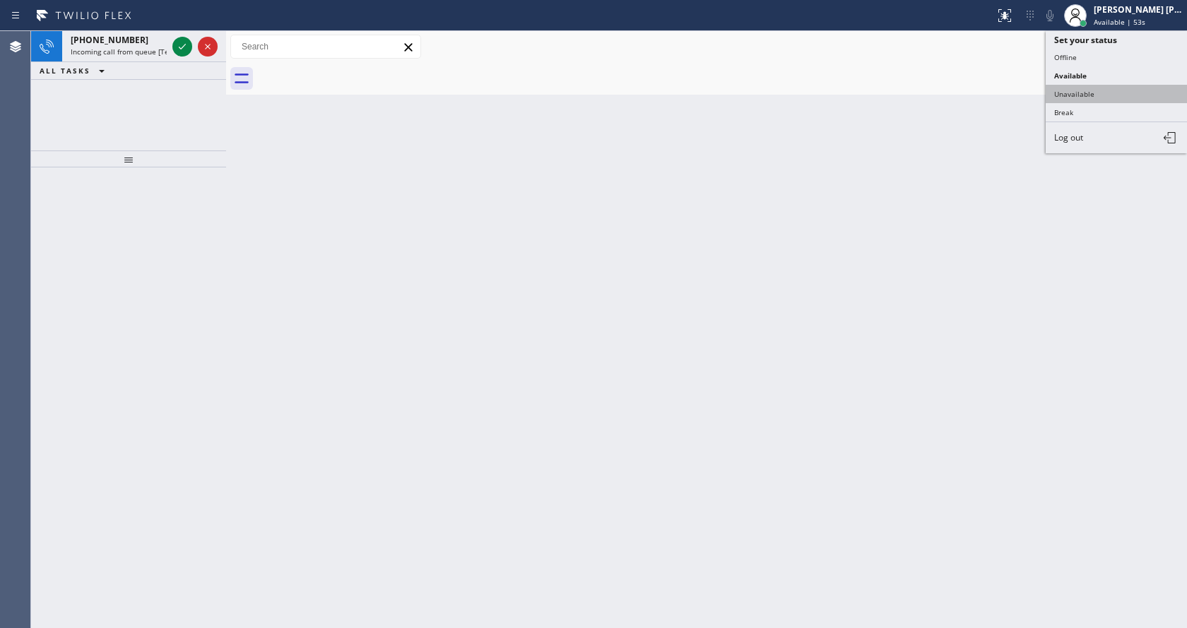
click at [1117, 90] on button "Unavailable" at bounding box center [1116, 94] width 141 height 18
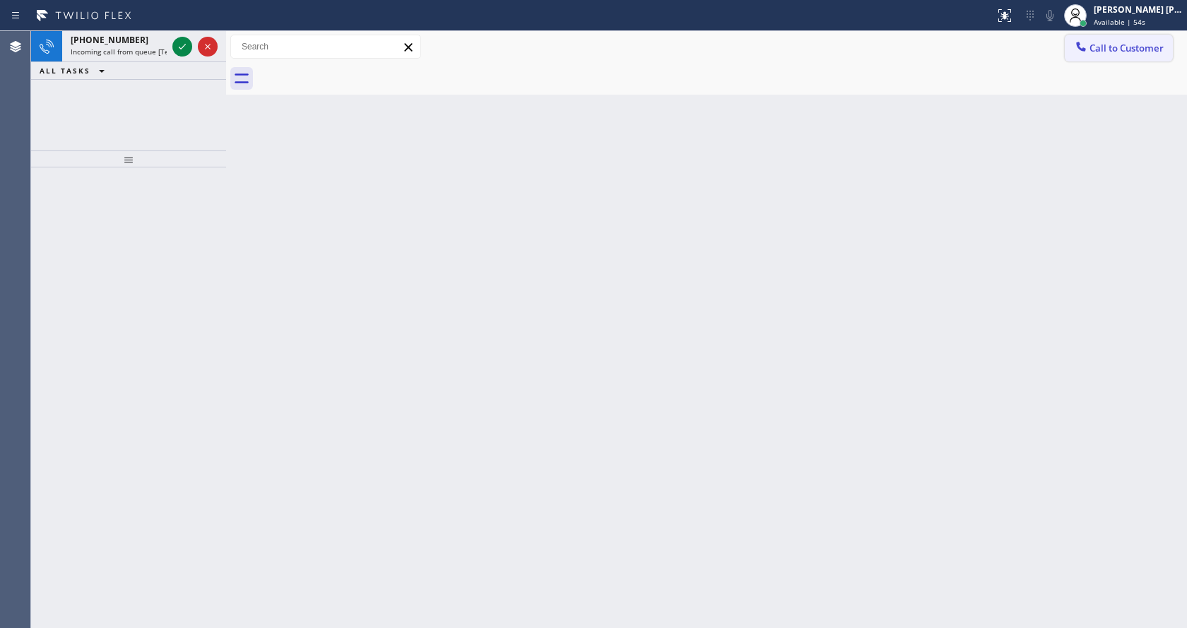
click at [1122, 54] on button "Call to Customer" at bounding box center [1119, 48] width 108 height 27
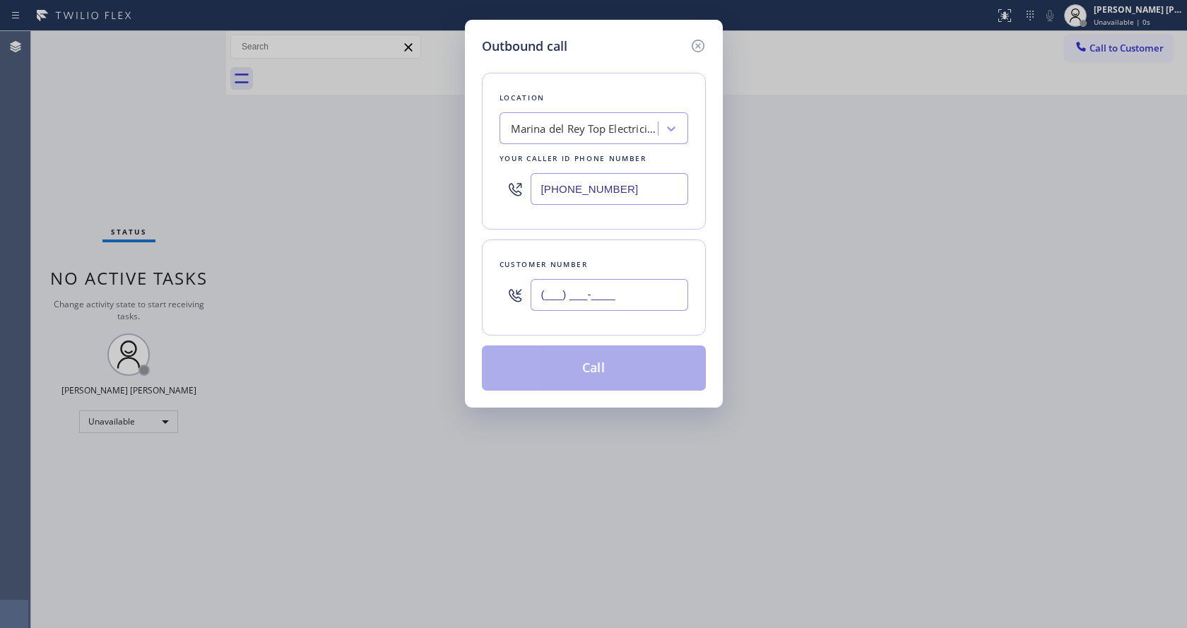
click at [570, 288] on input "(___) ___-____" at bounding box center [610, 295] width 158 height 32
paste input "818) 383-3327"
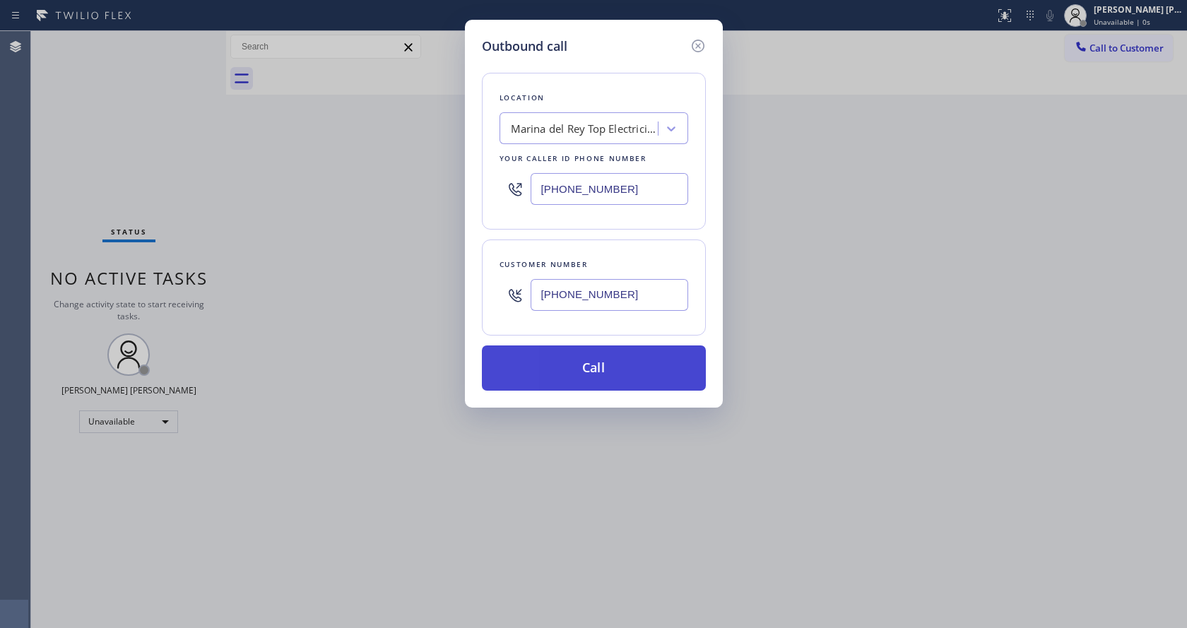
type input "[PHONE_NUMBER]"
click at [587, 360] on button "Call" at bounding box center [594, 368] width 224 height 45
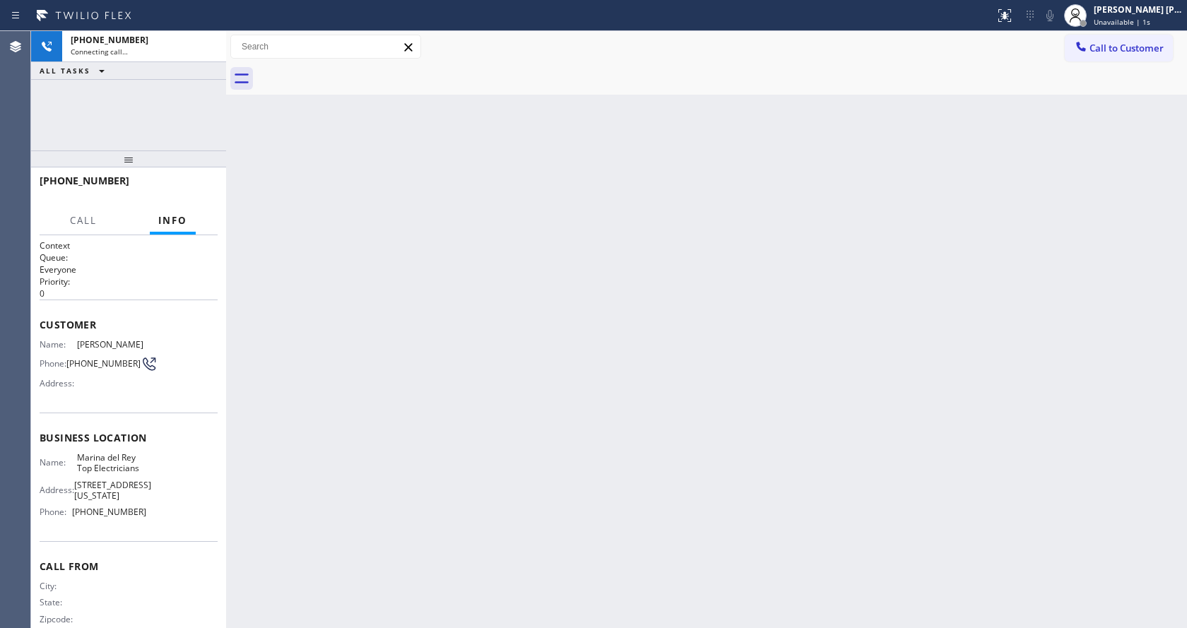
click at [692, 416] on div "Back to Dashboard Change Sender ID Customers Technicians Select a contact Outbo…" at bounding box center [706, 329] width 961 height 597
click at [466, 524] on div "Back to Dashboard Change Sender ID Customers Technicians Select a contact Outbo…" at bounding box center [706, 329] width 961 height 597
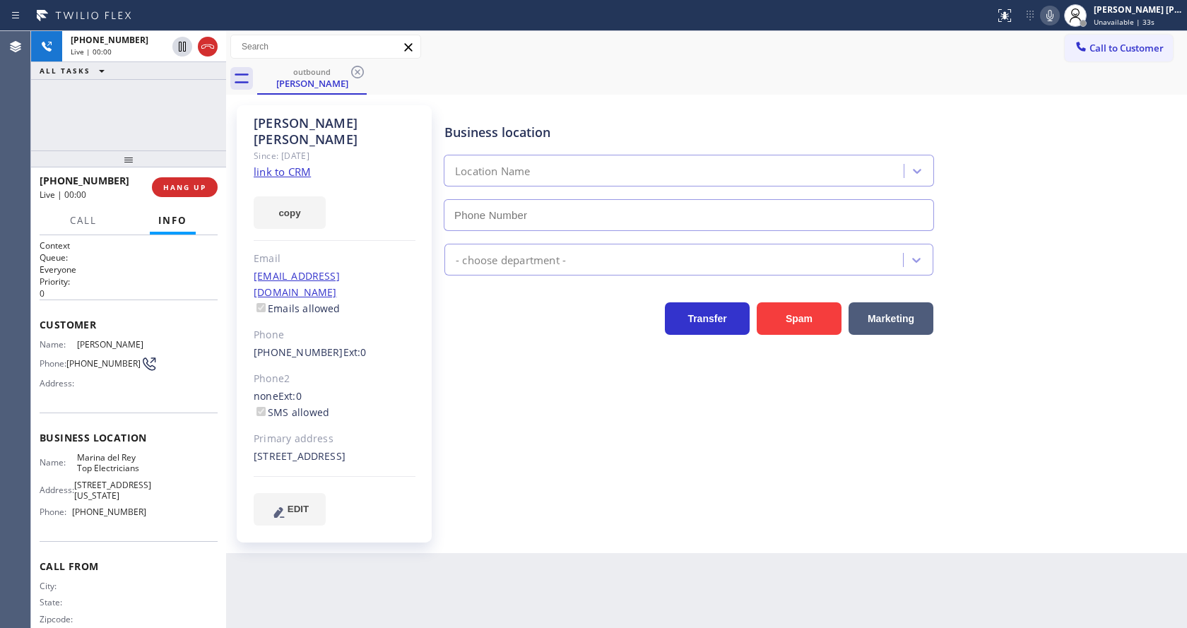
type input "[PHONE_NUMBER]"
click at [411, 345] on div "[PHONE_NUMBER] Ext: 0" at bounding box center [335, 353] width 162 height 16
click at [450, 345] on div "Business location [GEOGRAPHIC_DATA] Top Electricians [PHONE_NUMBER] Electrician…" at bounding box center [813, 315] width 742 height 413
click at [397, 389] on div "none Ext: 0 SMS allowed" at bounding box center [335, 405] width 162 height 33
click at [160, 288] on p "0" at bounding box center [129, 294] width 178 height 12
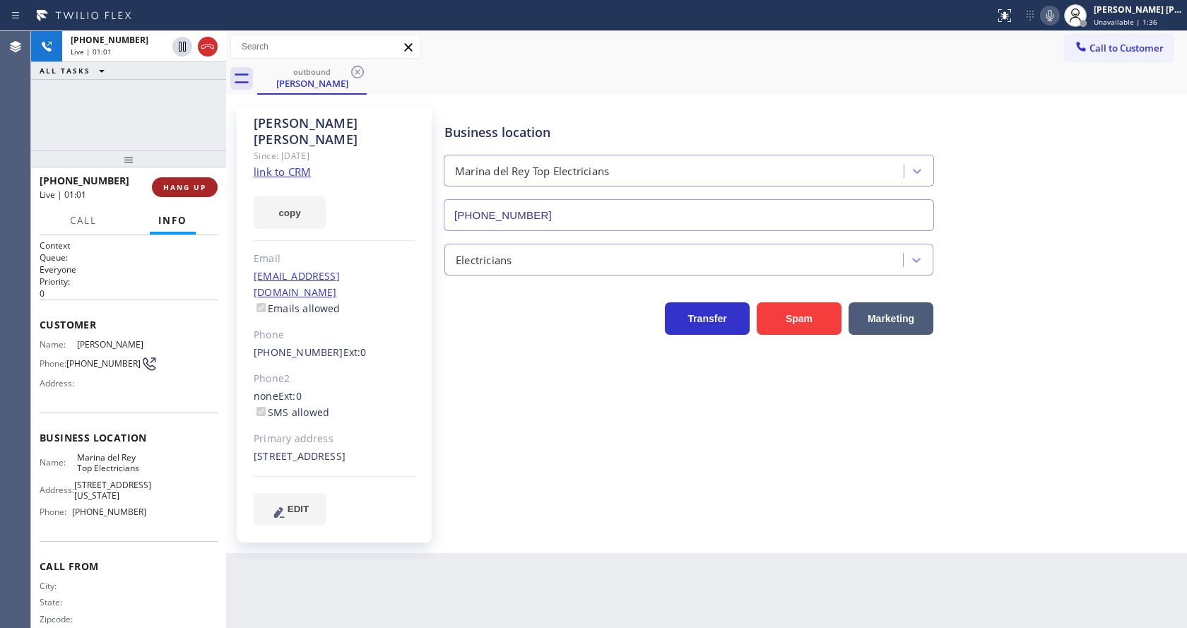
click at [175, 184] on span "HANG UP" at bounding box center [184, 187] width 43 height 10
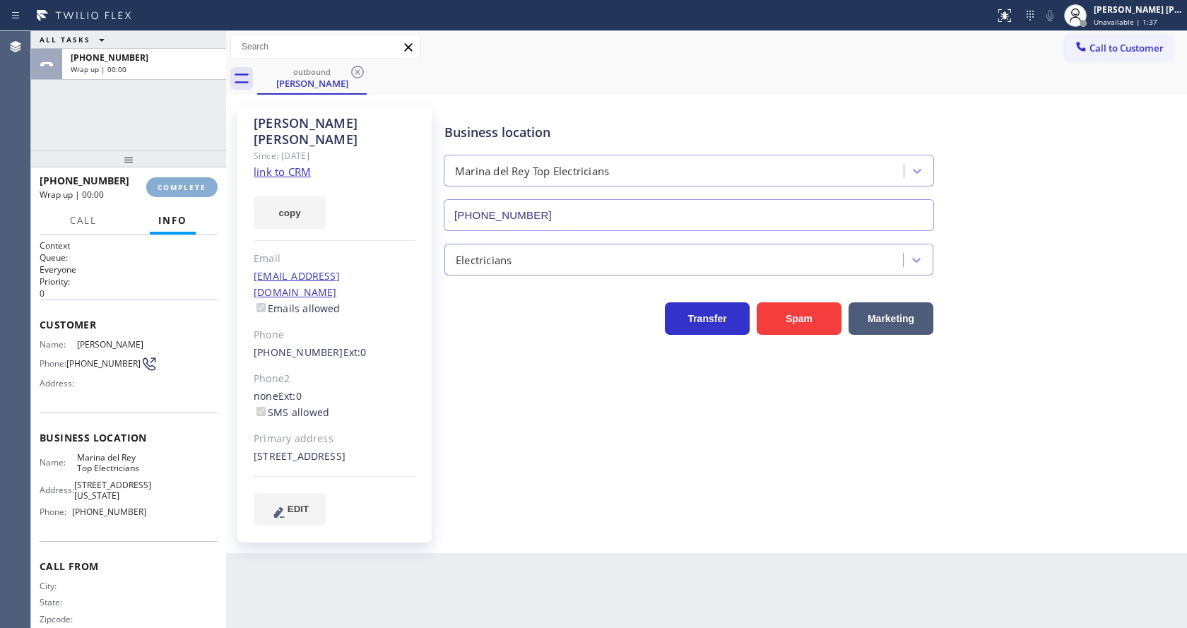
click at [175, 184] on span "COMPLETE" at bounding box center [182, 187] width 49 height 10
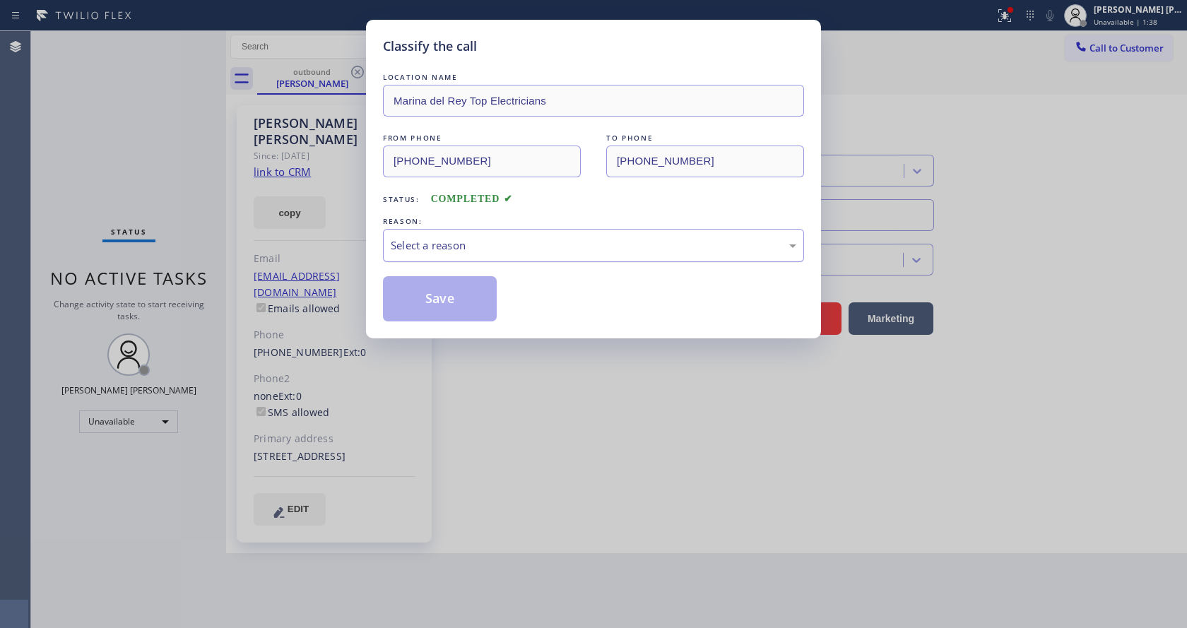
click at [481, 251] on div "Select a reason" at bounding box center [594, 245] width 406 height 16
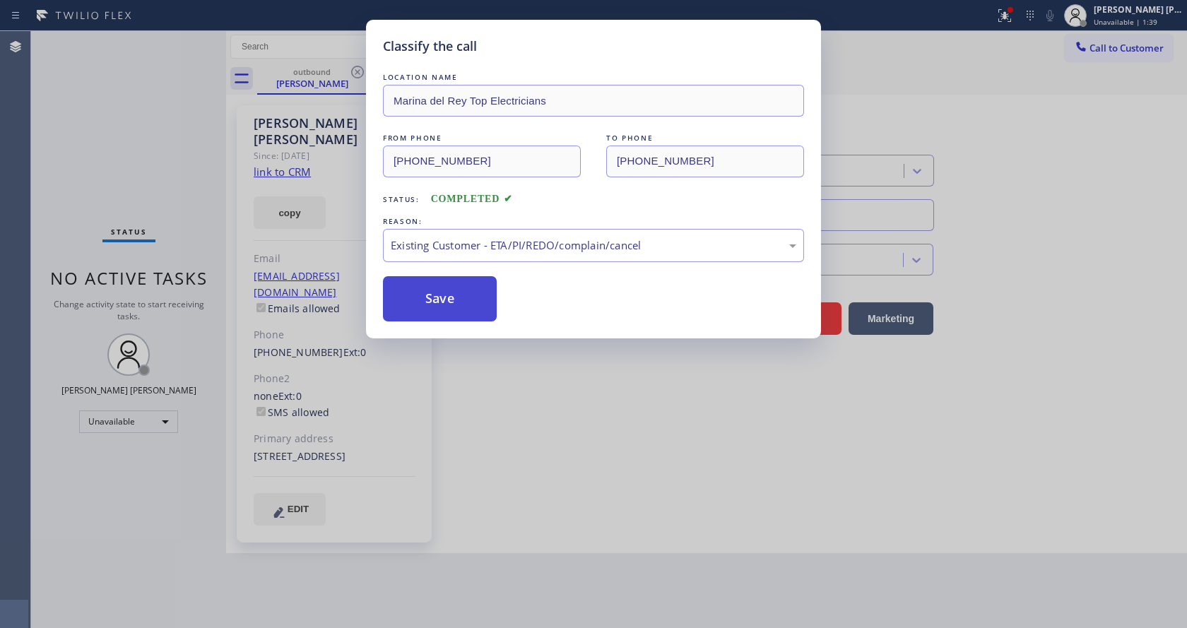
click at [450, 278] on button "Save" at bounding box center [440, 298] width 114 height 45
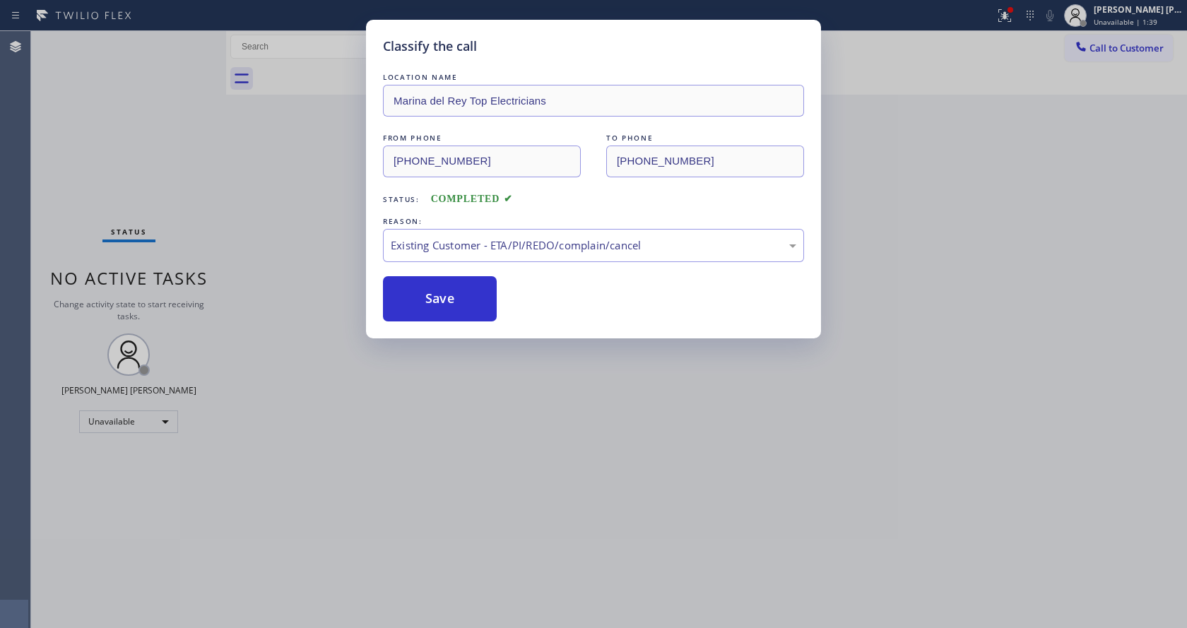
click at [495, 493] on div "Classify the call LOCATION NAME [GEOGRAPHIC_DATA] Top Electricians FROM PHONE […" at bounding box center [593, 314] width 1187 height 628
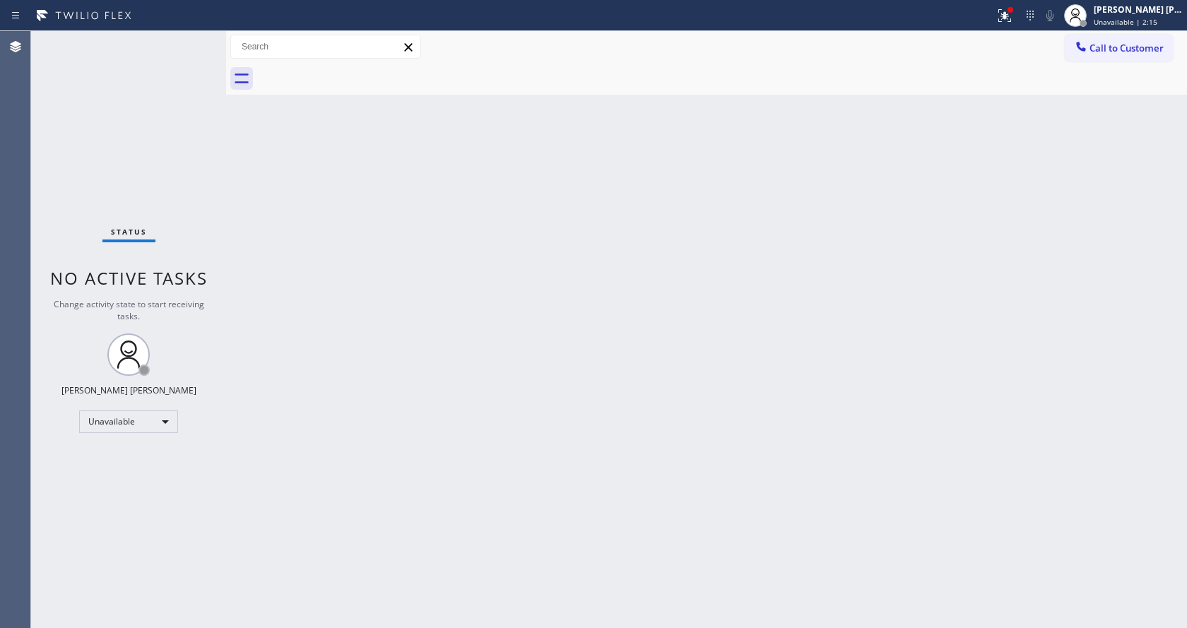
click at [254, 213] on div "Back to Dashboard Change Sender ID Customers Technicians Select a contact Outbo…" at bounding box center [706, 329] width 961 height 597
click at [1107, 18] on span "Unavailable | 2:16" at bounding box center [1126, 22] width 64 height 10
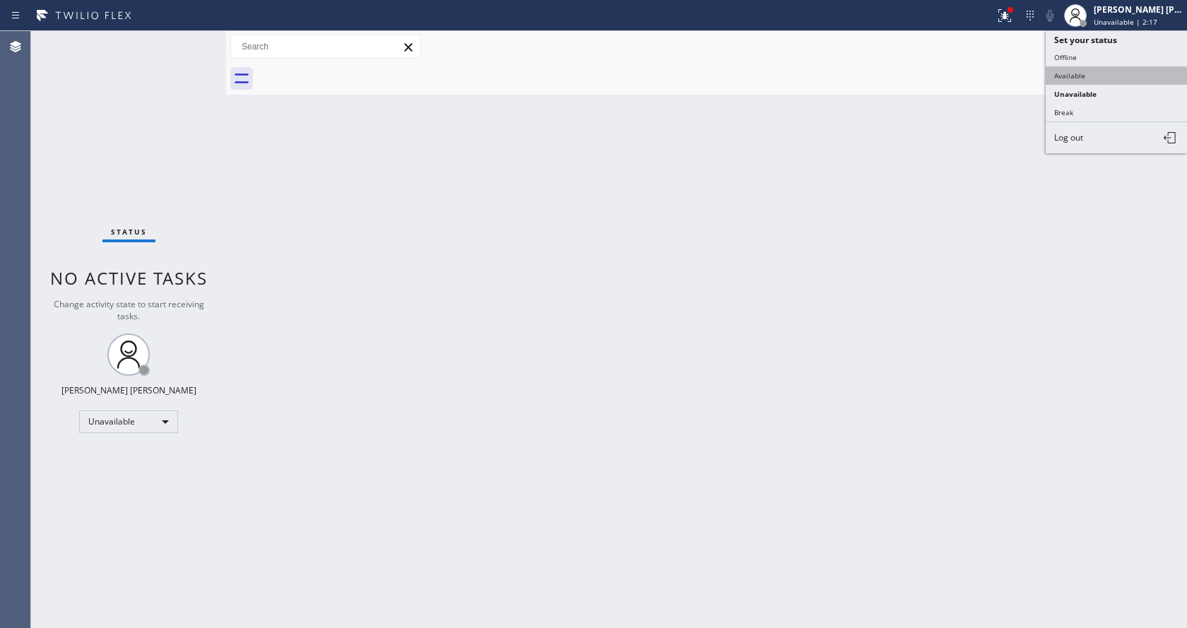
click at [1070, 72] on button "Available" at bounding box center [1116, 75] width 141 height 18
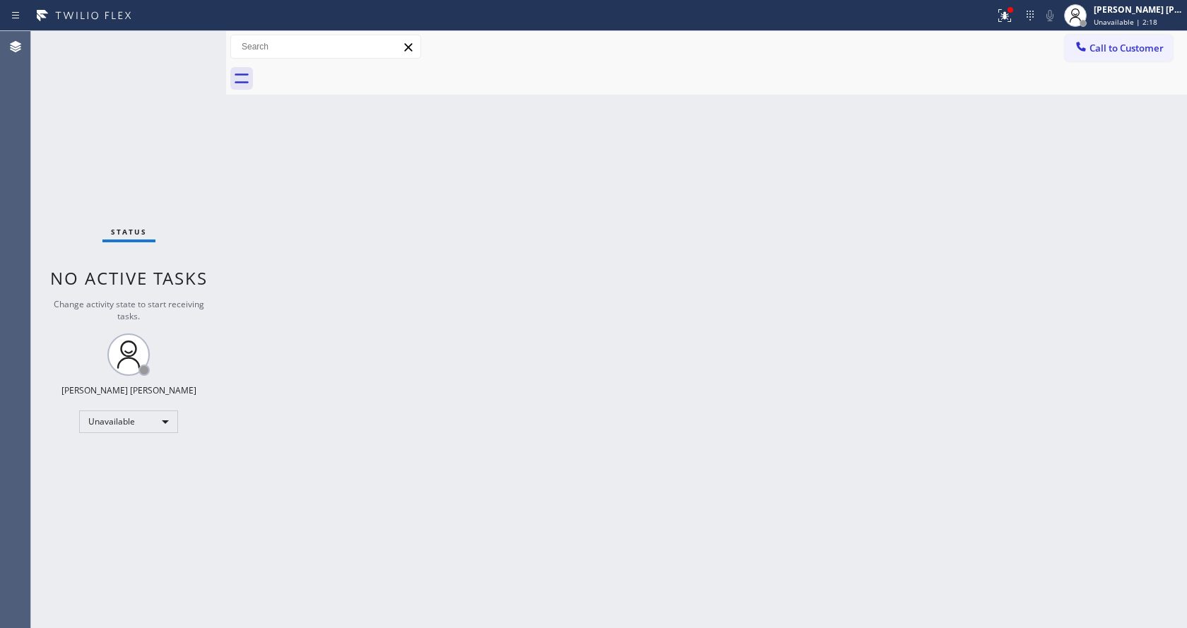
click at [1030, 25] on div "Status report Issues detected These issues could affect your workflow. Please c…" at bounding box center [1088, 15] width 198 height 31
drag, startPoint x: 1011, startPoint y: 11, endPoint x: 1006, endPoint y: 40, distance: 30.1
click at [1011, 11] on icon at bounding box center [1004, 15] width 17 height 17
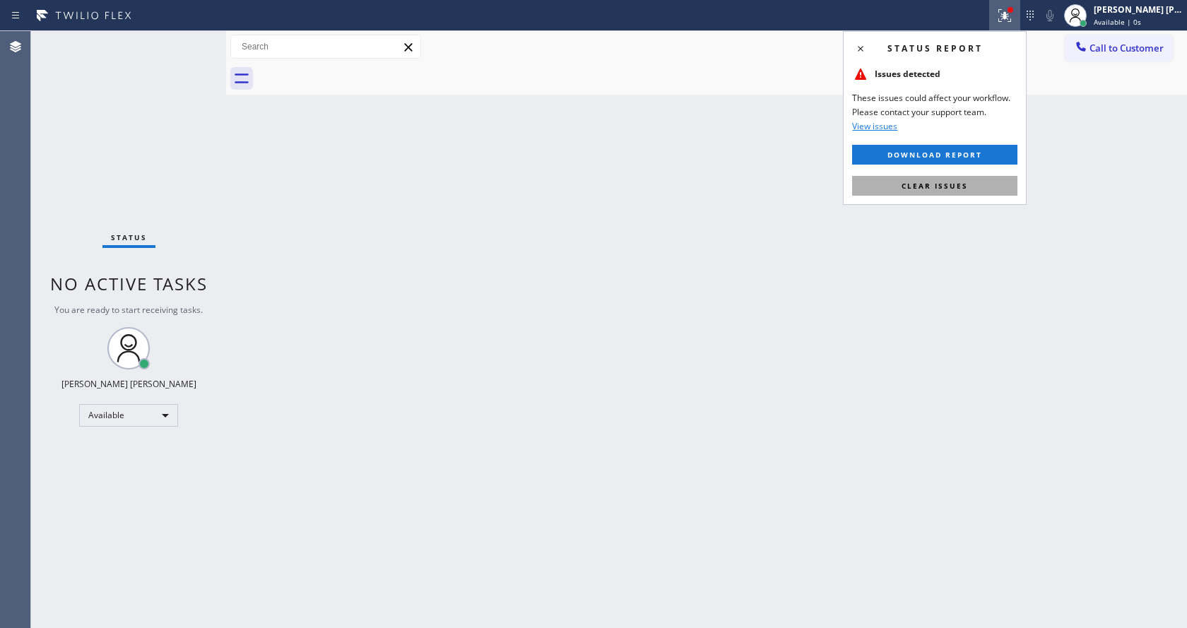
click at [952, 181] on span "Clear issues" at bounding box center [935, 186] width 66 height 10
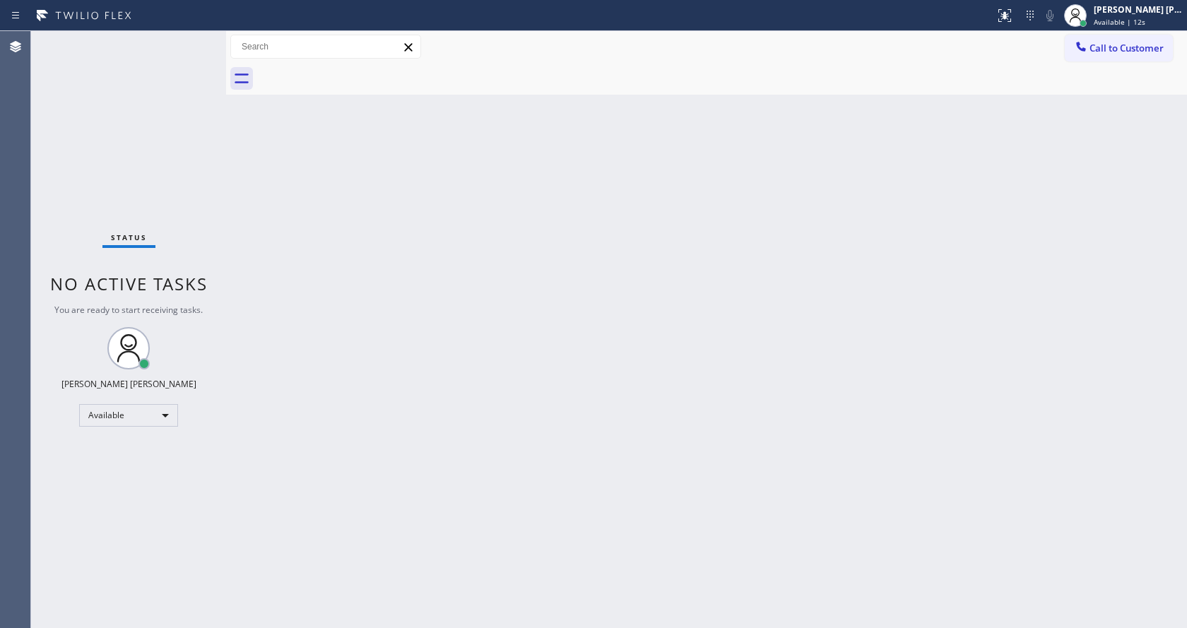
click at [329, 251] on div "Back to Dashboard Change Sender ID Customers Technicians Select a contact Outbo…" at bounding box center [706, 329] width 961 height 597
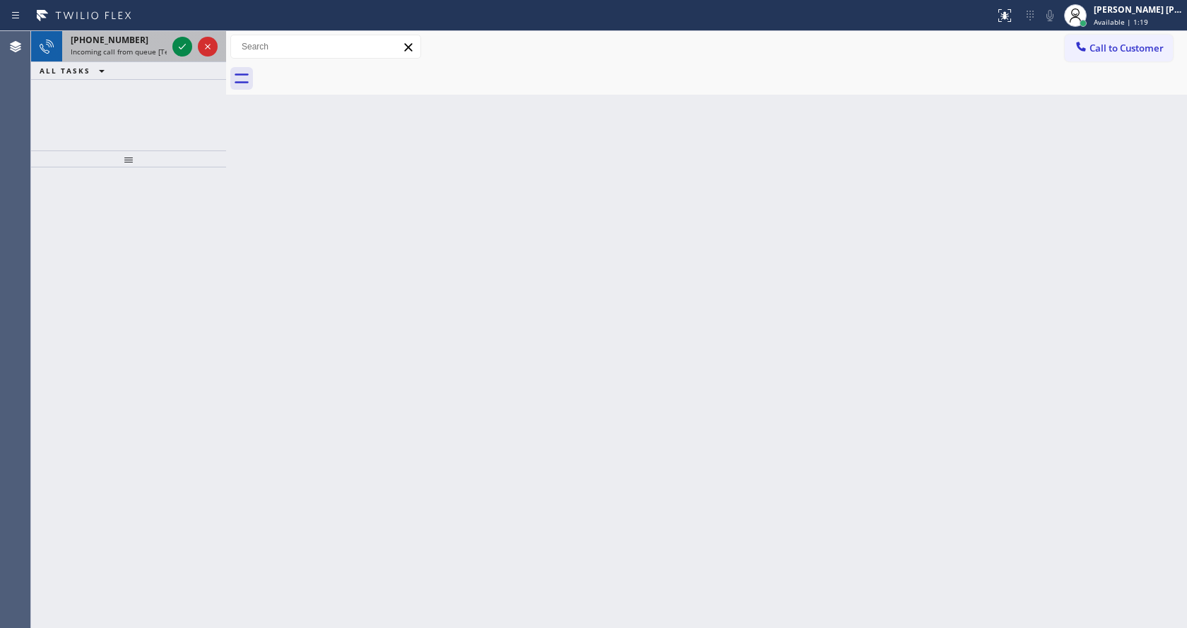
click at [139, 49] on span "Incoming call from queue [Test] All" at bounding box center [129, 52] width 117 height 10
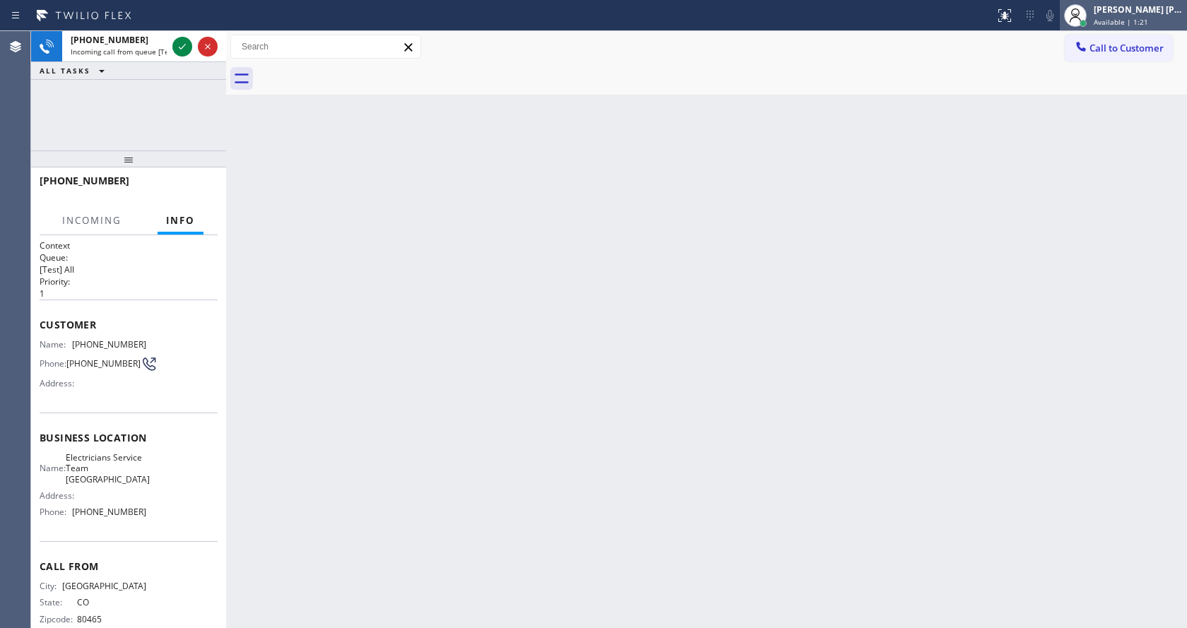
click at [1135, 18] on span "Available | 1:21" at bounding box center [1121, 22] width 54 height 10
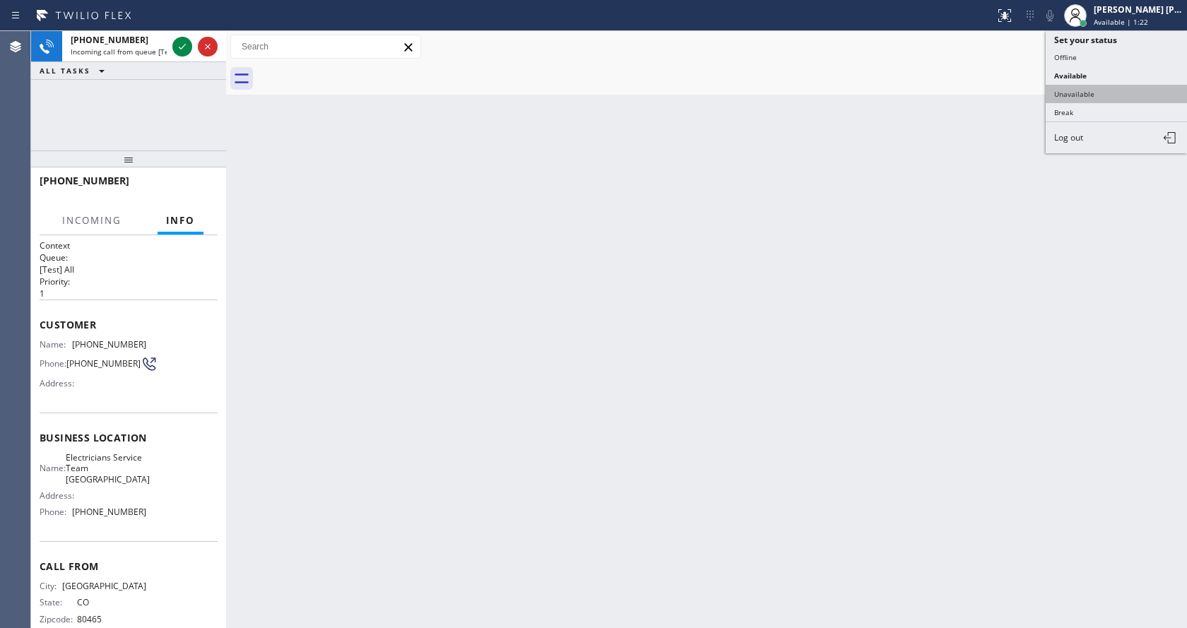
click at [1099, 86] on button "Unavailable" at bounding box center [1116, 94] width 141 height 18
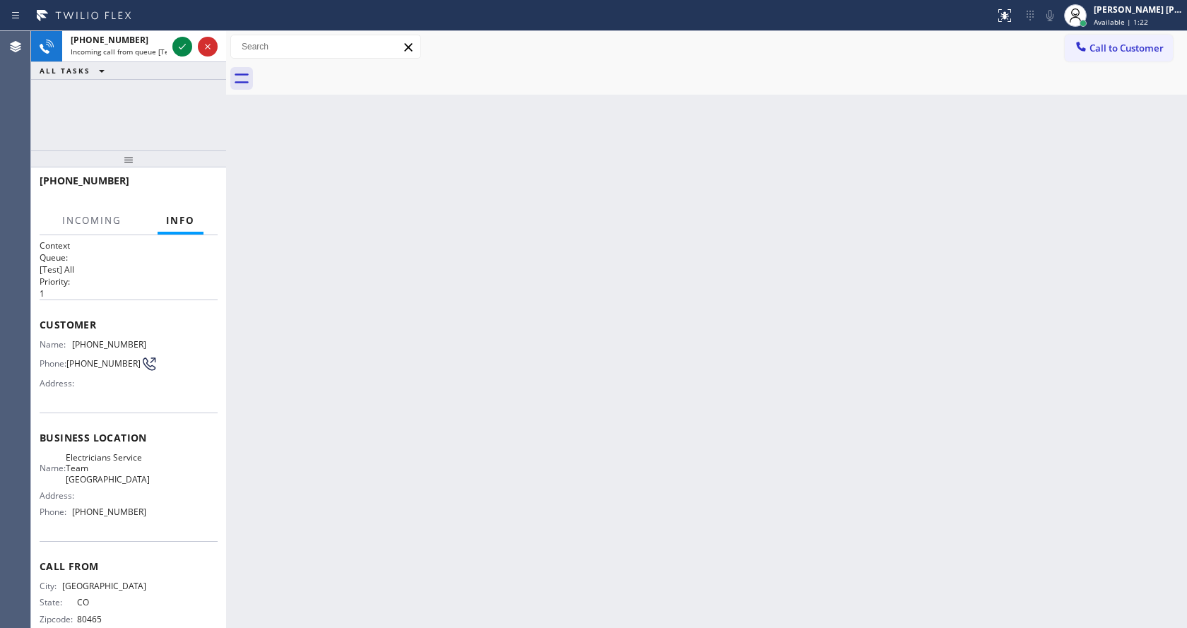
click at [768, 289] on div "Back to Dashboard Change Sender ID Customers Technicians Select a contact Outbo…" at bounding box center [706, 329] width 961 height 597
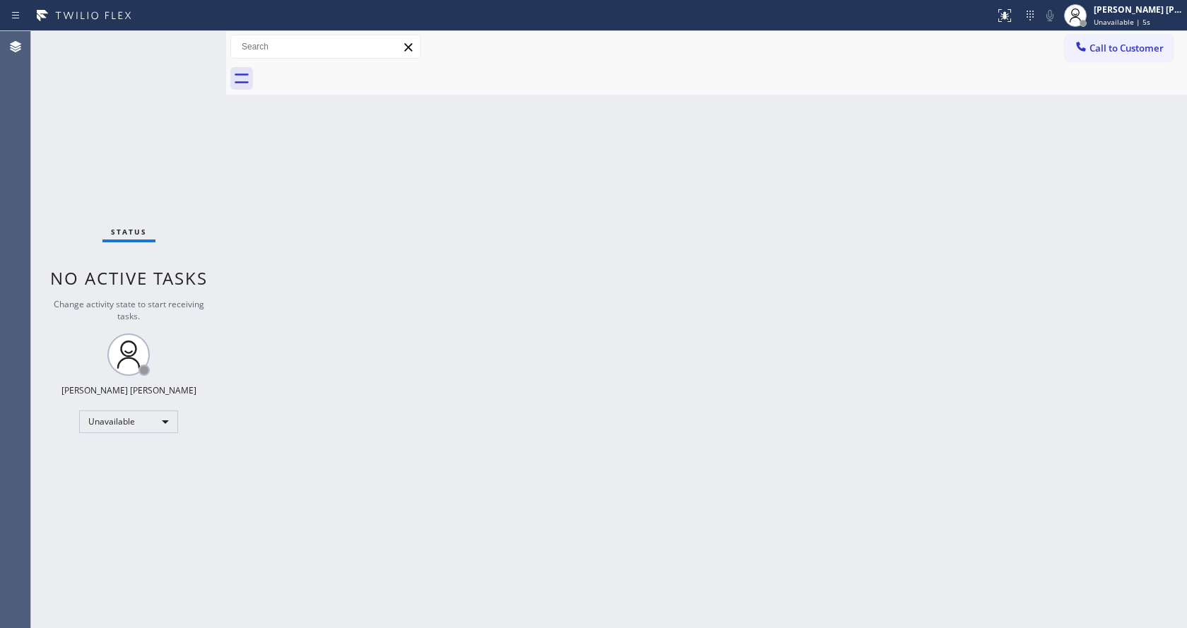
click at [513, 421] on div "Back to Dashboard Change Sender ID Customers Technicians Select a contact Outbo…" at bounding box center [706, 329] width 961 height 597
click at [274, 195] on div "Back to Dashboard Change Sender ID Customers Technicians Select a contact Outbo…" at bounding box center [706, 329] width 961 height 597
click at [1132, 25] on span "Unavailable | 3:19" at bounding box center [1126, 22] width 64 height 10
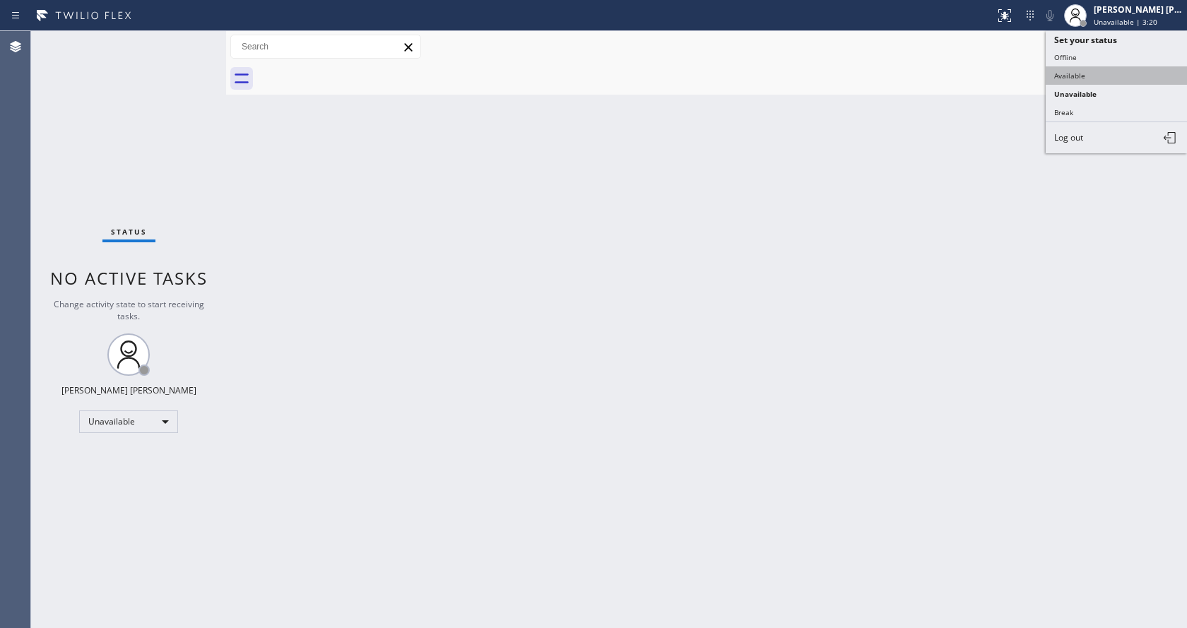
click at [1104, 70] on button "Available" at bounding box center [1116, 75] width 141 height 18
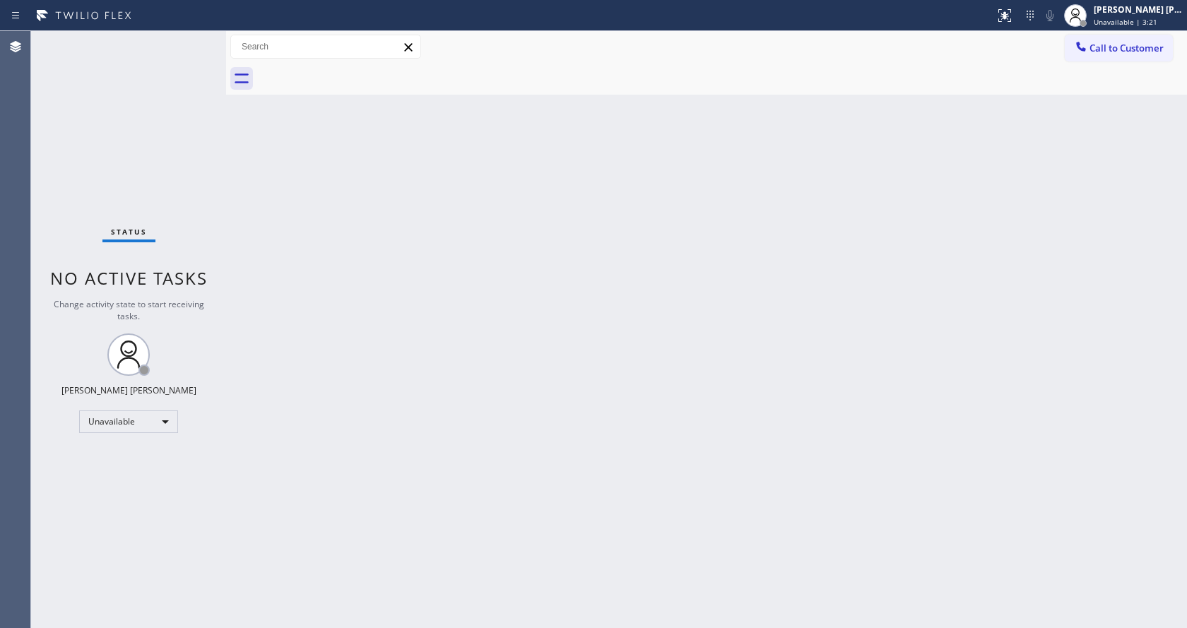
click at [598, 418] on div "Back to Dashboard Change Sender ID Customers Technicians Select a contact Outbo…" at bounding box center [706, 329] width 961 height 597
click at [761, 485] on div "Back to Dashboard Change Sender ID Customers Technicians Select a contact Outbo…" at bounding box center [706, 329] width 961 height 597
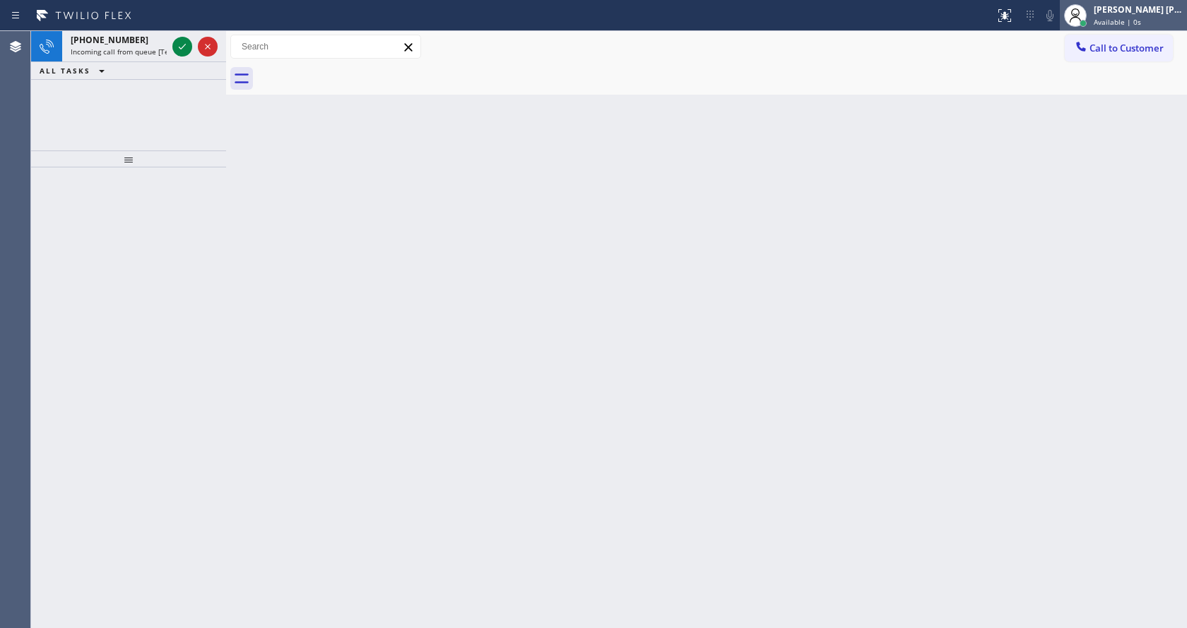
click at [1091, 14] on div at bounding box center [1075, 15] width 31 height 31
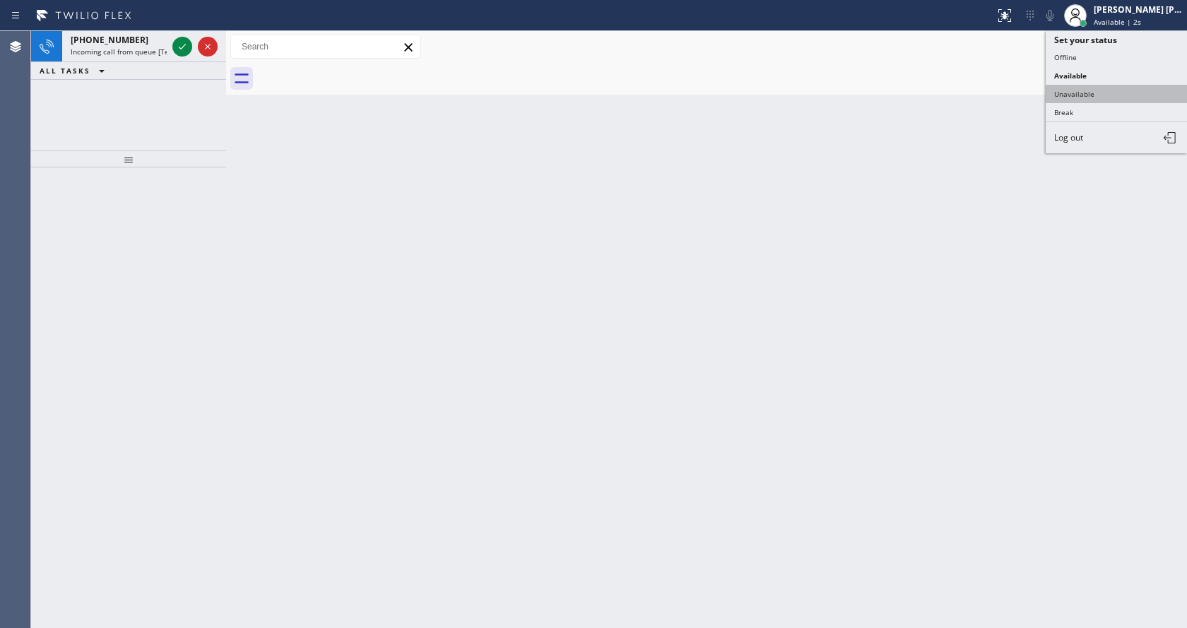
click at [1106, 96] on button "Unavailable" at bounding box center [1116, 94] width 141 height 18
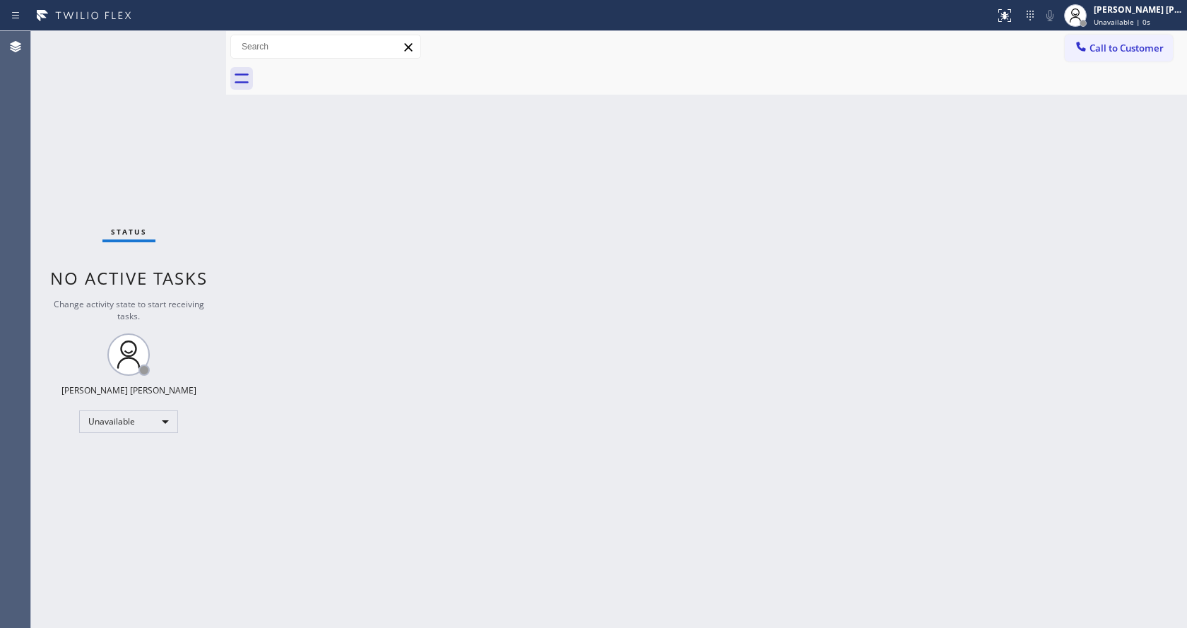
drag, startPoint x: 539, startPoint y: 512, endPoint x: 456, endPoint y: 623, distance: 138.2
click at [539, 513] on div "Back to Dashboard Change Sender ID Customers Technicians Select a contact Outbo…" at bounding box center [706, 329] width 961 height 597
drag, startPoint x: 334, startPoint y: 261, endPoint x: 411, endPoint y: 252, distance: 77.5
click at [334, 261] on div "Back to Dashboard Change Sender ID Customers Technicians Select a contact Outbo…" at bounding box center [706, 329] width 961 height 597
click at [1150, 21] on span "Unavailable | 6s" at bounding box center [1122, 22] width 57 height 10
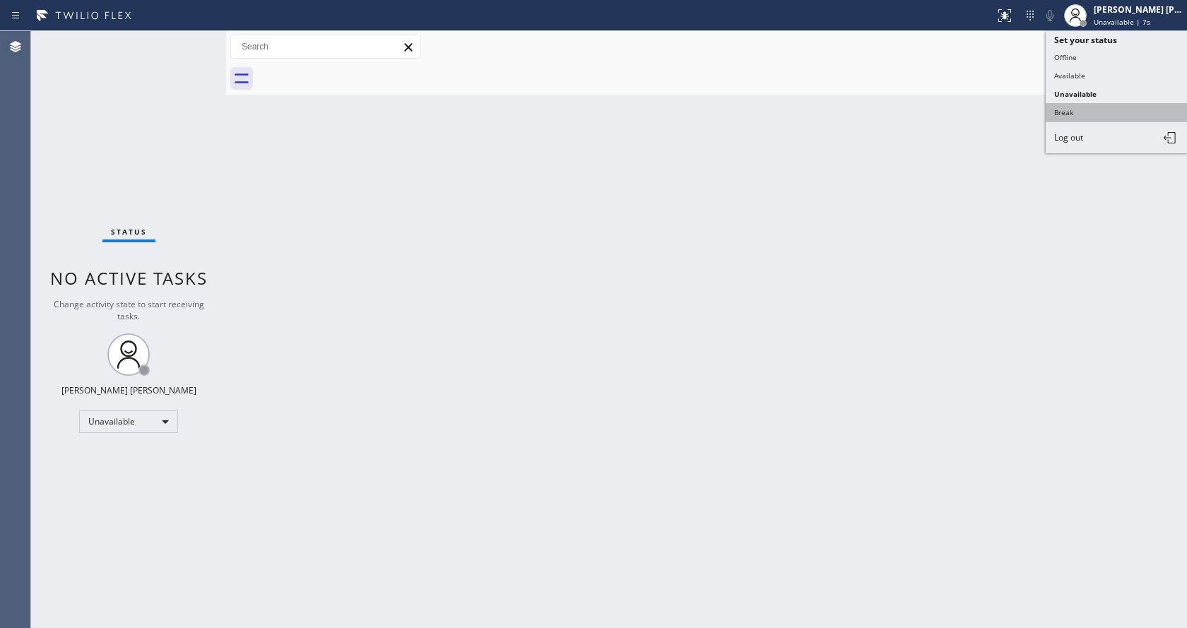
click at [1105, 112] on button "Break" at bounding box center [1116, 112] width 141 height 18
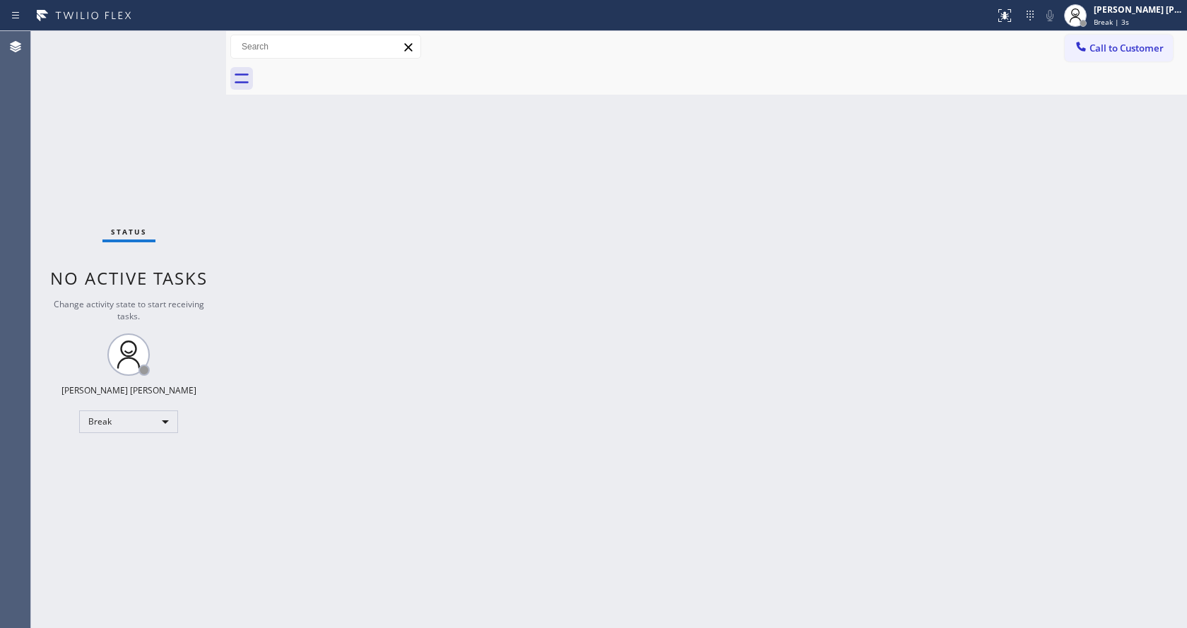
drag, startPoint x: 312, startPoint y: 450, endPoint x: 319, endPoint y: 441, distance: 11.6
click at [312, 450] on div "Back to Dashboard Change Sender ID Customers Technicians Select a contact Outbo…" at bounding box center [706, 329] width 961 height 597
